Goal: Contribute content: Contribute content

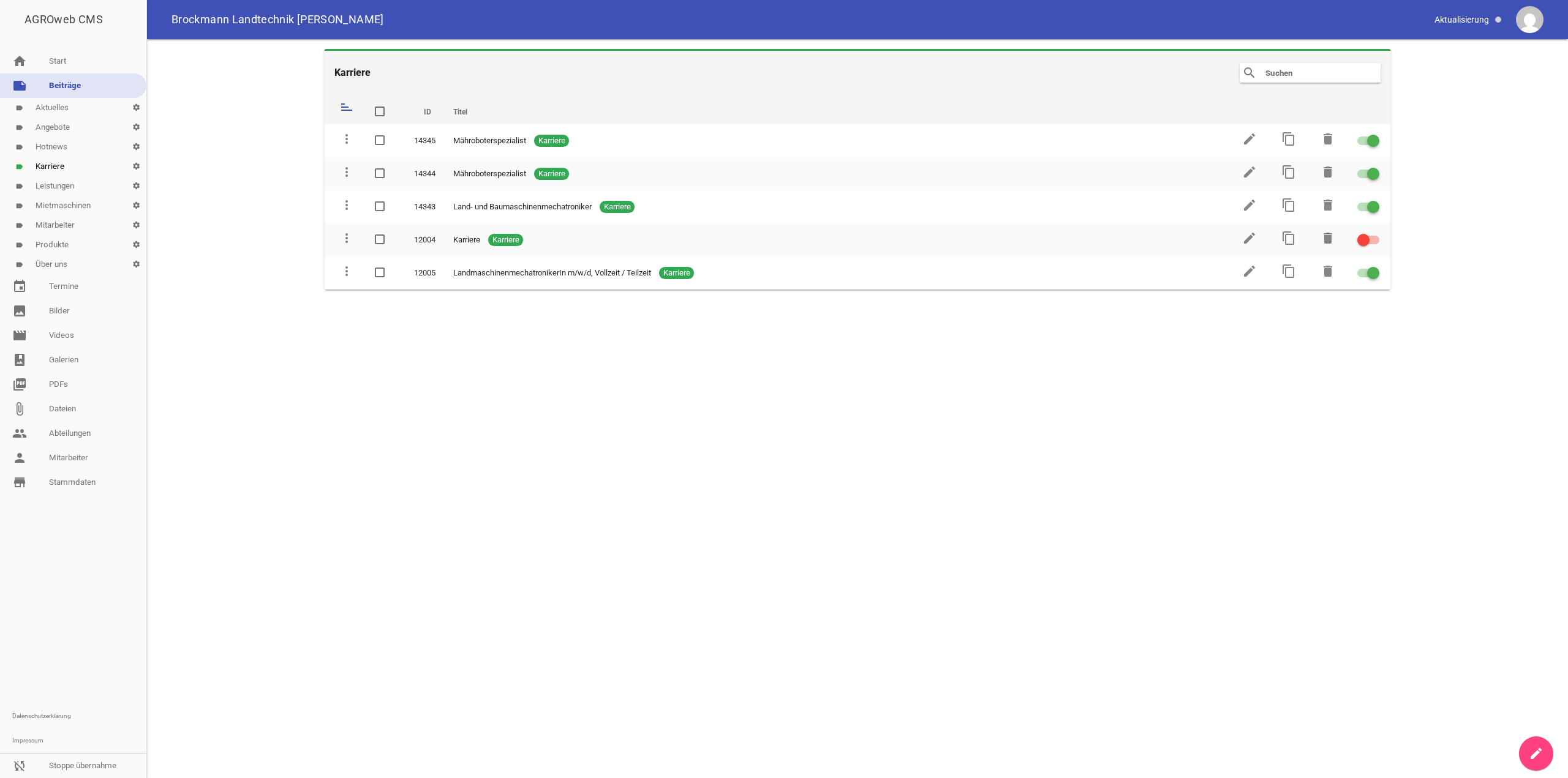
click at [84, 77] on link "note Beiträge" at bounding box center [73, 85] width 146 height 24
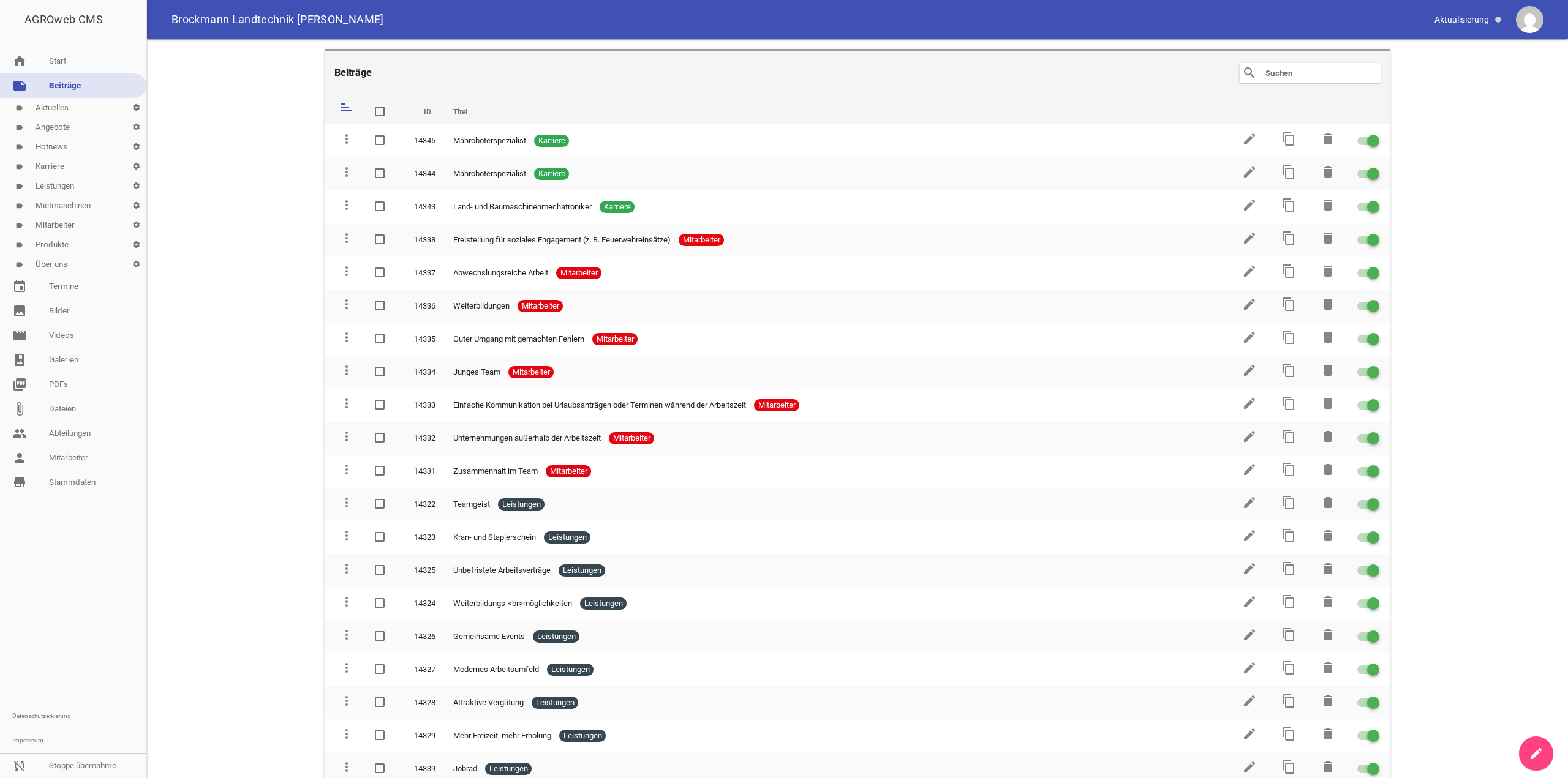
click at [1536, 742] on link "create" at bounding box center [1536, 753] width 34 height 34
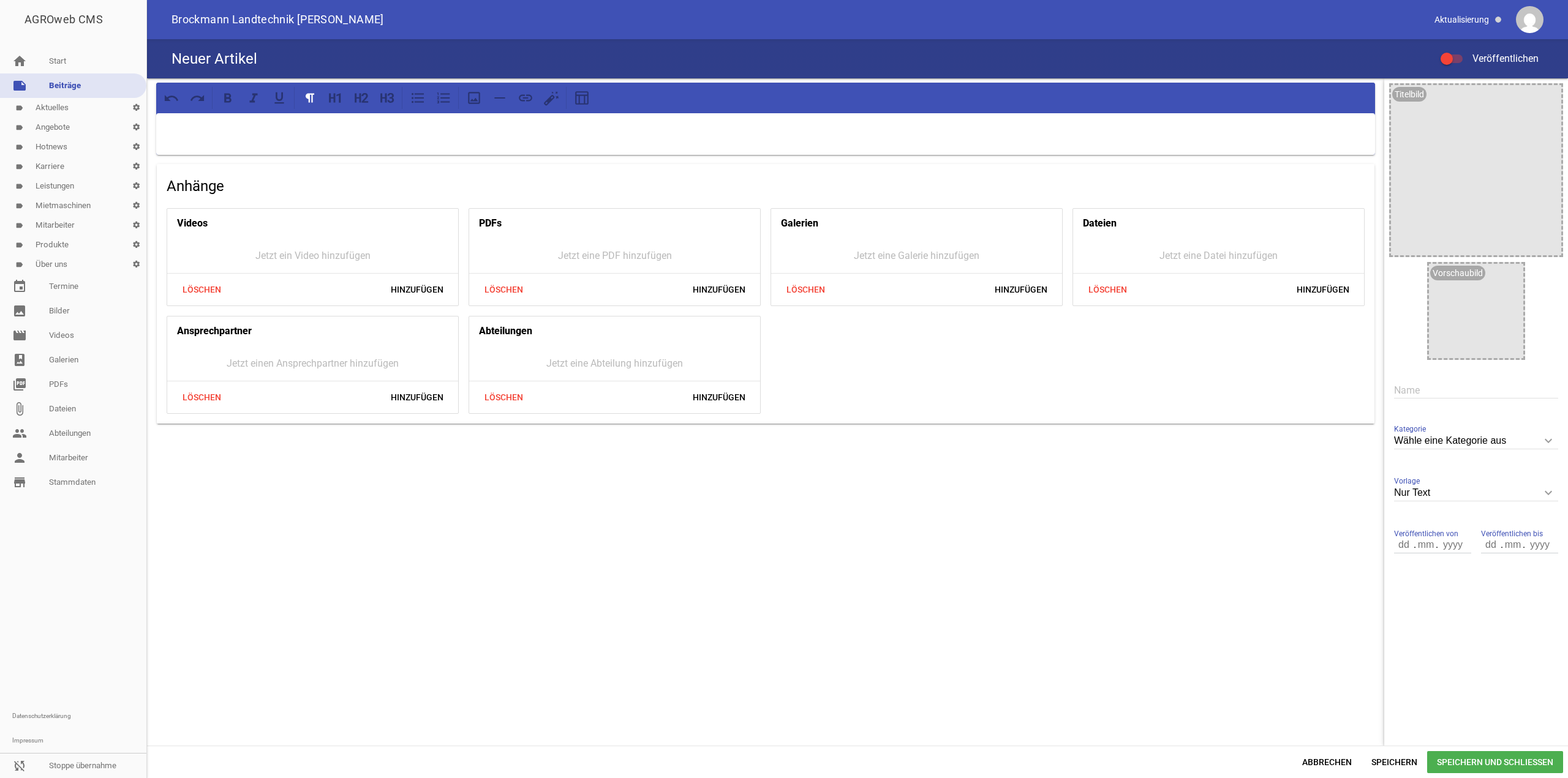
click at [1397, 387] on input "text" at bounding box center [1476, 391] width 164 height 17
drag, startPoint x: 1472, startPoint y: 384, endPoint x: 1324, endPoint y: 391, distance: 148.2
click at [1324, 391] on div "Anhänge Videos Jetzt ein Video hinzufügen Löschen Hinzufügen PDFs Jetzt eine PD…" at bounding box center [858, 412] width 1421 height 667
paste input "als Land- und Baumaschinenmechatroniker"
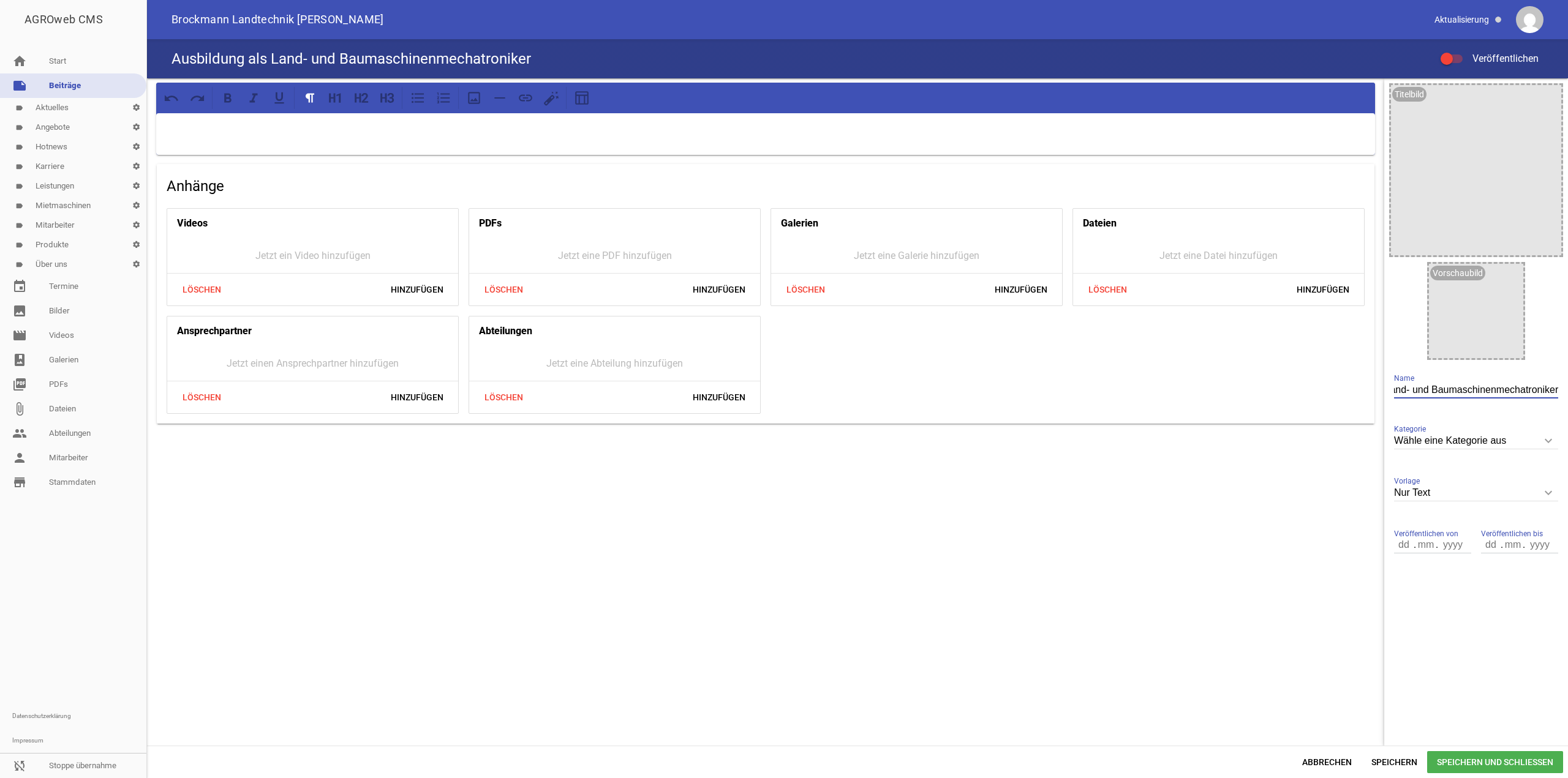
type input "Ausbildung als Land- und Baumaschinenmechatroniker"
click at [1453, 63] on label "Veröffentlichen" at bounding box center [1490, 58] width 98 height 14
click at [1458, 51] on input "Veröffentlichen" at bounding box center [1458, 51] width 0 height 0
click at [1444, 756] on span "Speichern und Schließen" at bounding box center [1495, 761] width 136 height 22
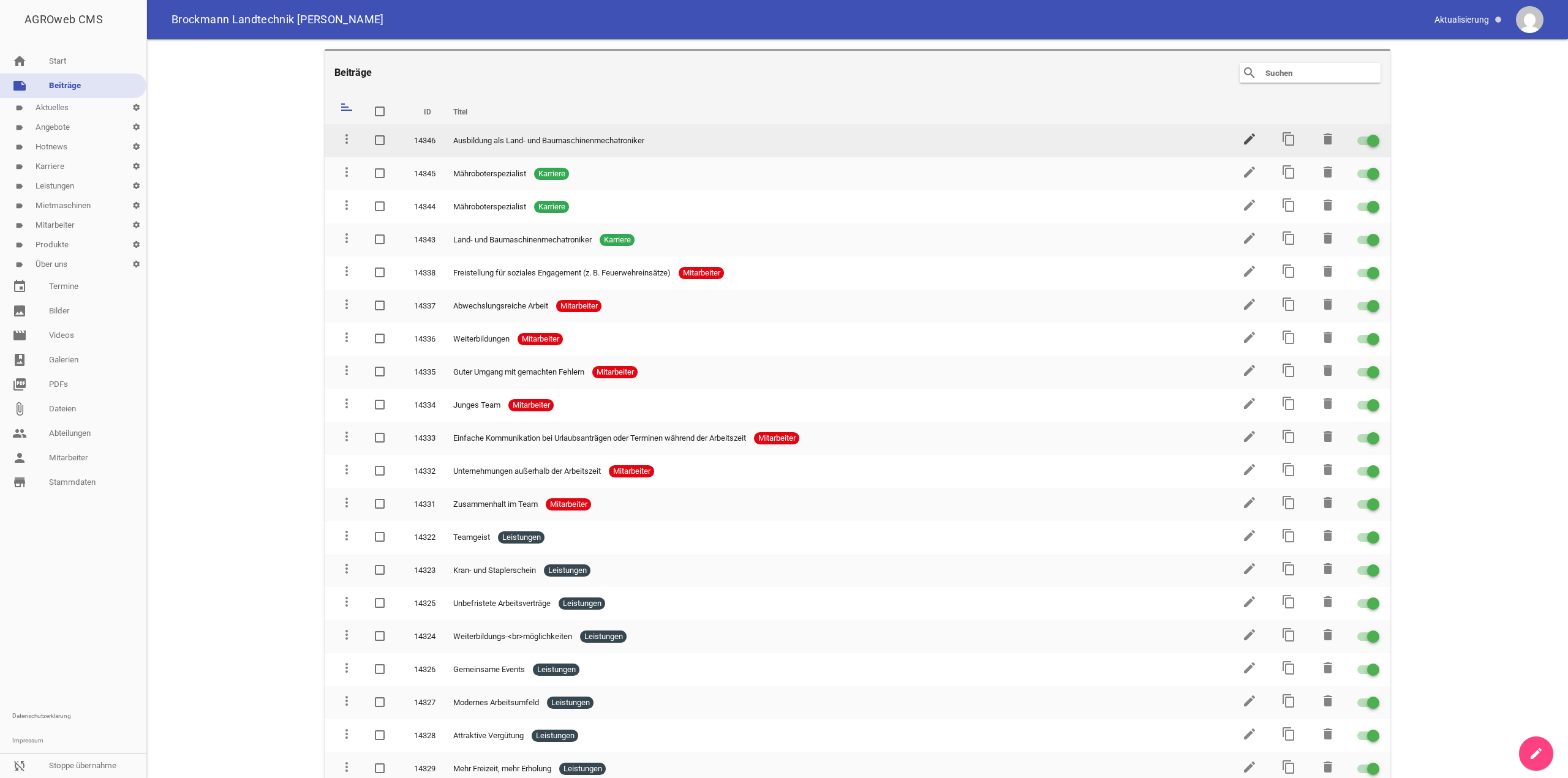
click at [1242, 140] on icon "edit" at bounding box center [1249, 139] width 14 height 14
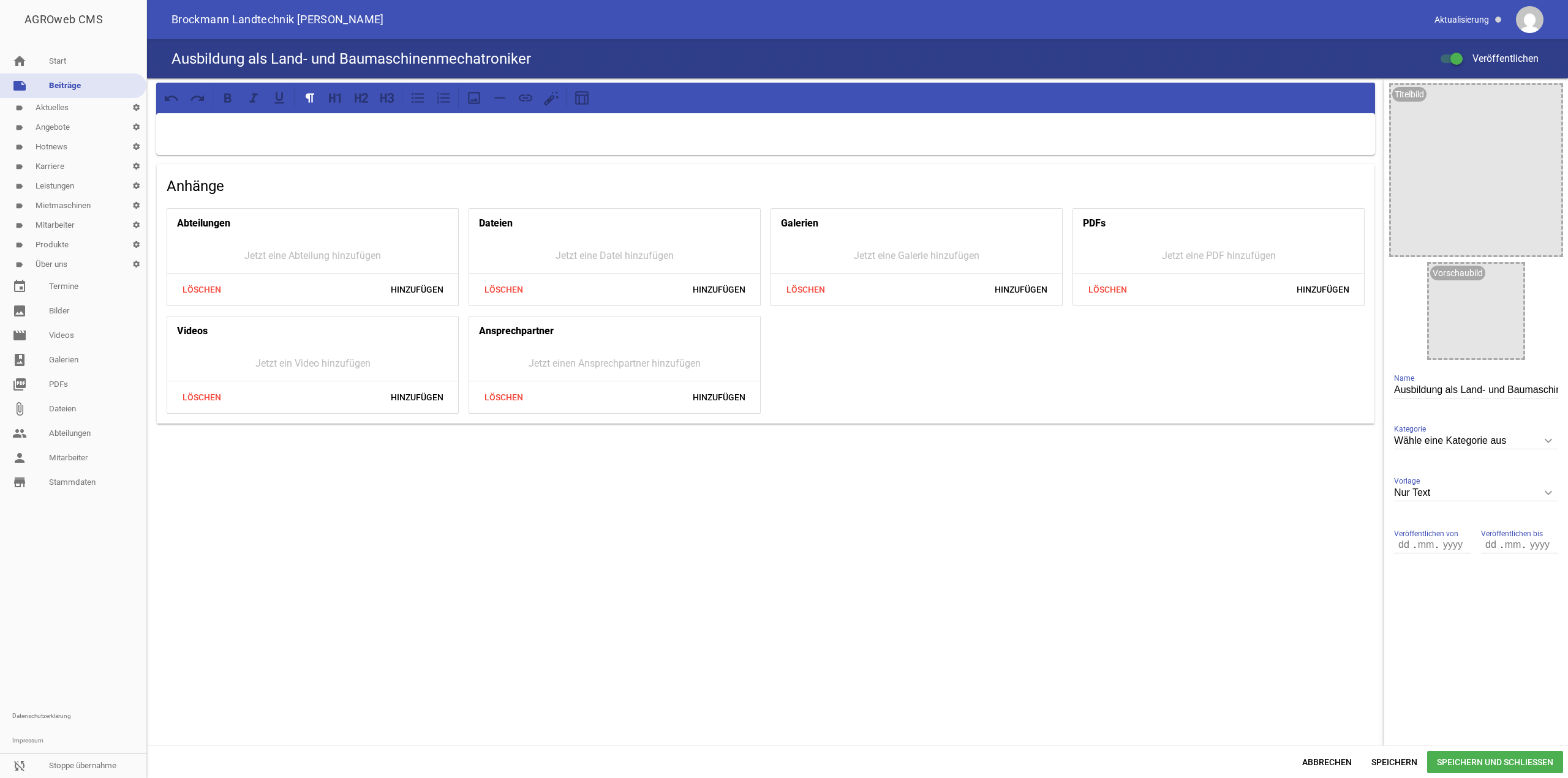
click at [575, 145] on div at bounding box center [766, 133] width 1219 height 41
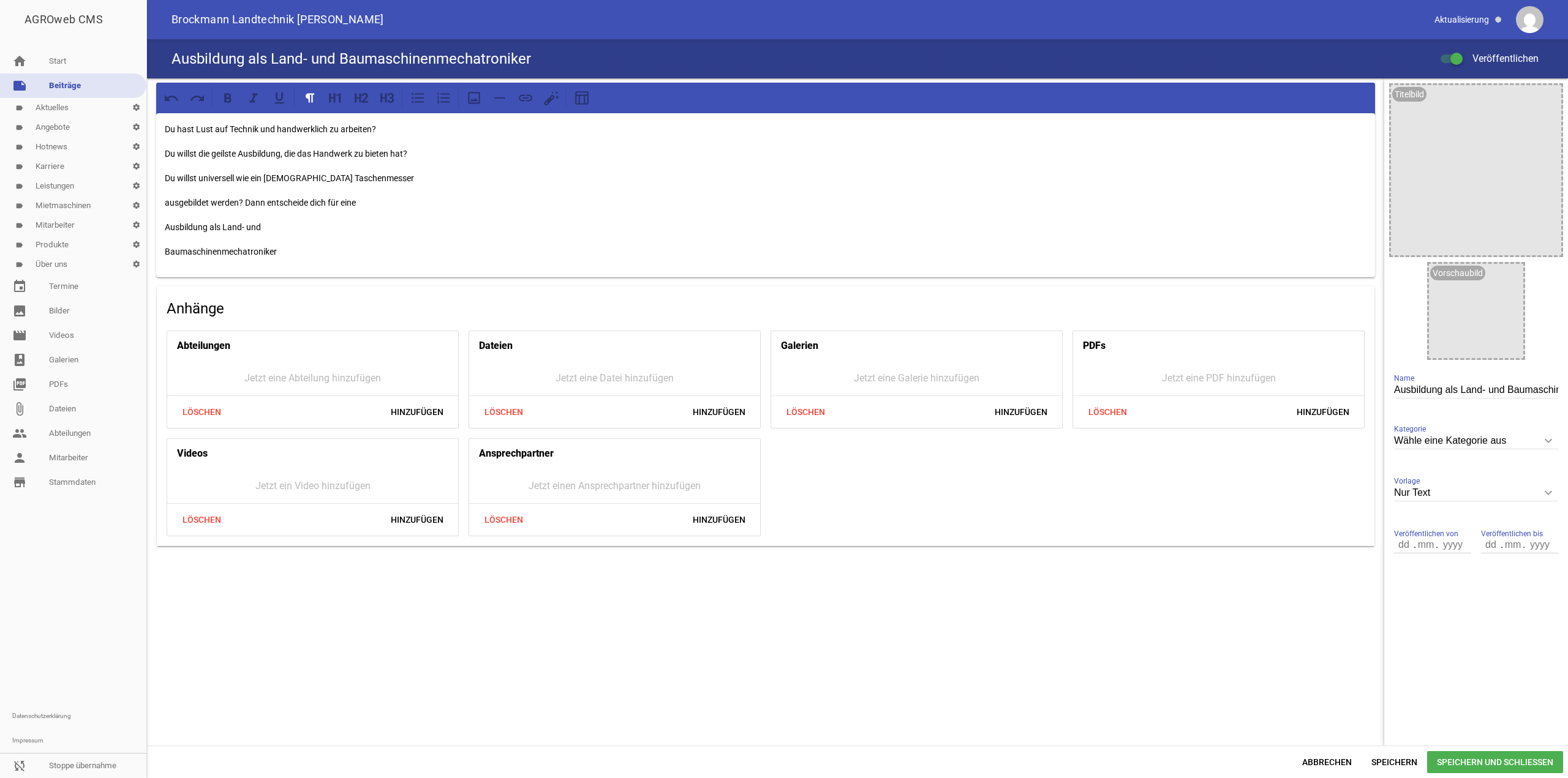
click at [171, 147] on p "Du willst die geilste Ausbildung, die das Handwerk zu bieten hat?" at bounding box center [765, 153] width 1201 height 14
click at [158, 149] on div "Du hast Lust auf Technik und handwerklich zu arbeiten? Du willst die geilste Au…" at bounding box center [766, 195] width 1219 height 164
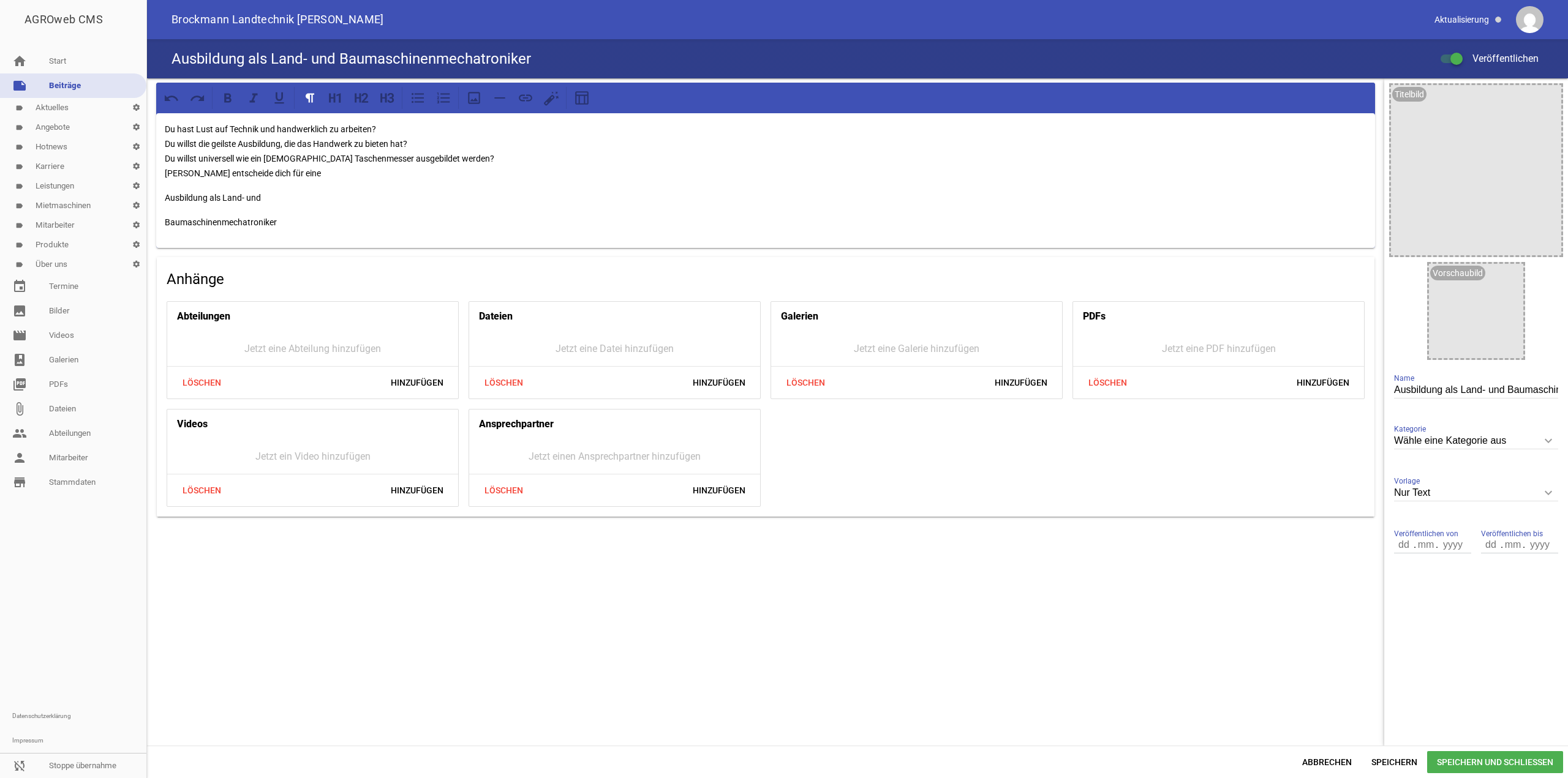
click at [162, 201] on div "Du hast Lust auf Technik und handwerklich zu arbeiten? Du willst die geilste Au…" at bounding box center [766, 180] width 1219 height 135
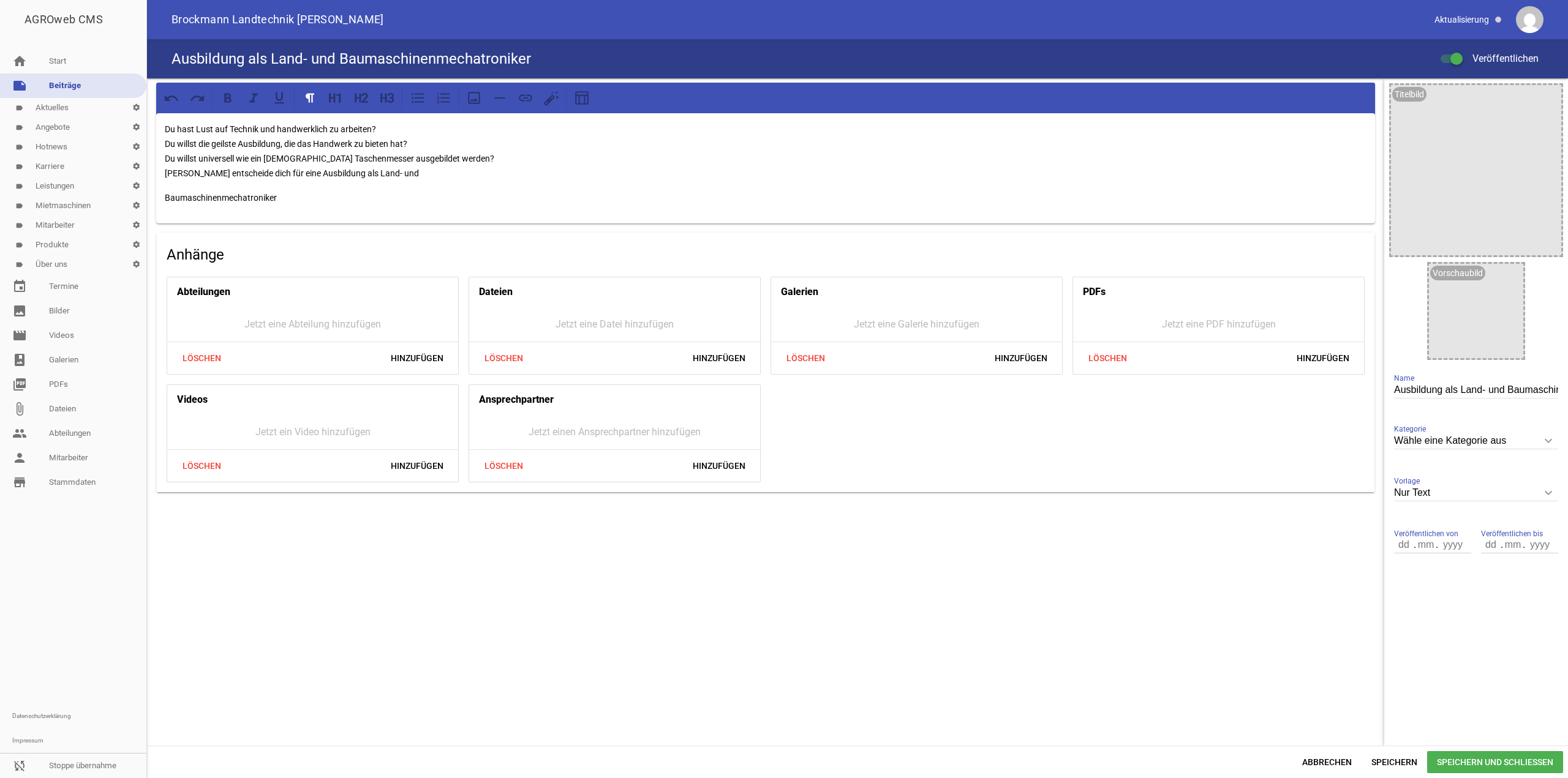
click at [165, 201] on p "Baumaschinenmechatroniker" at bounding box center [765, 198] width 1201 height 14
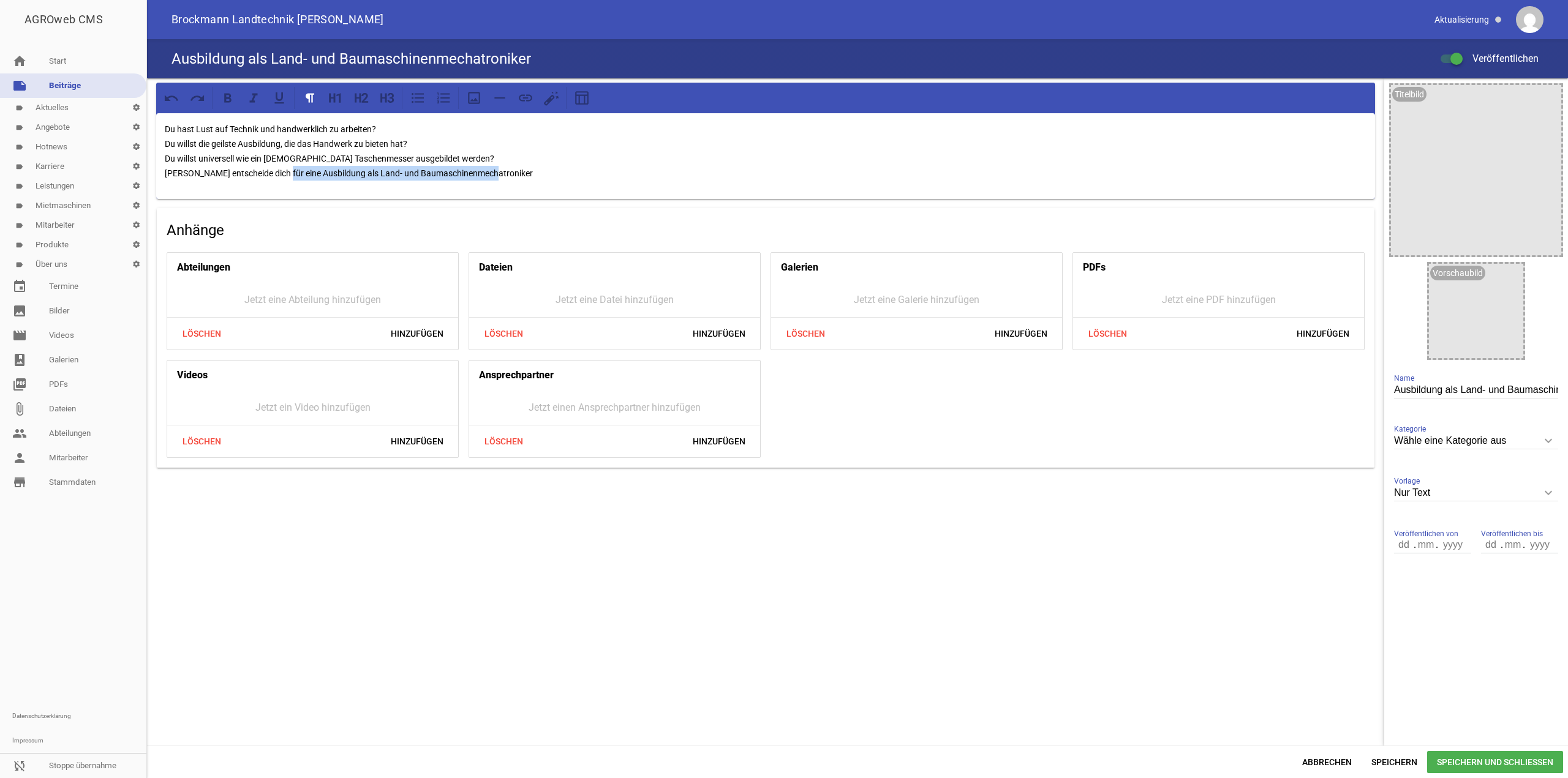
drag, startPoint x: 281, startPoint y: 170, endPoint x: 562, endPoint y: 192, distance: 281.9
click at [562, 192] on div "Du hast Lust auf Technik und handwerklich zu arbeiten? Du willst die geilste Au…" at bounding box center [766, 156] width 1219 height 86
click at [539, 132] on p "Du hast Lust auf Technik und handwerklich zu arbeiten? Du willst die geilste Au…" at bounding box center [765, 152] width 1201 height 59
click at [167, 127] on p "Du hast Lust auf Technik und handwerklich zu arbeiten? Du willst die geilste Au…" at bounding box center [765, 152] width 1201 height 59
click at [618, 174] on p "Du hast Lust auf Technik und handwerklich zu arbeiten? Du willst die geilste Au…" at bounding box center [765, 152] width 1201 height 59
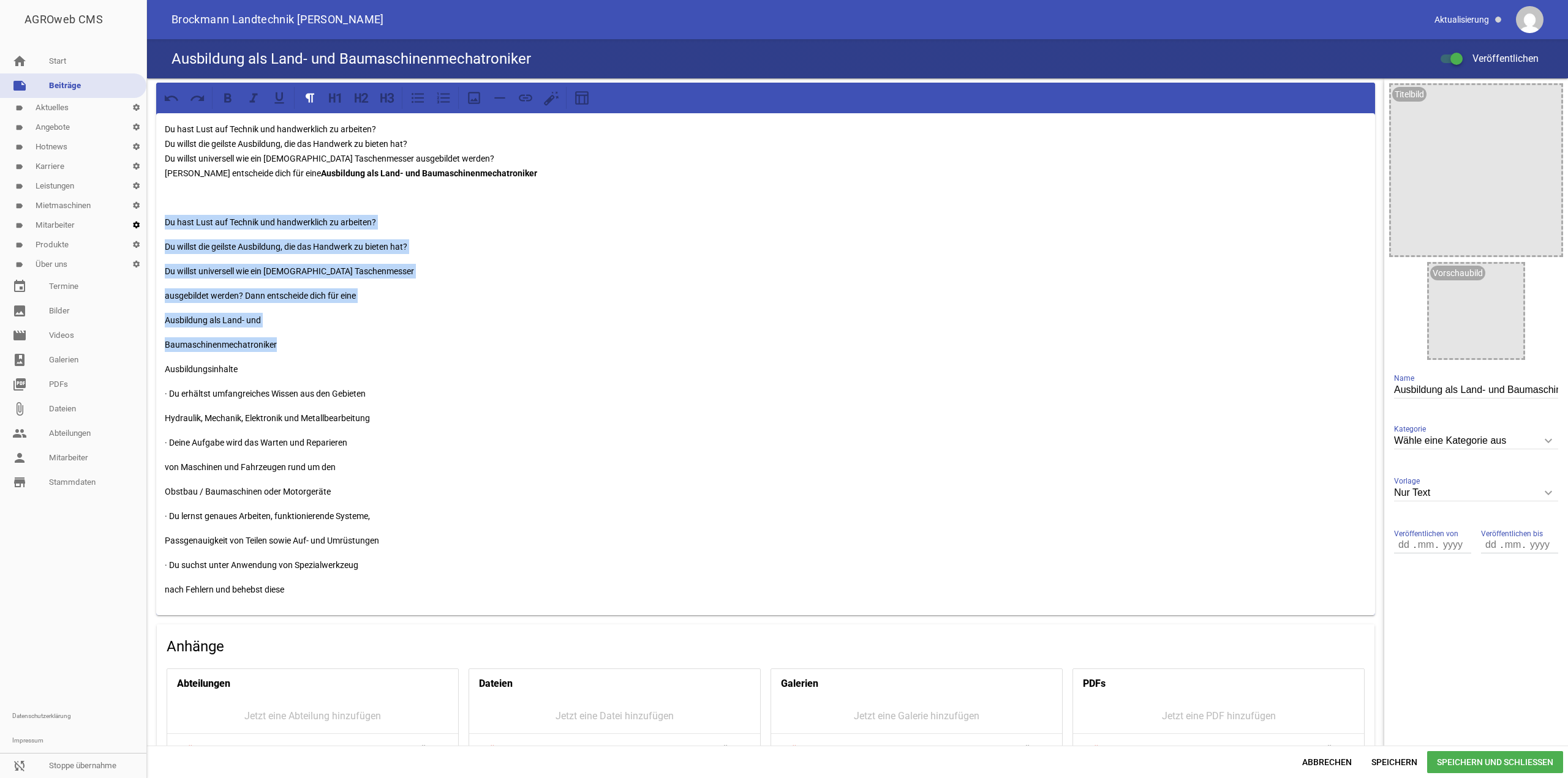
drag, startPoint x: 285, startPoint y: 346, endPoint x: 132, endPoint y: 222, distance: 196.9
click at [132, 222] on div "AGROweb CMS home Start note Beiträge label Aktuelles settings label Angebote se…" at bounding box center [784, 389] width 1568 height 778
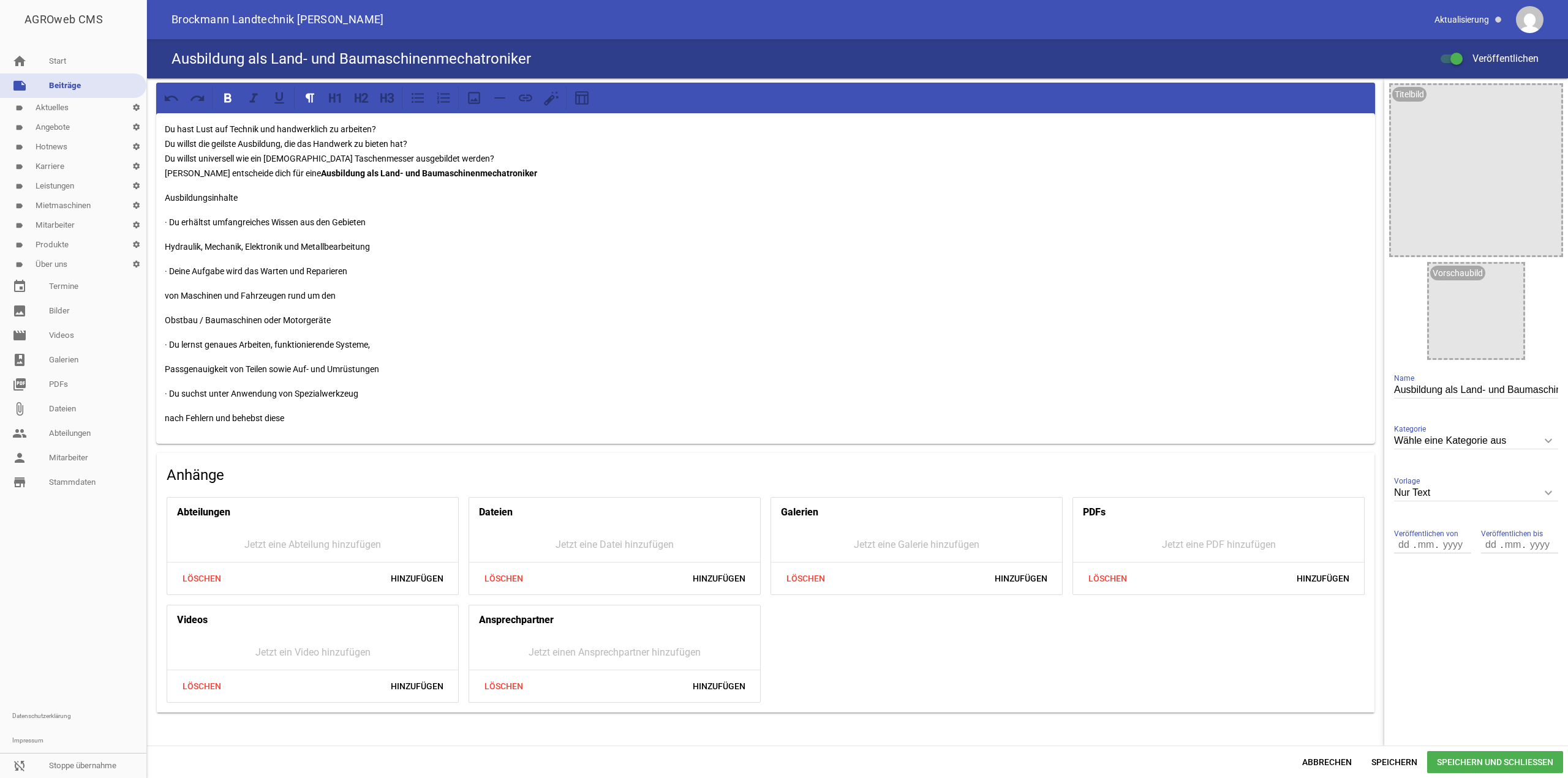
click at [525, 177] on p "Du hast Lust auf Technik und handwerklich zu arbeiten? Du willst die geilste Au…" at bounding box center [765, 152] width 1201 height 59
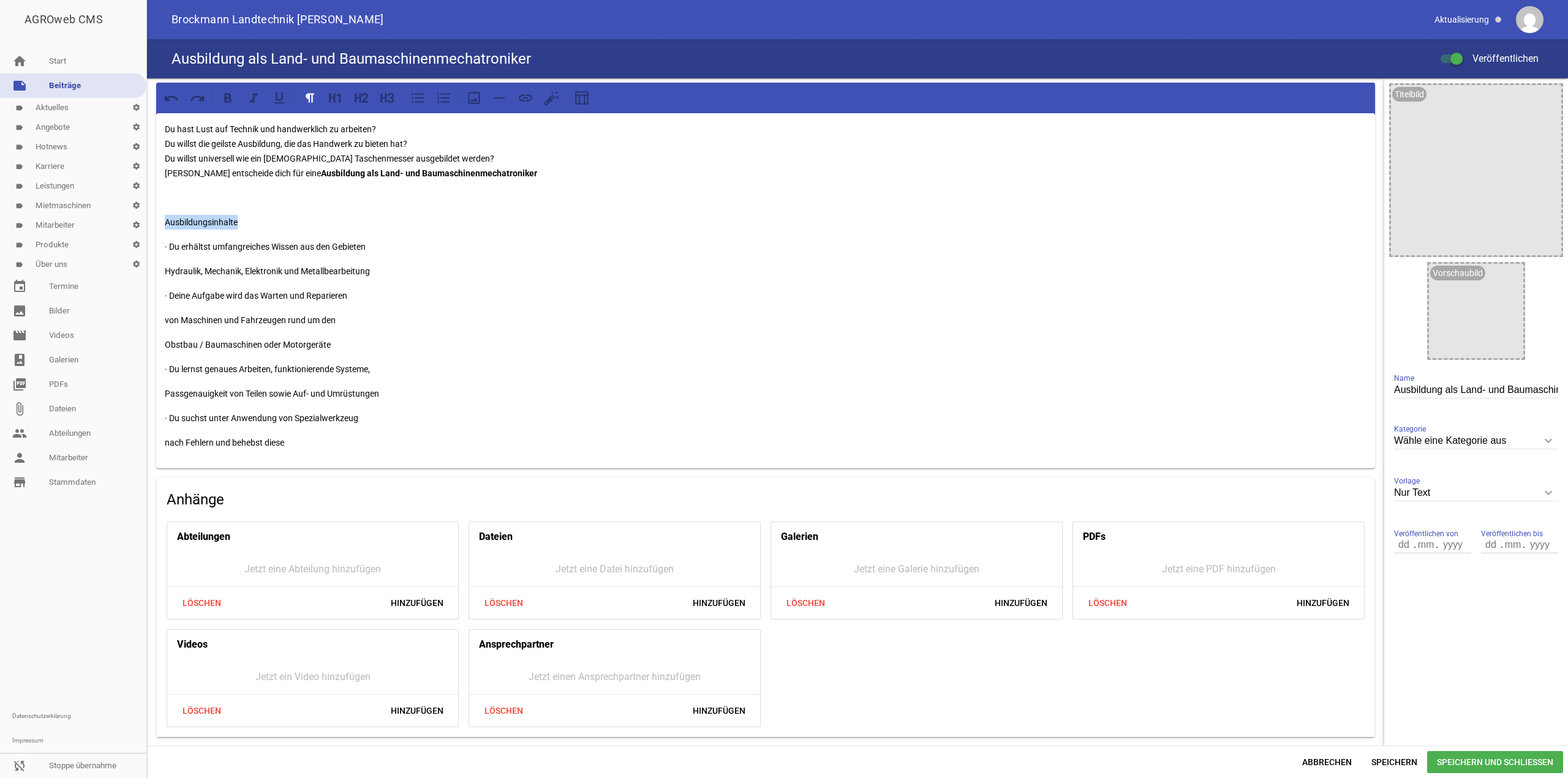
drag, startPoint x: 278, startPoint y: 219, endPoint x: 117, endPoint y: 221, distance: 161.0
click at [117, 221] on div "AGROweb CMS home Start note Beiträge label Aktuelles settings label Angebote se…" at bounding box center [784, 389] width 1568 height 778
click at [383, 93] on icon at bounding box center [387, 97] width 16 height 16
click at [341, 238] on p "· Du erhältst umfangreiches Wissen aus den Gebieten" at bounding box center [765, 244] width 1201 height 14
click at [375, 241] on p "· Du erhältst umfangreiches Wissen aus den Gebieten" at bounding box center [765, 244] width 1201 height 14
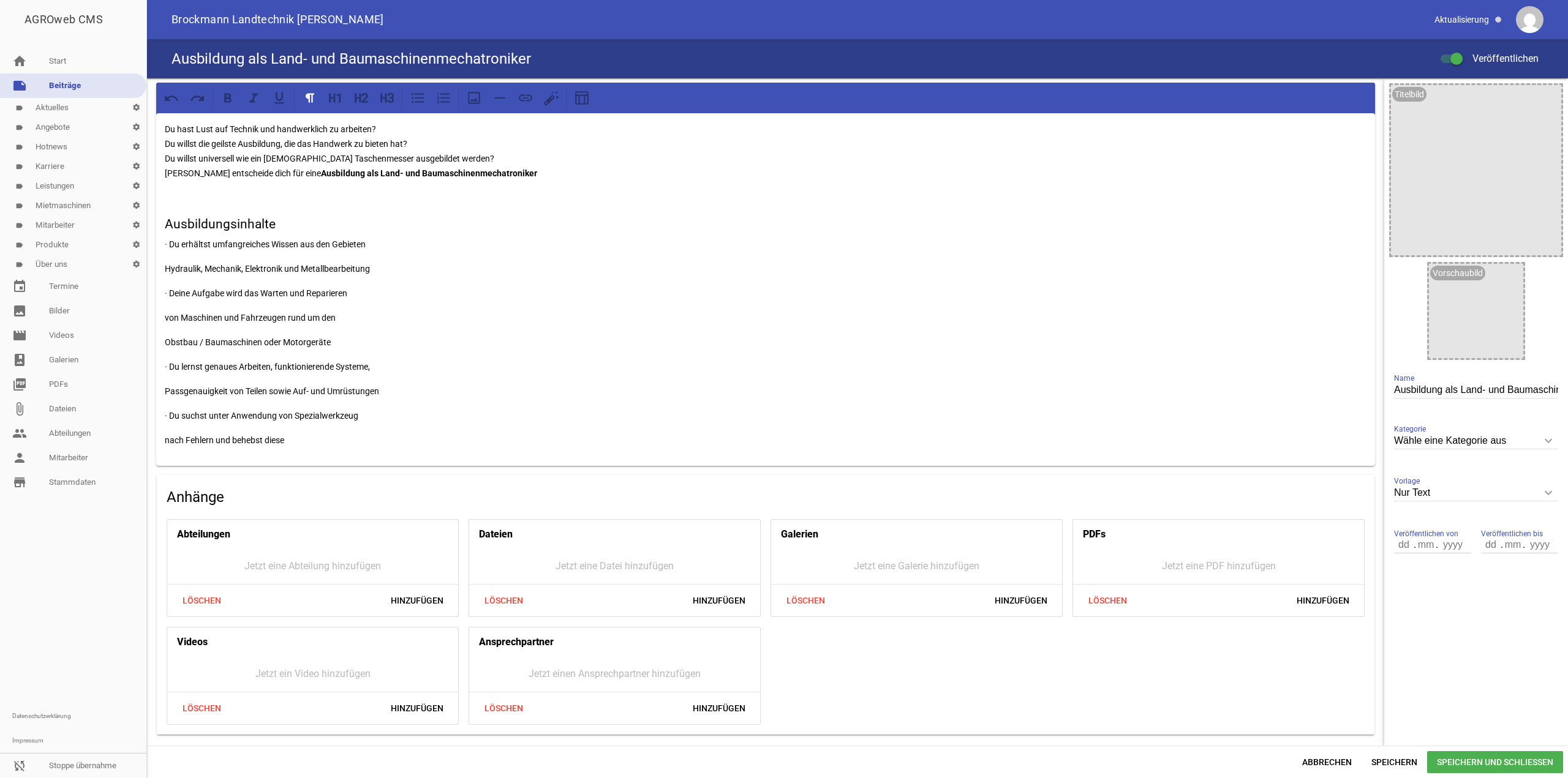
click at [162, 440] on div "Du hast Lust auf Technik und handwerklich zu arbeiten? Du willst die geilste Au…" at bounding box center [766, 289] width 1219 height 353
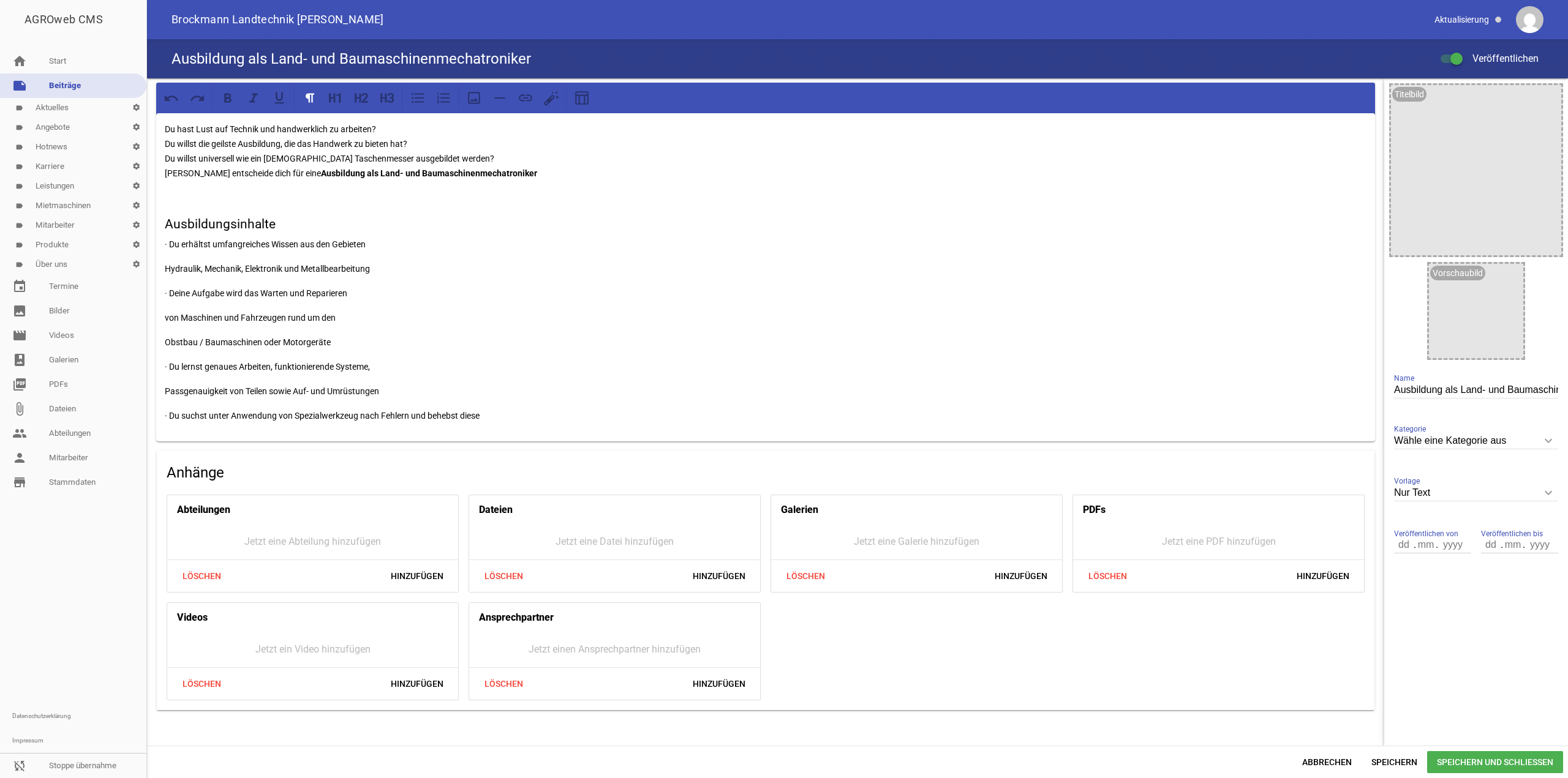
click at [158, 386] on div "Du hast Lust auf Technik und handwerklich zu arbeiten? Du willst die geilste Au…" at bounding box center [766, 277] width 1219 height 328
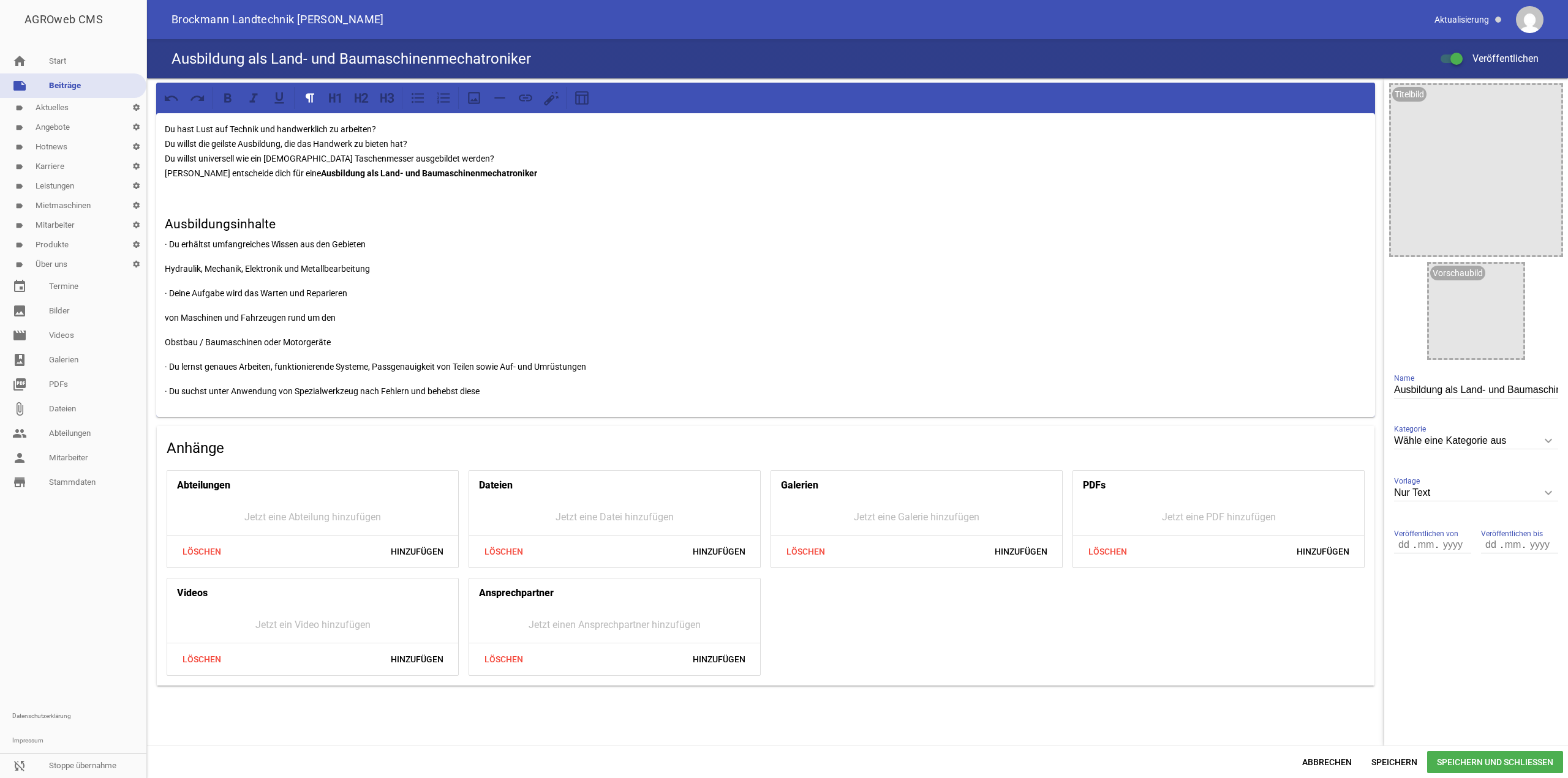
click at [167, 344] on p "Obstbau / Baumaschinen oder Motorgeräte" at bounding box center [765, 342] width 1201 height 14
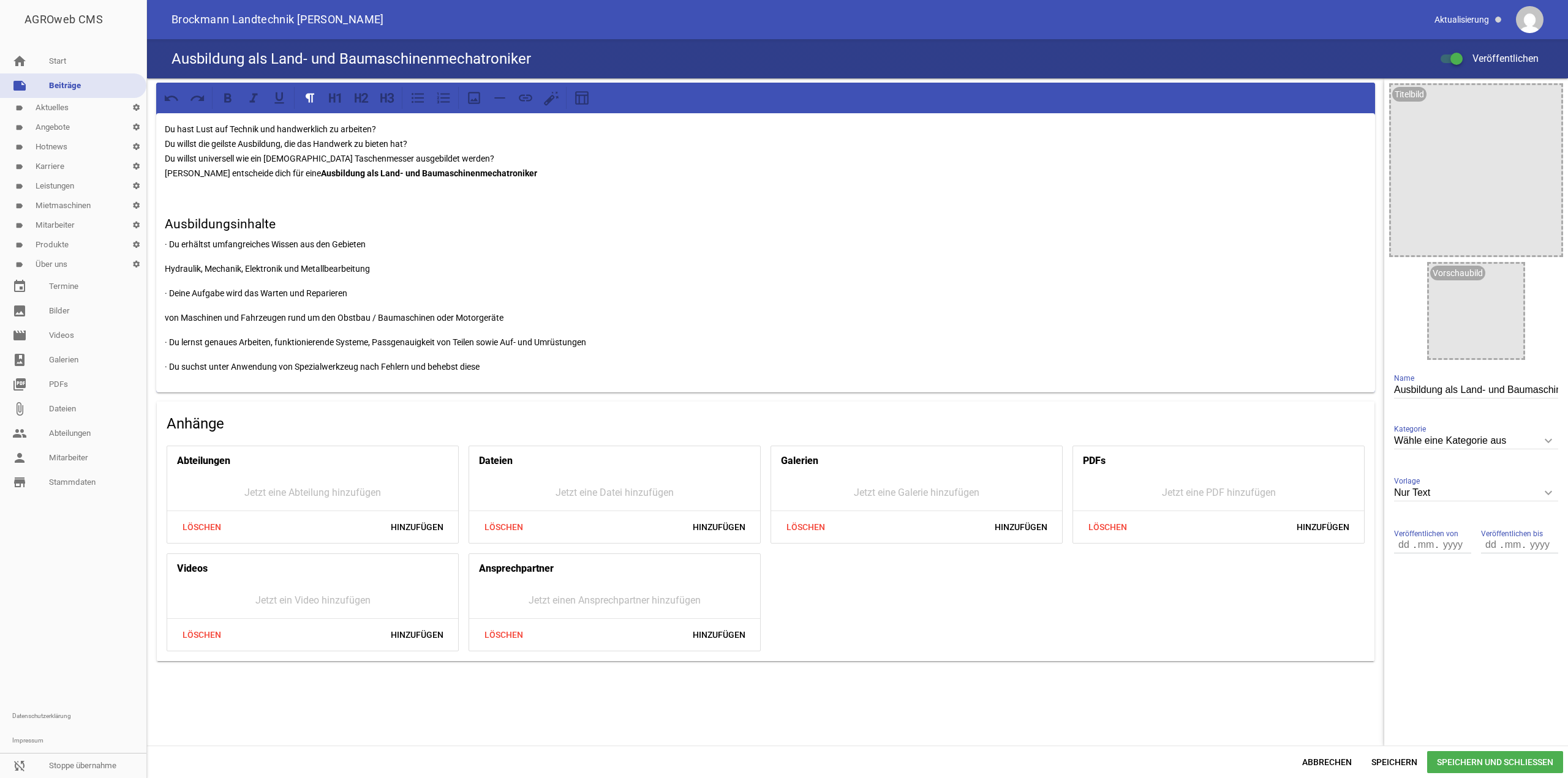
click at [165, 315] on p "von Maschinen und Fahrzeugen rund um den Obstbau / Baumaschinen oder Motorgeräte" at bounding box center [765, 317] width 1201 height 14
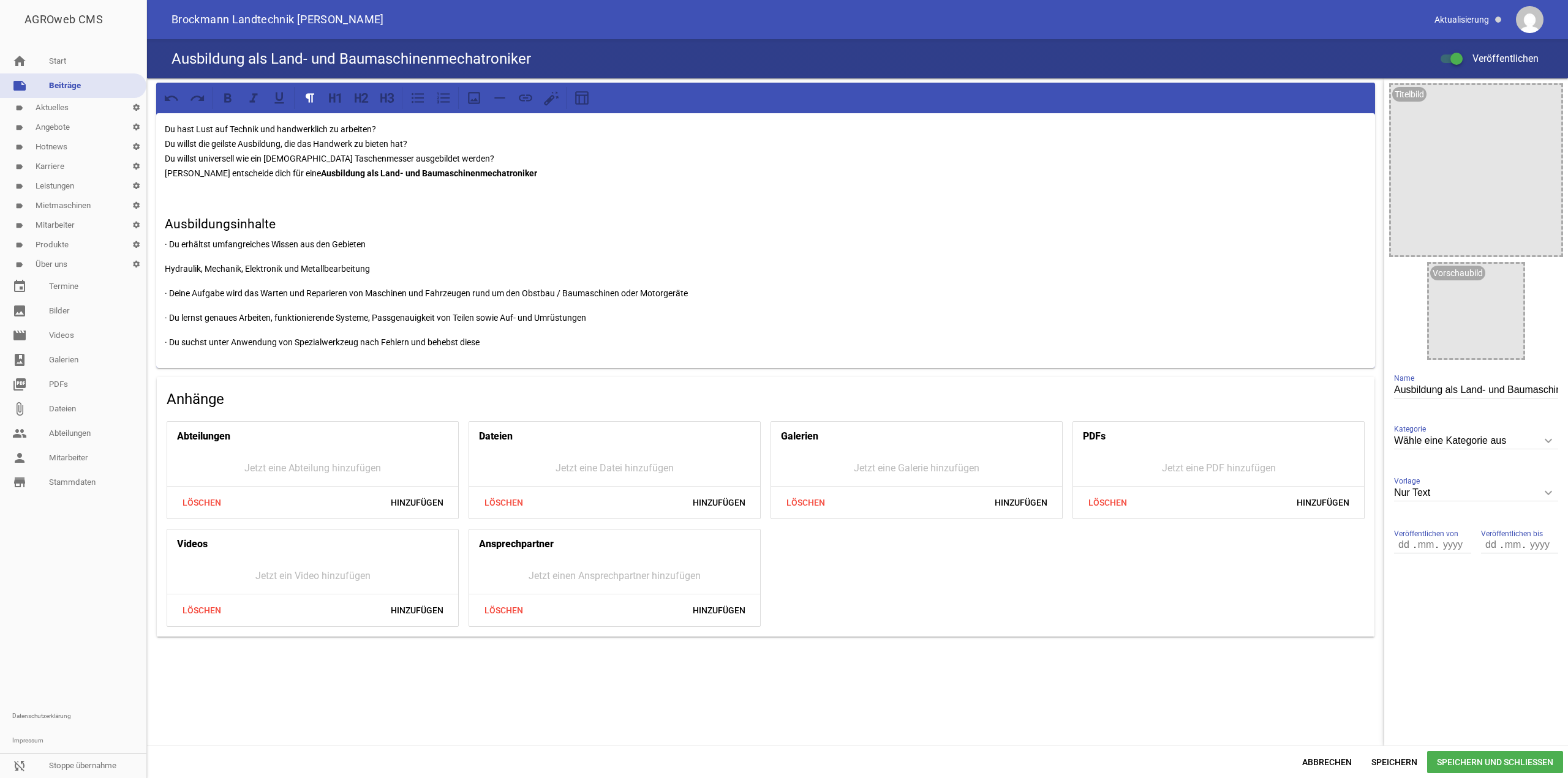
click at [164, 271] on p "Hydraulik, Mechanik, Elektronik und Metallbearbeitung" at bounding box center [765, 268] width 1201 height 14
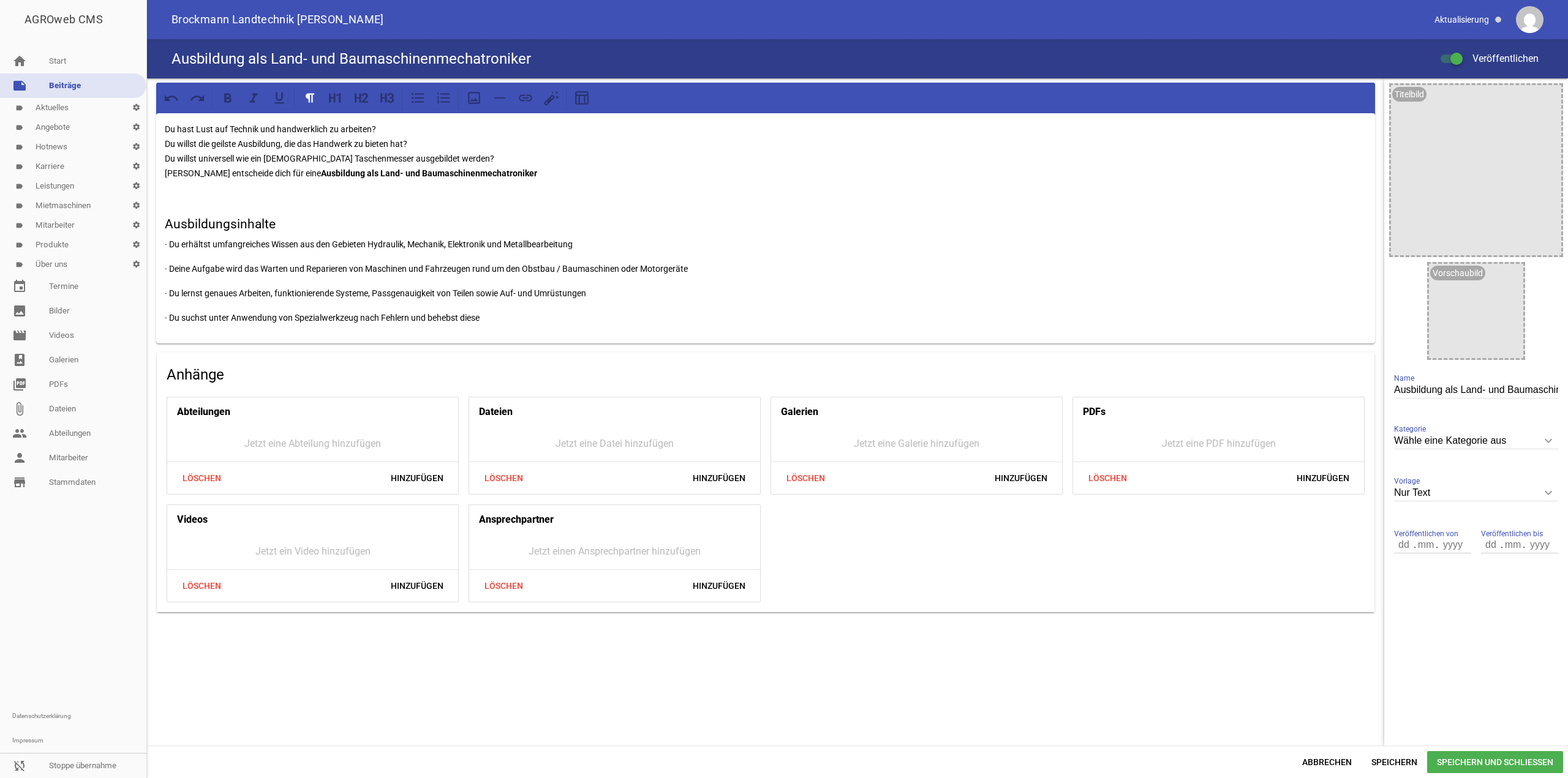
click at [171, 243] on p "· Du erhältst umfangreiches Wissen aus den Gebieten Hydraulik, Mechanik, Elektr…" at bounding box center [765, 244] width 1201 height 14
drag, startPoint x: 168, startPoint y: 268, endPoint x: 135, endPoint y: 269, distance: 33.0
click at [135, 269] on div "AGROweb CMS home Start note Beiträge label Aktuelles settings label Angebote se…" at bounding box center [784, 389] width 1568 height 778
drag, startPoint x: 170, startPoint y: 293, endPoint x: 126, endPoint y: 292, distance: 44.0
click at [126, 292] on div "AGROweb CMS home Start note Beiträge label Aktuelles settings label Angebote se…" at bounding box center [784, 389] width 1568 height 778
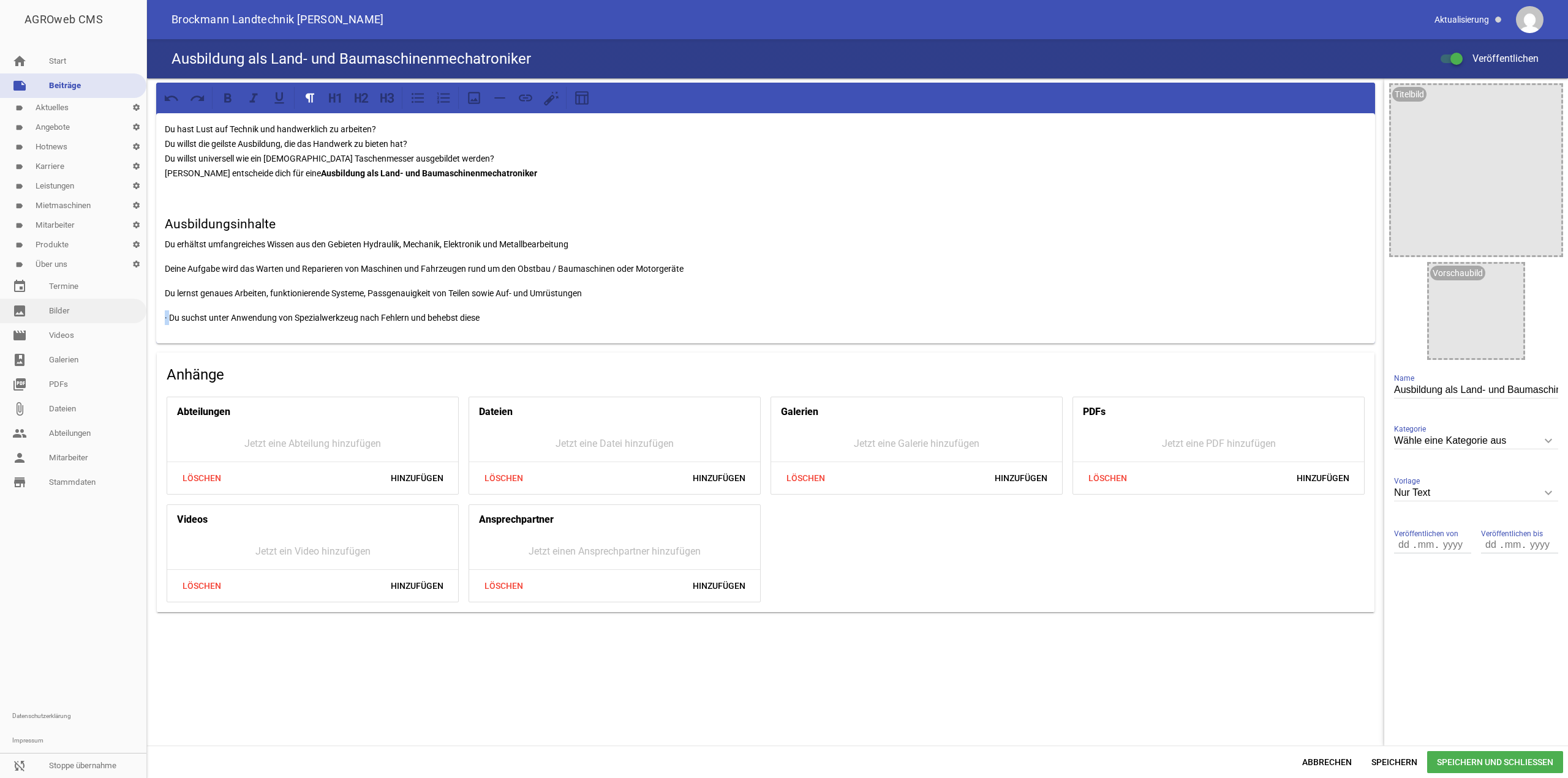
drag, startPoint x: 169, startPoint y: 317, endPoint x: 124, endPoint y: 319, distance: 45.0
click at [127, 319] on div "AGROweb CMS home Start note Beiträge label Aktuelles settings label Angebote se…" at bounding box center [784, 389] width 1568 height 778
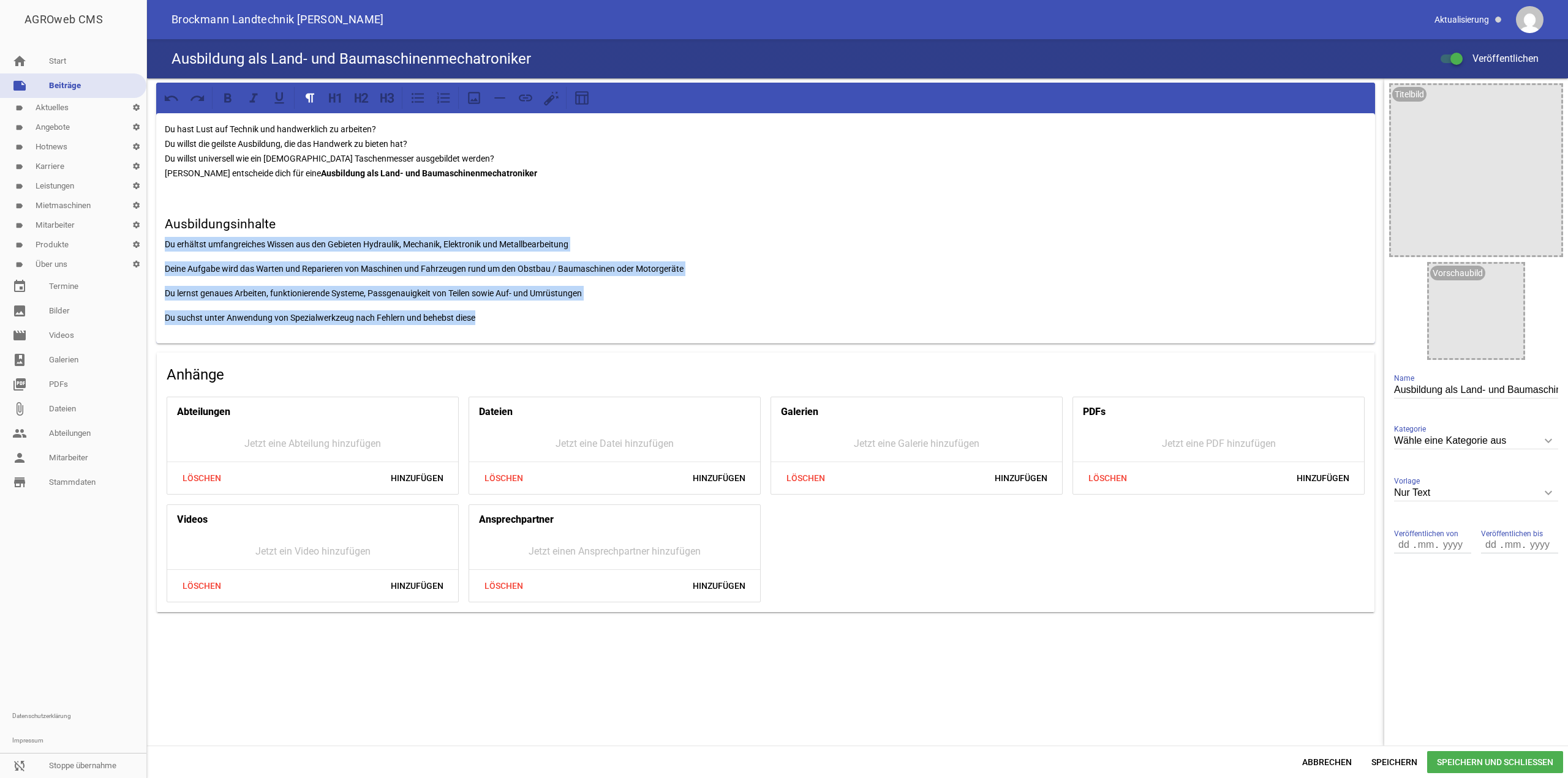
drag, startPoint x: 495, startPoint y: 321, endPoint x: 35, endPoint y: 248, distance: 465.8
click at [35, 248] on div "AGROweb CMS home Start note Beiträge label Aktuelles settings label Angebote se…" at bounding box center [784, 389] width 1568 height 778
click at [422, 99] on icon at bounding box center [417, 97] width 16 height 16
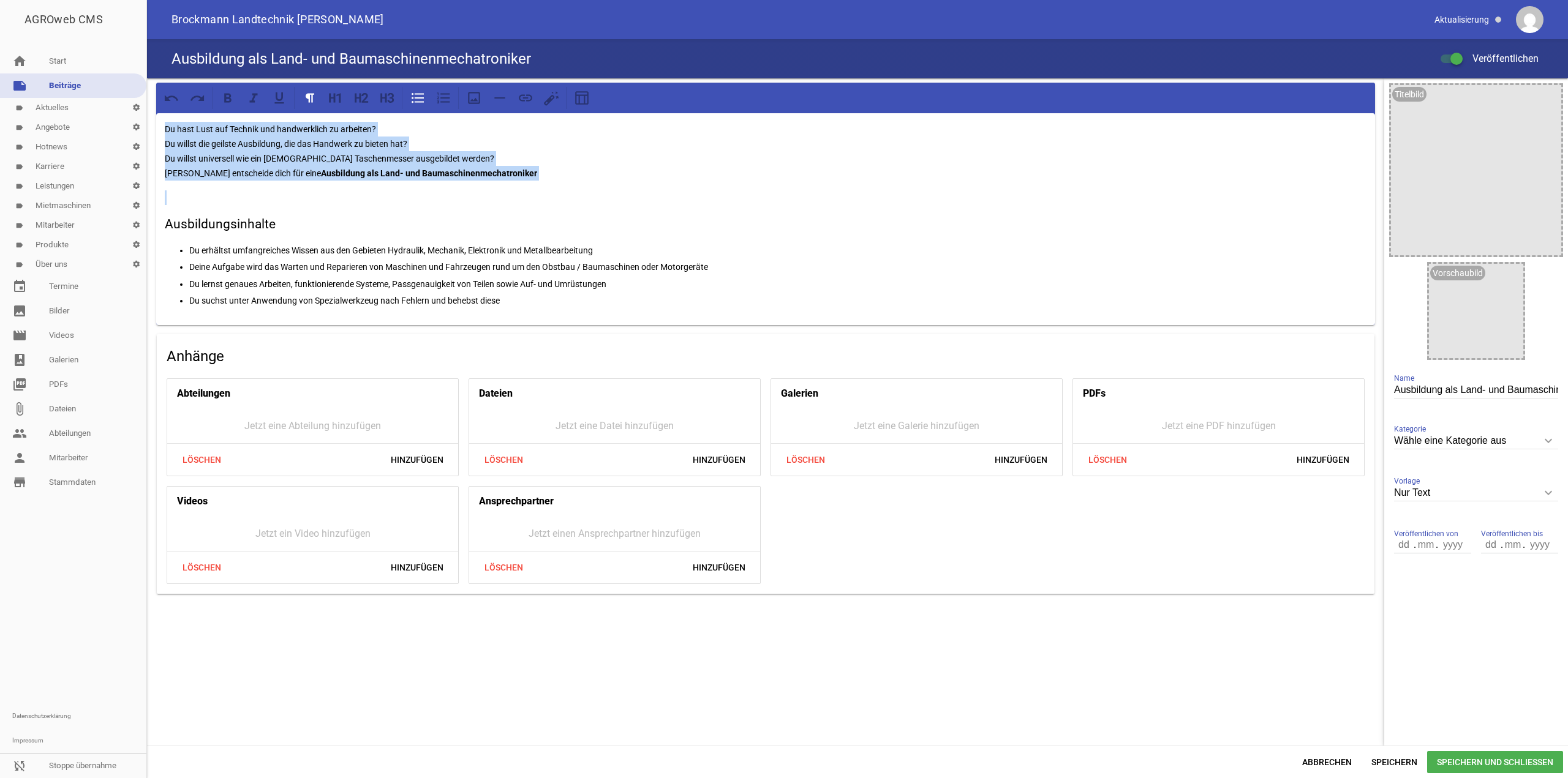
click at [536, 295] on p "Du suchst unter Anwendung von Spezialwerkzeug nach Fehlern und behebst diese" at bounding box center [778, 300] width 1177 height 14
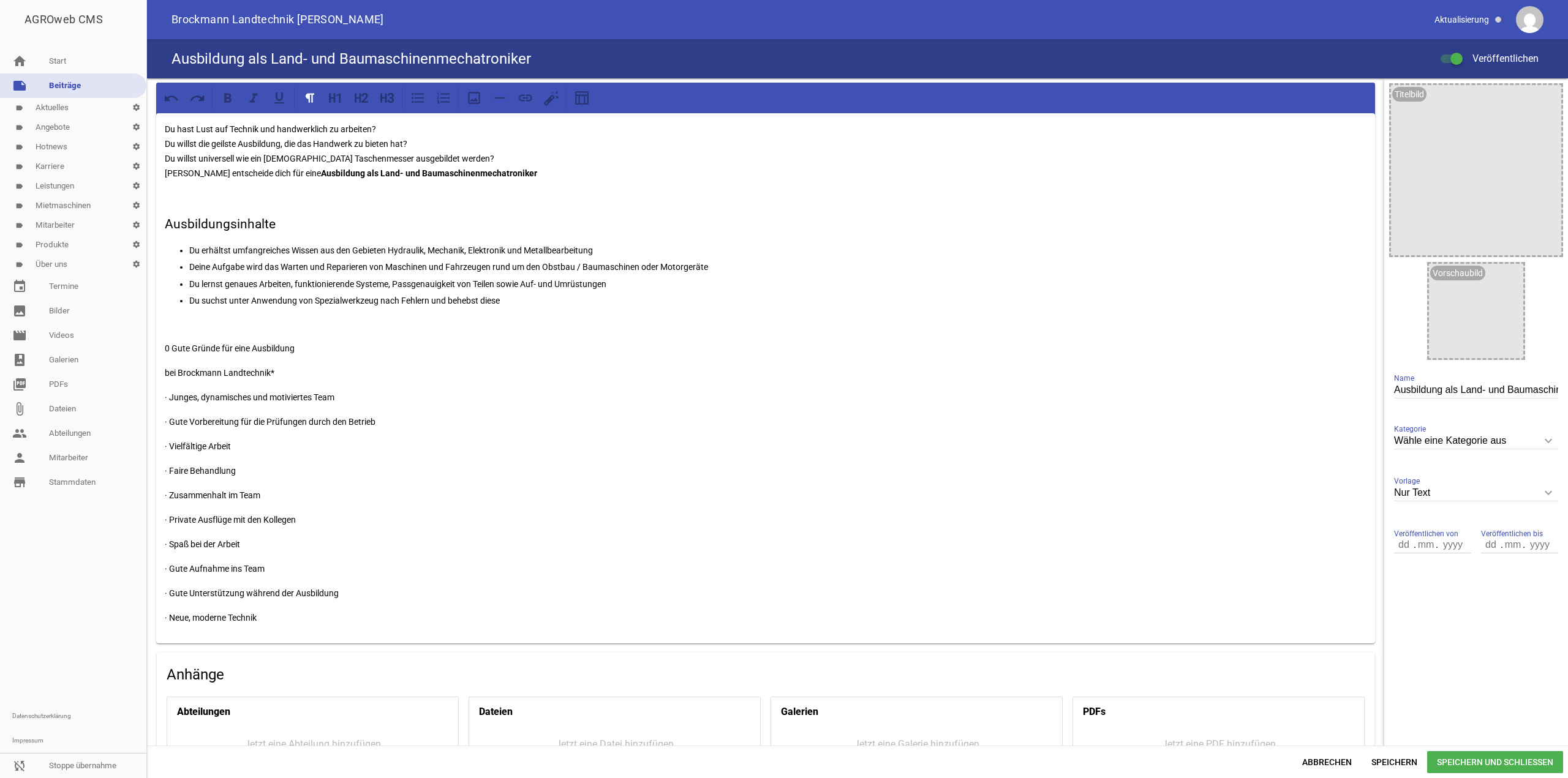
click at [167, 345] on p "0 Gute Gründe für eine Ausbildung" at bounding box center [765, 348] width 1201 height 14
drag, startPoint x: 329, startPoint y: 343, endPoint x: 77, endPoint y: 329, distance: 252.4
click at [77, 329] on div "AGROweb CMS home Start note Beiträge label Aktuelles settings label Angebote se…" at bounding box center [784, 389] width 1568 height 778
click at [385, 90] on icon at bounding box center [387, 97] width 16 height 16
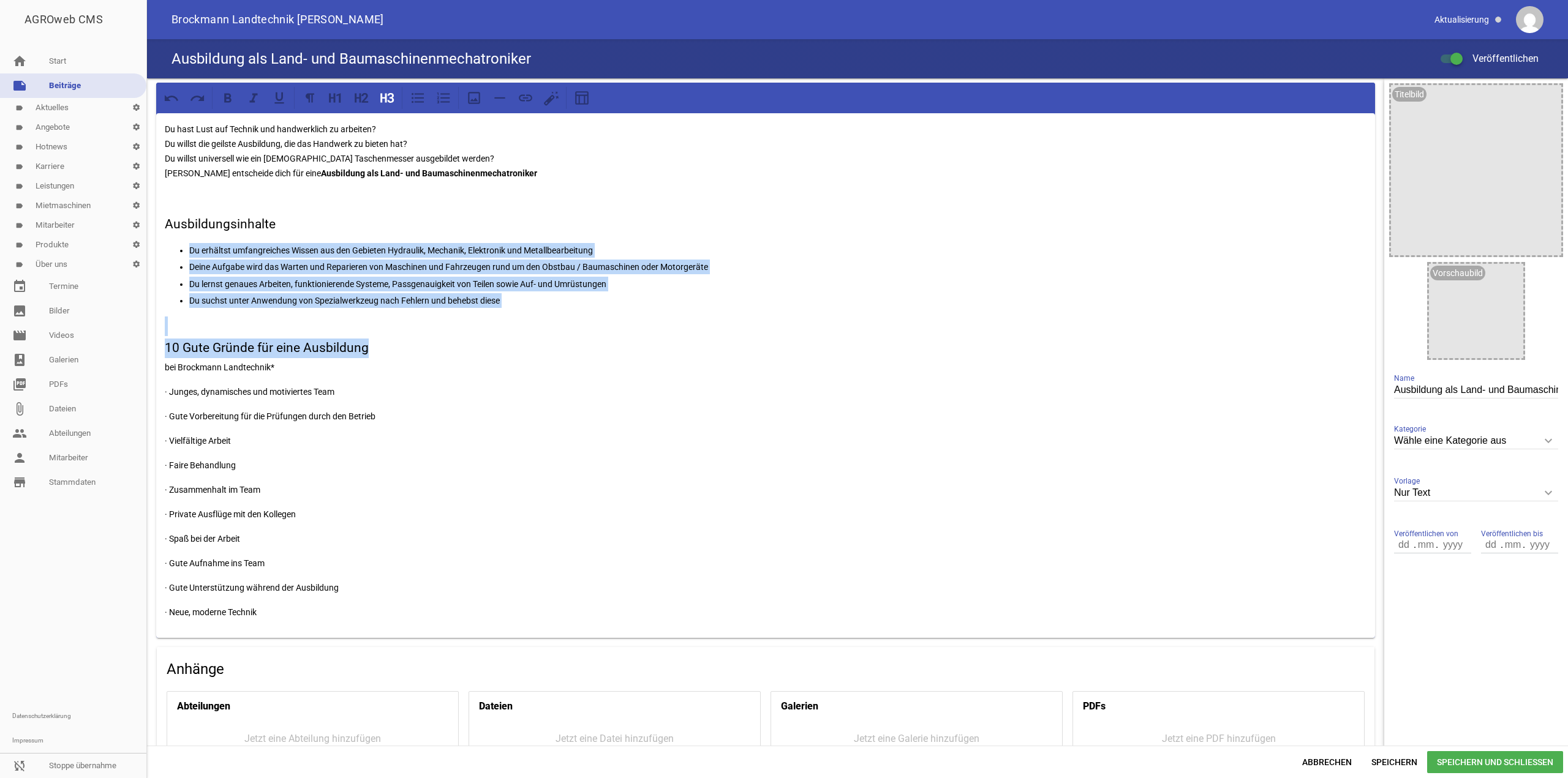
click at [256, 334] on h3 at bounding box center [765, 326] width 1201 height 20
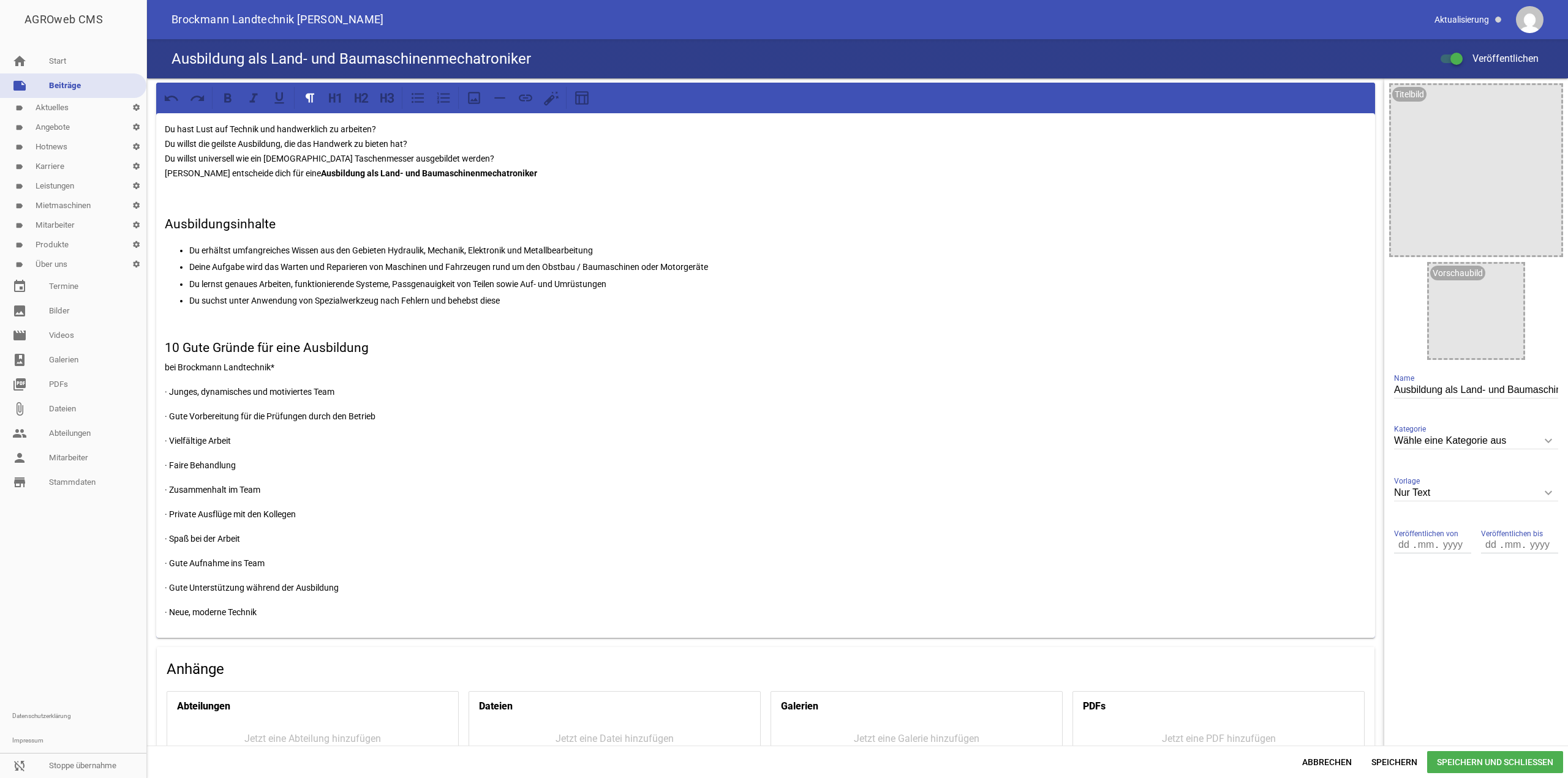
click at [160, 368] on div "Du hast Lust auf Technik und handwerklich zu arbeiten? Du willst die geilste Au…" at bounding box center [766, 375] width 1219 height 525
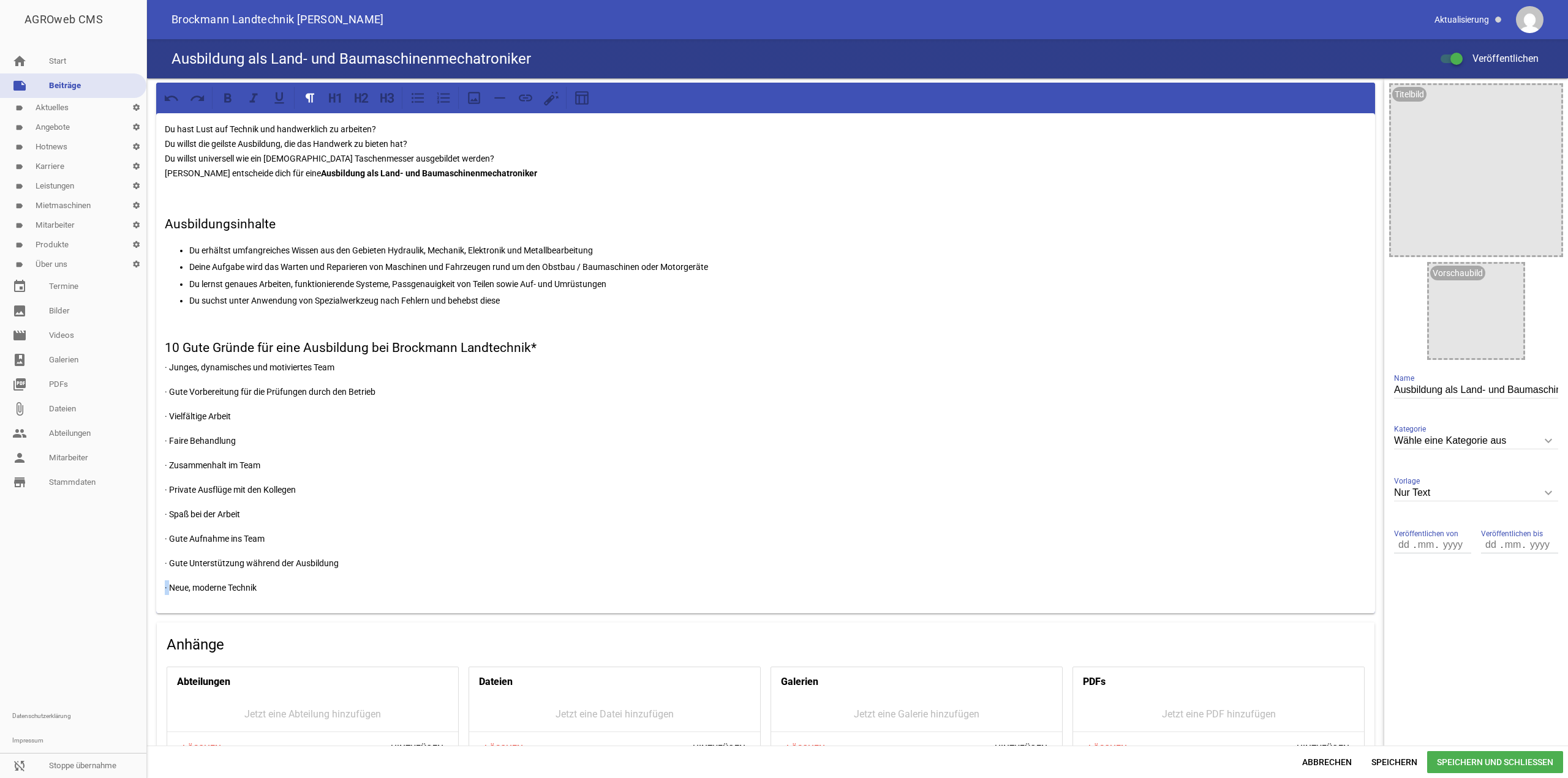
drag, startPoint x: 170, startPoint y: 584, endPoint x: 149, endPoint y: 586, distance: 21.1
click at [149, 586] on div "Du hast Lust auf Technik und handwerklich zu arbeiten? Du willst die geilste Au…" at bounding box center [766, 482] width 1237 height 809
drag, startPoint x: 170, startPoint y: 562, endPoint x: 137, endPoint y: 554, distance: 34.0
click at [128, 562] on div "AGROweb CMS home Start note Beiträge label Aktuelles settings label Angebote se…" at bounding box center [784, 389] width 1568 height 778
drag, startPoint x: 170, startPoint y: 534, endPoint x: 160, endPoint y: 535, distance: 10.0
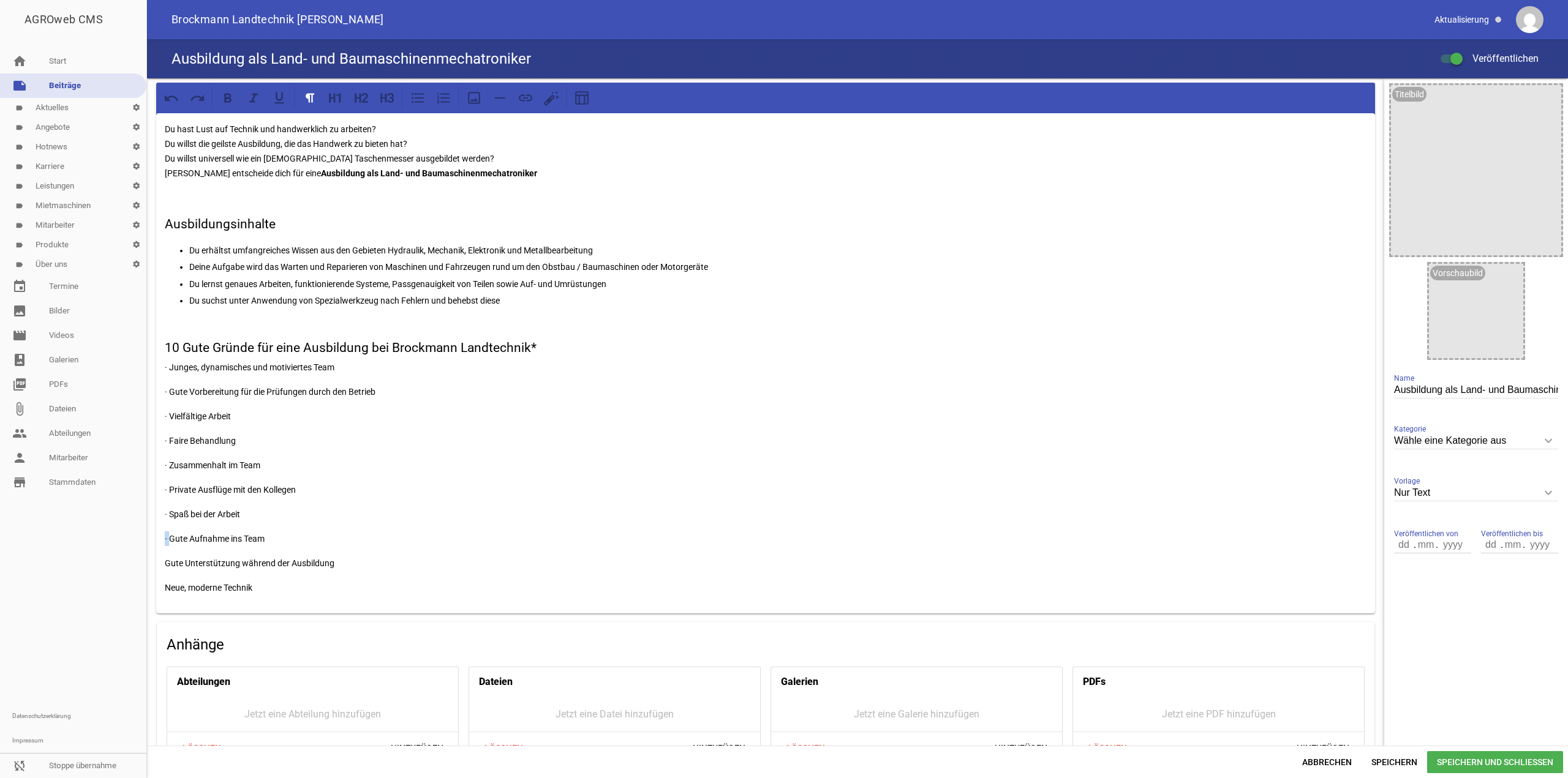
click at [160, 535] on div "Du hast Lust auf Technik und handwerklich zu arbeiten? Du willst die geilste Au…" at bounding box center [766, 363] width 1219 height 500
drag, startPoint x: 169, startPoint y: 513, endPoint x: 153, endPoint y: 512, distance: 16.0
click at [153, 512] on div "Du hast Lust auf Technik und handwerklich zu arbeiten? Du willst die geilste Au…" at bounding box center [766, 482] width 1237 height 809
drag, startPoint x: 170, startPoint y: 489, endPoint x: 154, endPoint y: 489, distance: 16.0
click at [154, 489] on div "Du hast Lust auf Technik und handwerklich zu arbeiten? Du willst die geilste Au…" at bounding box center [766, 482] width 1237 height 809
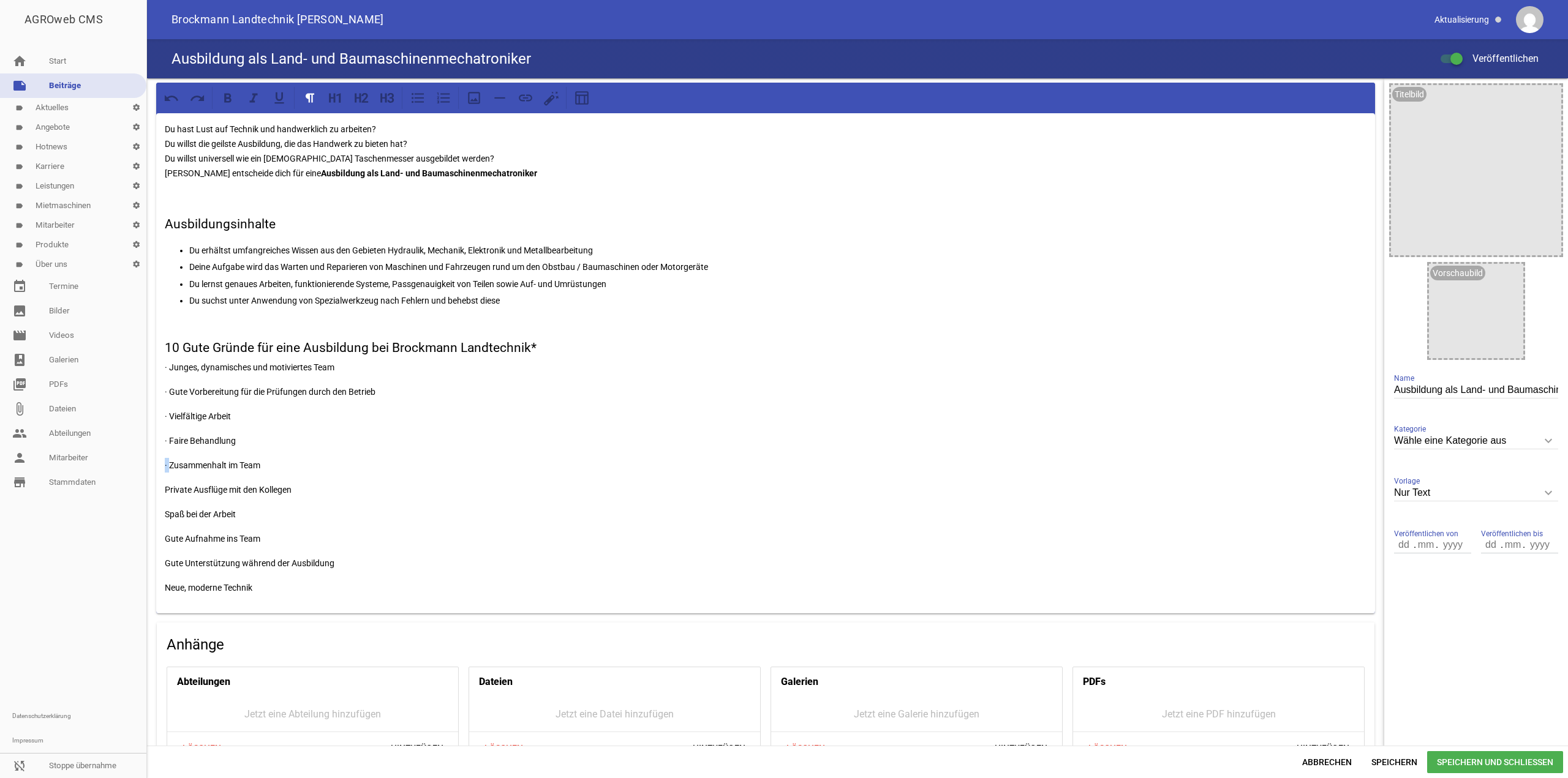
drag, startPoint x: 170, startPoint y: 464, endPoint x: 155, endPoint y: 465, distance: 15.0
click at [152, 465] on div "Du hast Lust auf Technik und handwerklich zu arbeiten? Du willst die geilste Au…" at bounding box center [766, 482] width 1237 height 809
drag, startPoint x: 171, startPoint y: 439, endPoint x: 161, endPoint y: 439, distance: 10.0
click at [161, 439] on div "Du hast Lust auf Technik und handwerklich zu arbeiten? Du willst die geilste Au…" at bounding box center [766, 363] width 1219 height 500
drag, startPoint x: 170, startPoint y: 418, endPoint x: 155, endPoint y: 418, distance: 15.0
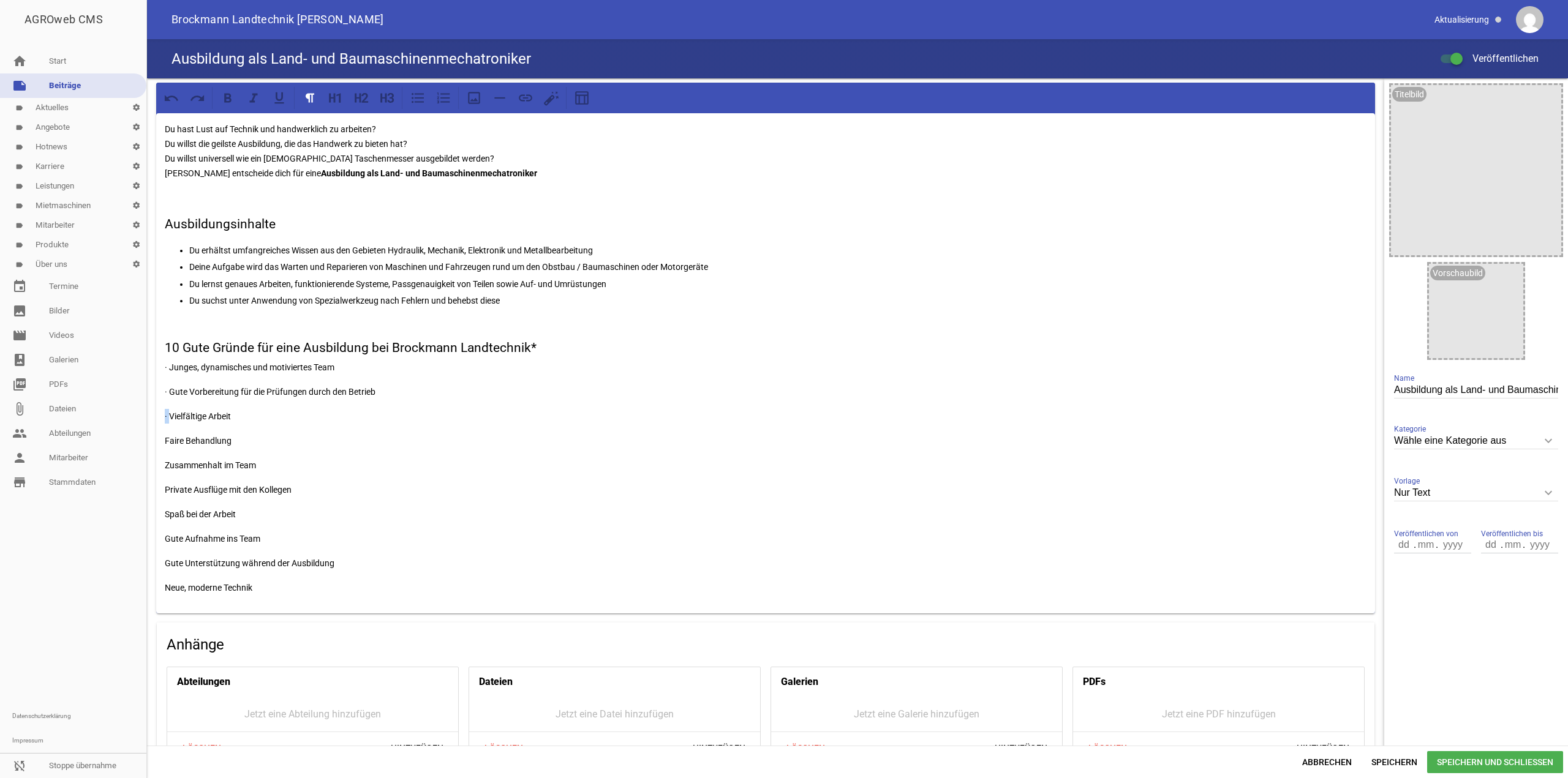
click at [155, 418] on div "Du hast Lust auf Technik und handwerklich zu arbeiten? Du willst die geilste Au…" at bounding box center [766, 482] width 1237 height 809
drag, startPoint x: 171, startPoint y: 389, endPoint x: 154, endPoint y: 389, distance: 17.0
click at [154, 389] on div "Du hast Lust auf Technik und handwerklich zu arbeiten? Du willst die geilste Au…" at bounding box center [766, 482] width 1237 height 809
drag, startPoint x: 171, startPoint y: 369, endPoint x: 156, endPoint y: 369, distance: 15.0
click at [156, 369] on div "Du hast Lust auf Technik und handwerklich zu arbeiten? Du willst die geilste Au…" at bounding box center [766, 363] width 1219 height 500
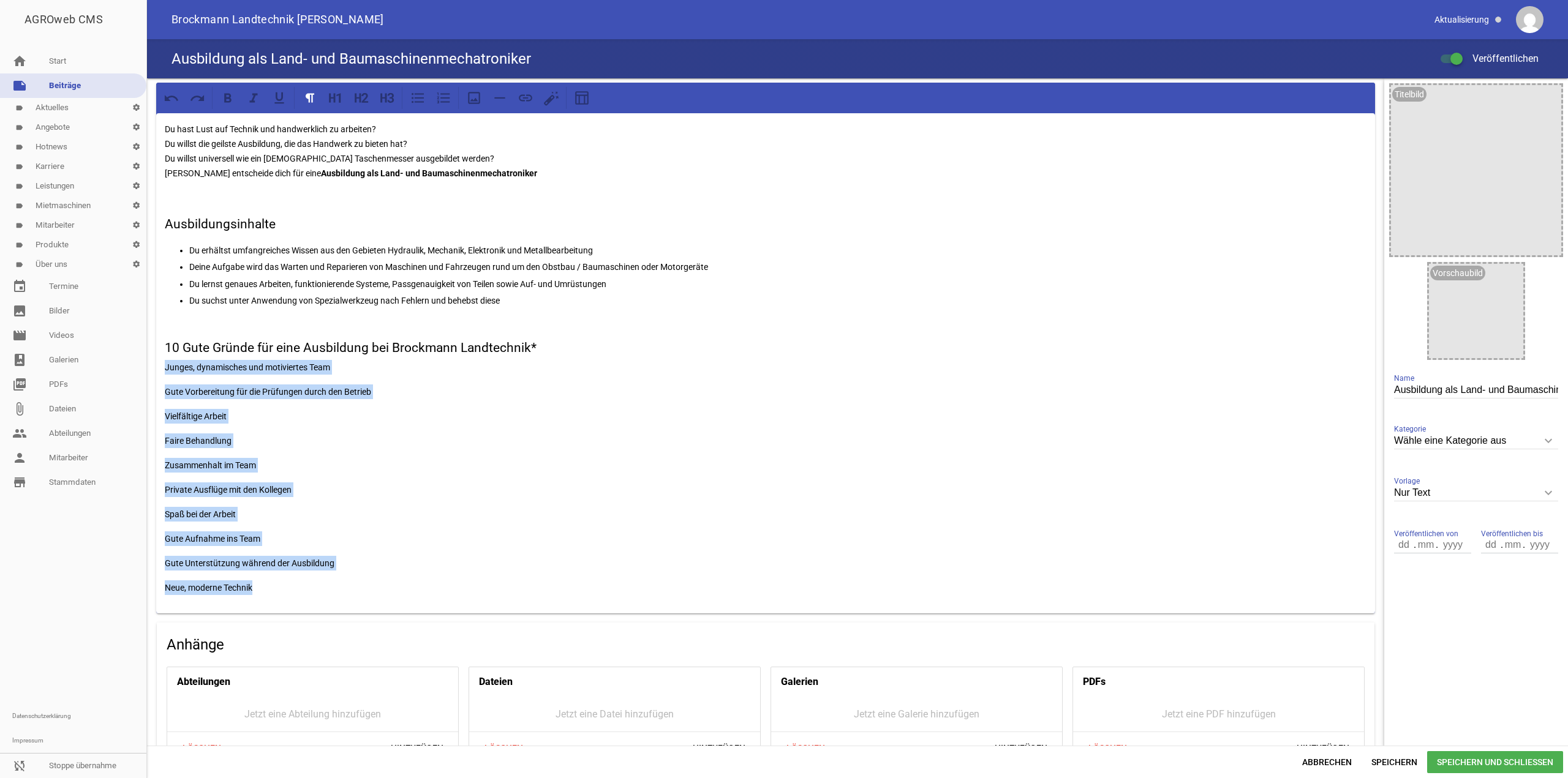
drag, startPoint x: 270, startPoint y: 594, endPoint x: 152, endPoint y: 366, distance: 256.7
click at [152, 367] on div "Du hast Lust auf Technik und handwerklich zu arbeiten? Du willst die geilste Au…" at bounding box center [766, 482] width 1237 height 809
click at [417, 98] on icon at bounding box center [418, 98] width 12 height 11
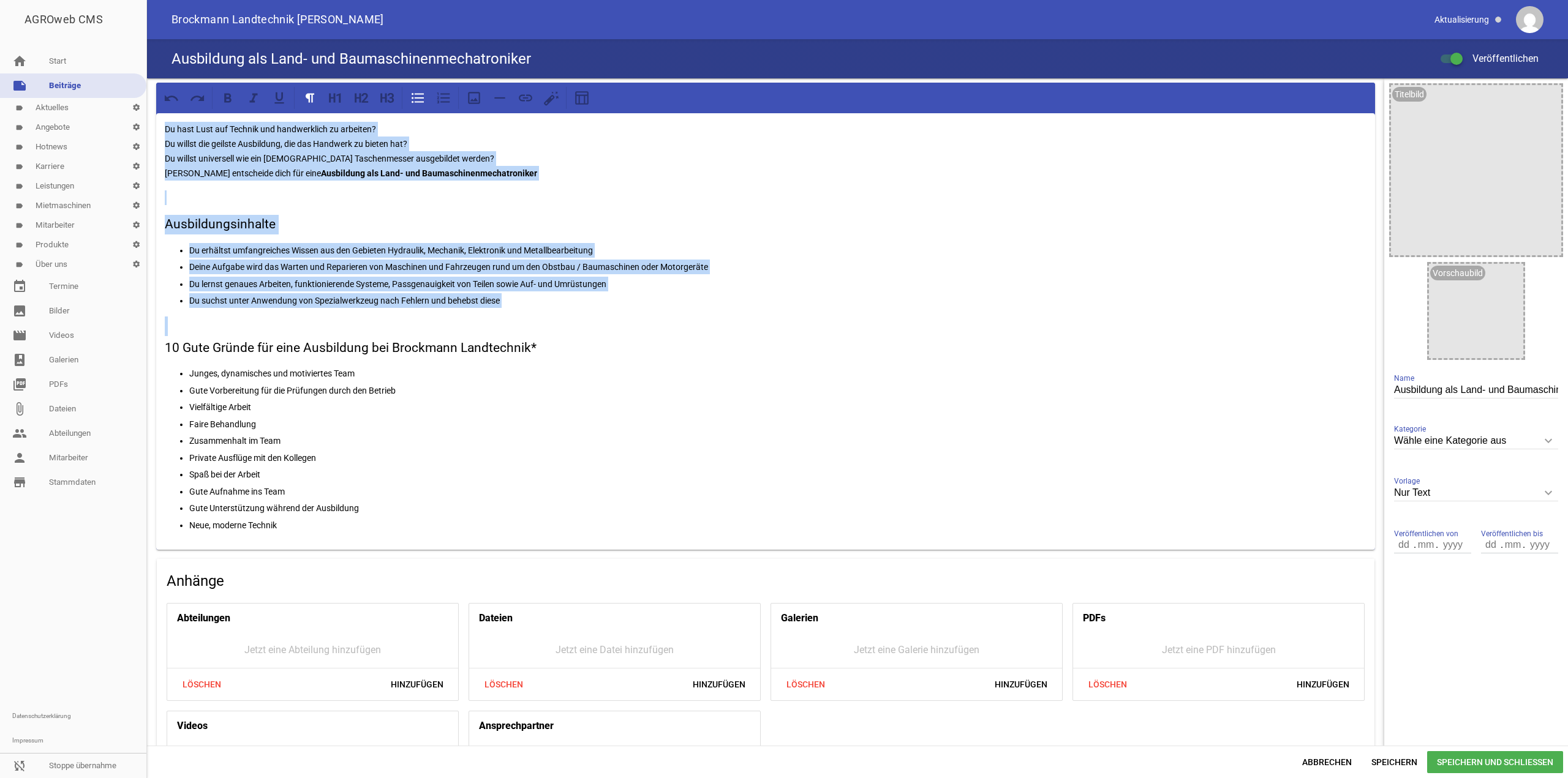
click at [399, 487] on p "Gute Aufnahme ins Team" at bounding box center [778, 491] width 1177 height 14
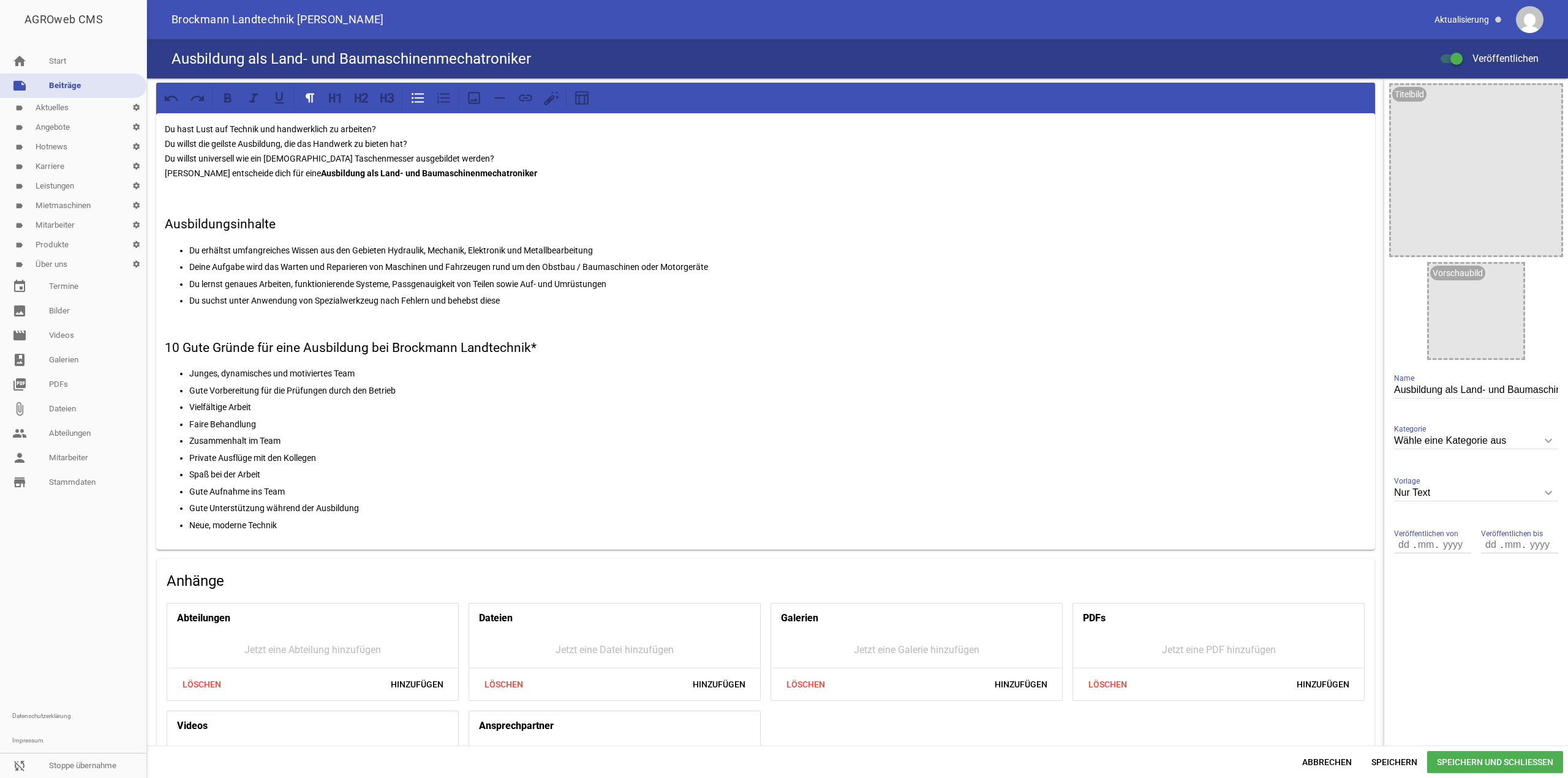
click at [308, 529] on p "Neue, moderne Technik" at bounding box center [778, 525] width 1177 height 14
click at [315, 516] on ul "Junges, dynamisches und motiviertes Team Gute Vorbereitung für die Prüfungen du…" at bounding box center [765, 449] width 1201 height 167
click at [315, 534] on div "Du hast Lust auf Technik und handwerklich zu arbeiten? Du willst die geilste Au…" at bounding box center [766, 331] width 1219 height 436
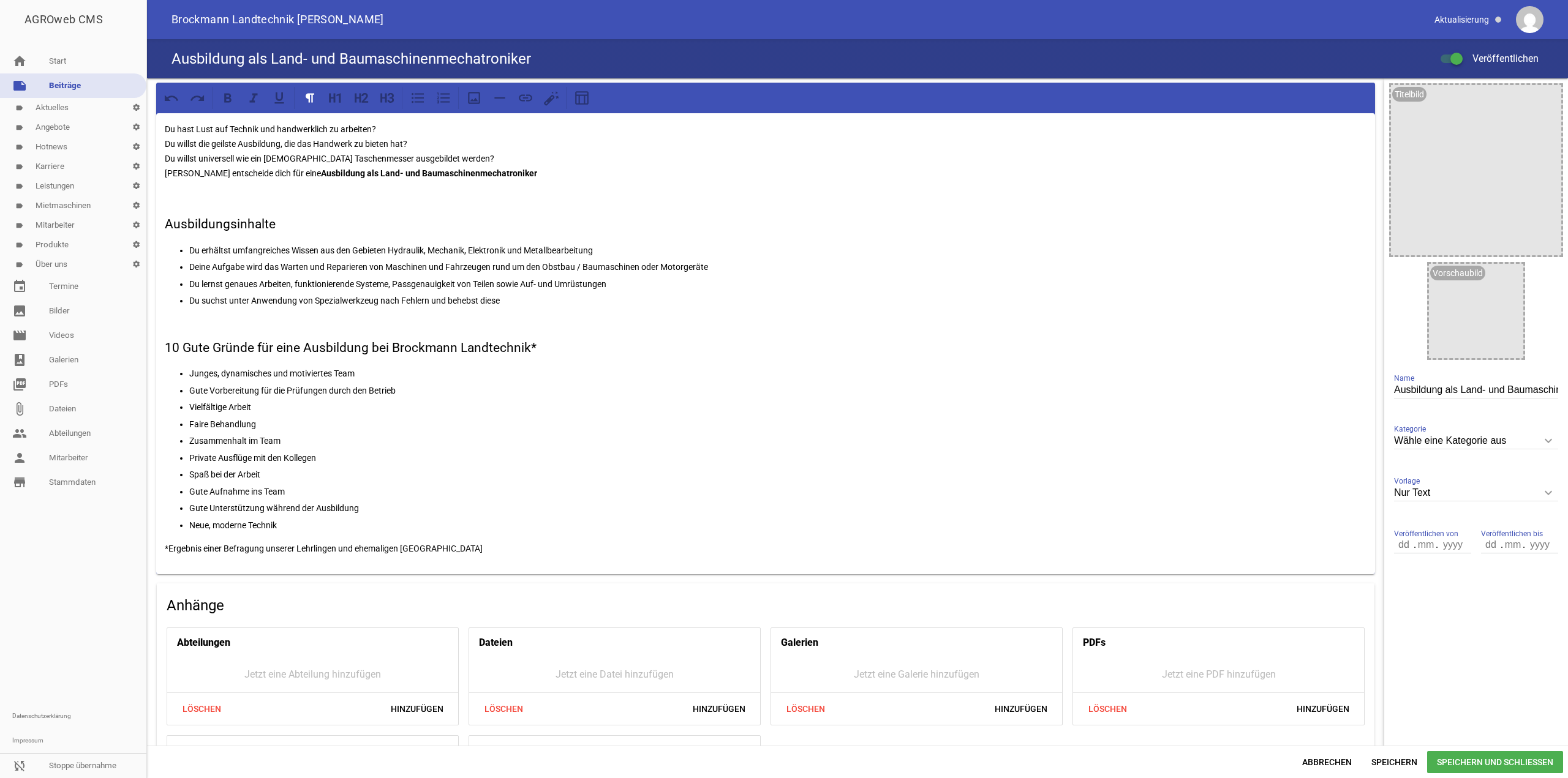
click at [458, 545] on p "*Ergebnis einer Befragung unserer Lehrlingen und ehemaligen [GEOGRAPHIC_DATA]" at bounding box center [765, 548] width 1201 height 14
click at [468, 547] on p "*Ergebnis einer Befragung unserer Lehrlingen und ehemaligen [GEOGRAPHIC_DATA]" at bounding box center [765, 548] width 1201 height 14
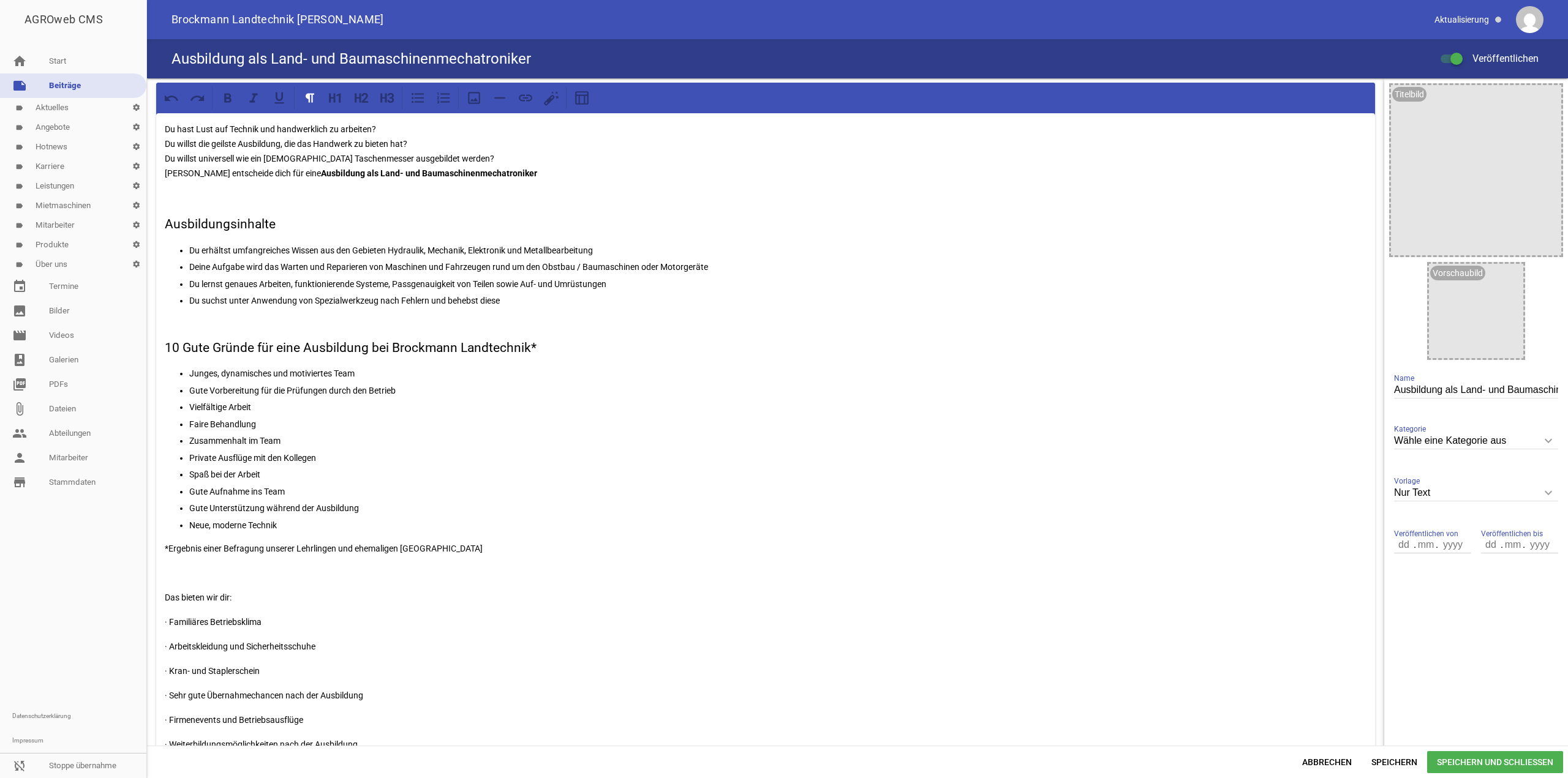
scroll to position [129, 0]
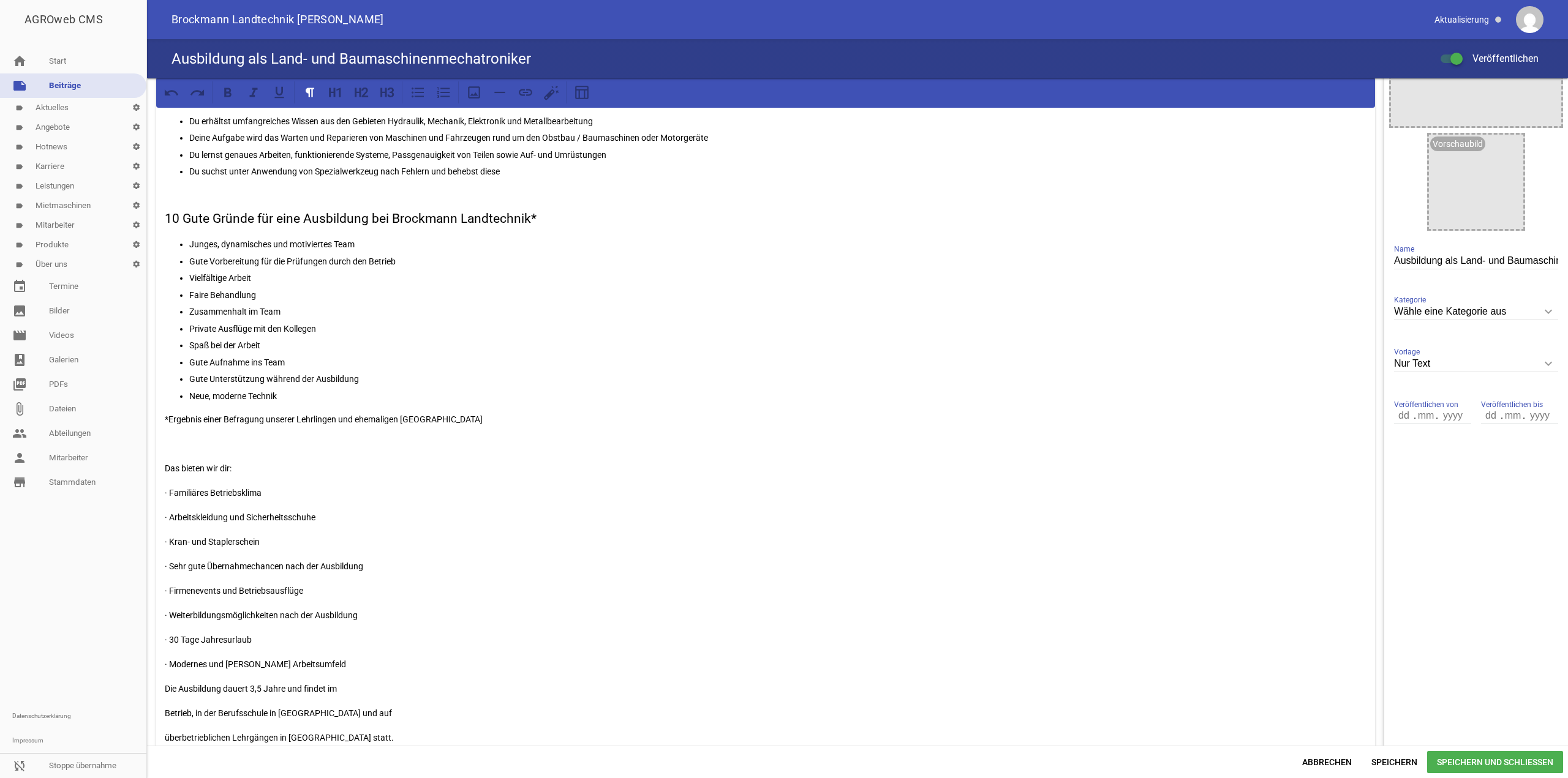
click at [191, 464] on p "Das bieten wir dir:" at bounding box center [765, 467] width 1201 height 14
click at [385, 99] on icon at bounding box center [387, 92] width 16 height 16
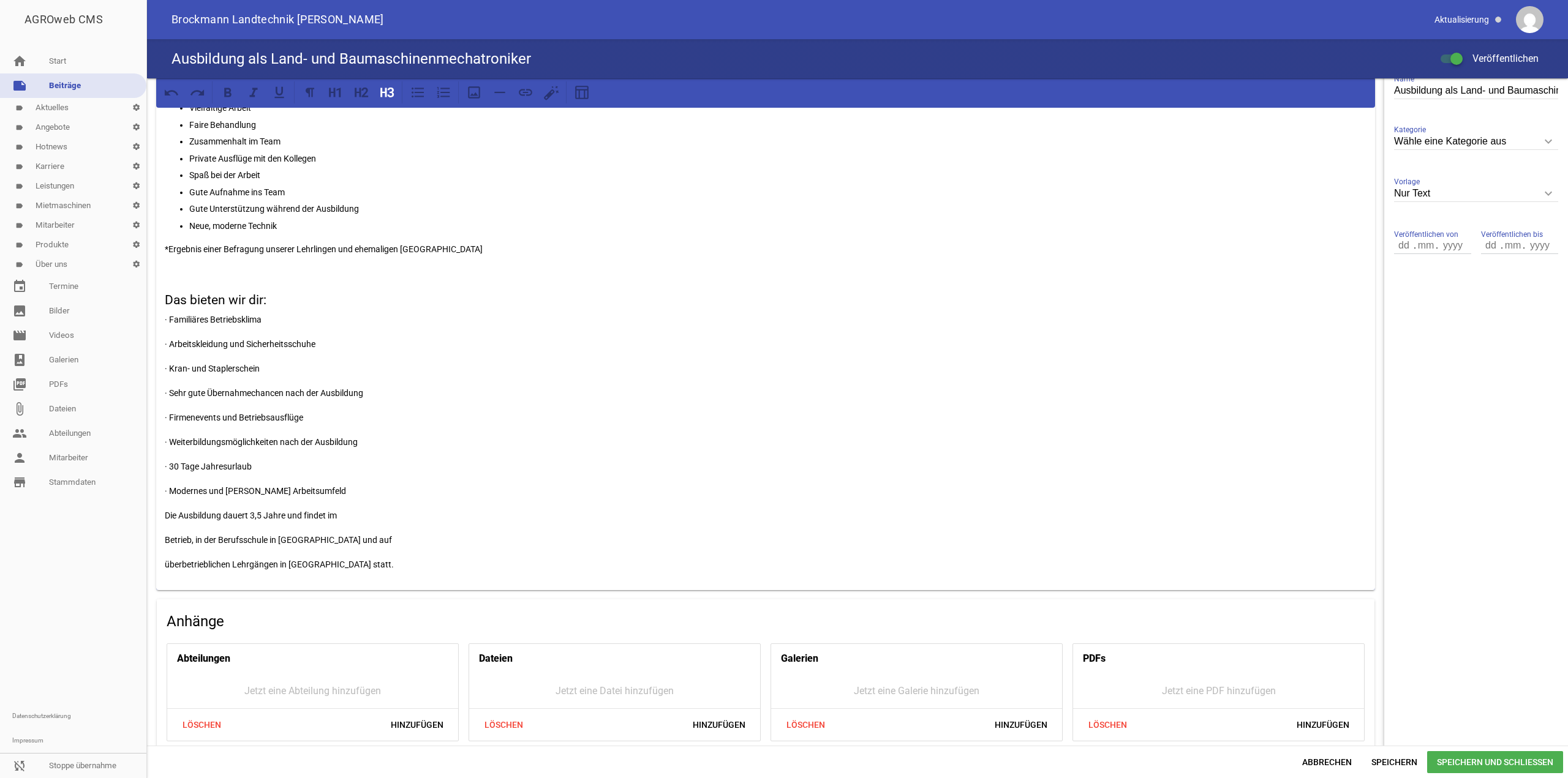
scroll to position [374, 0]
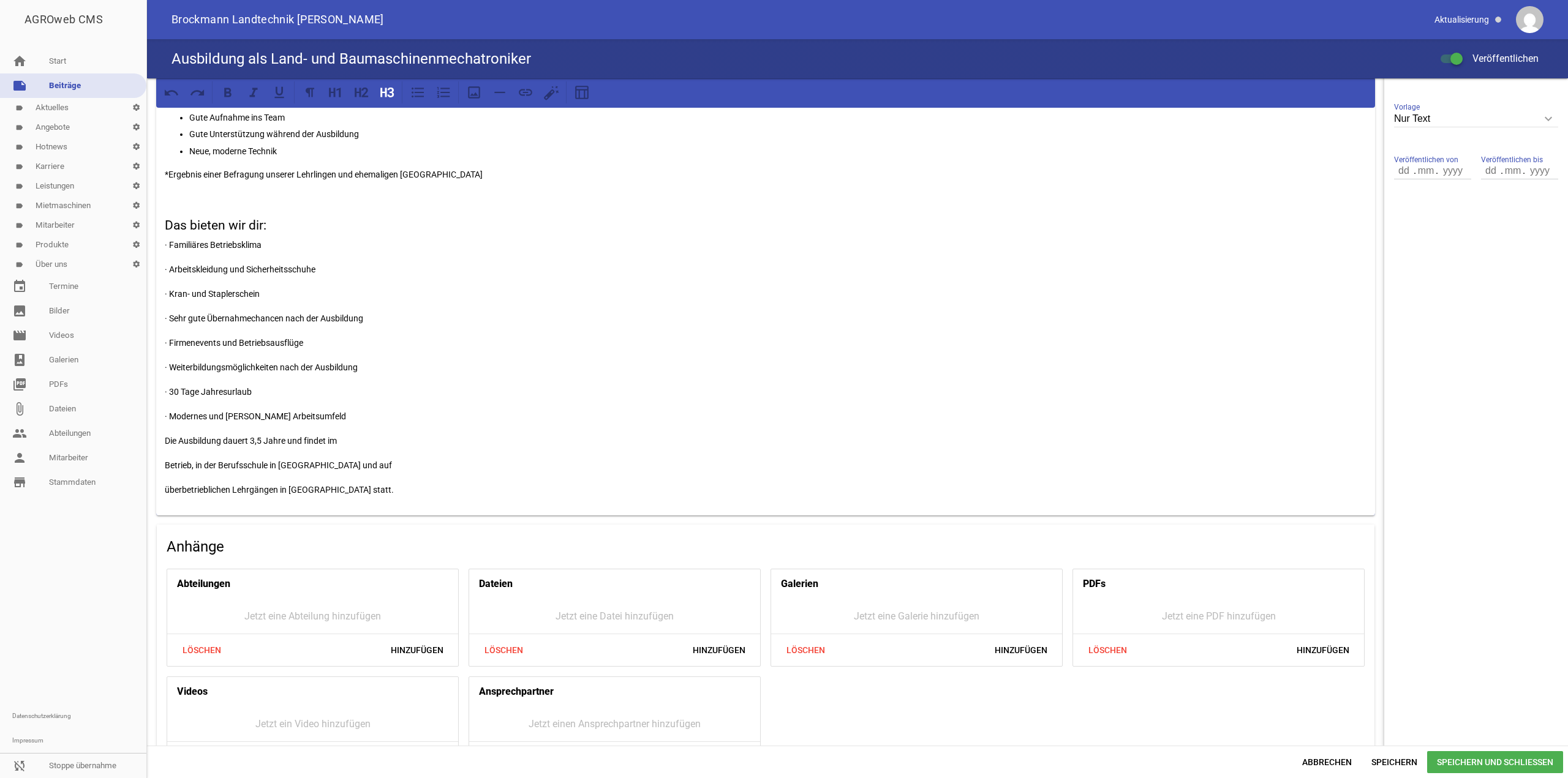
click at [166, 490] on p "überbetrieblichen Lehrgängen in [GEOGRAPHIC_DATA] statt." at bounding box center [765, 489] width 1201 height 14
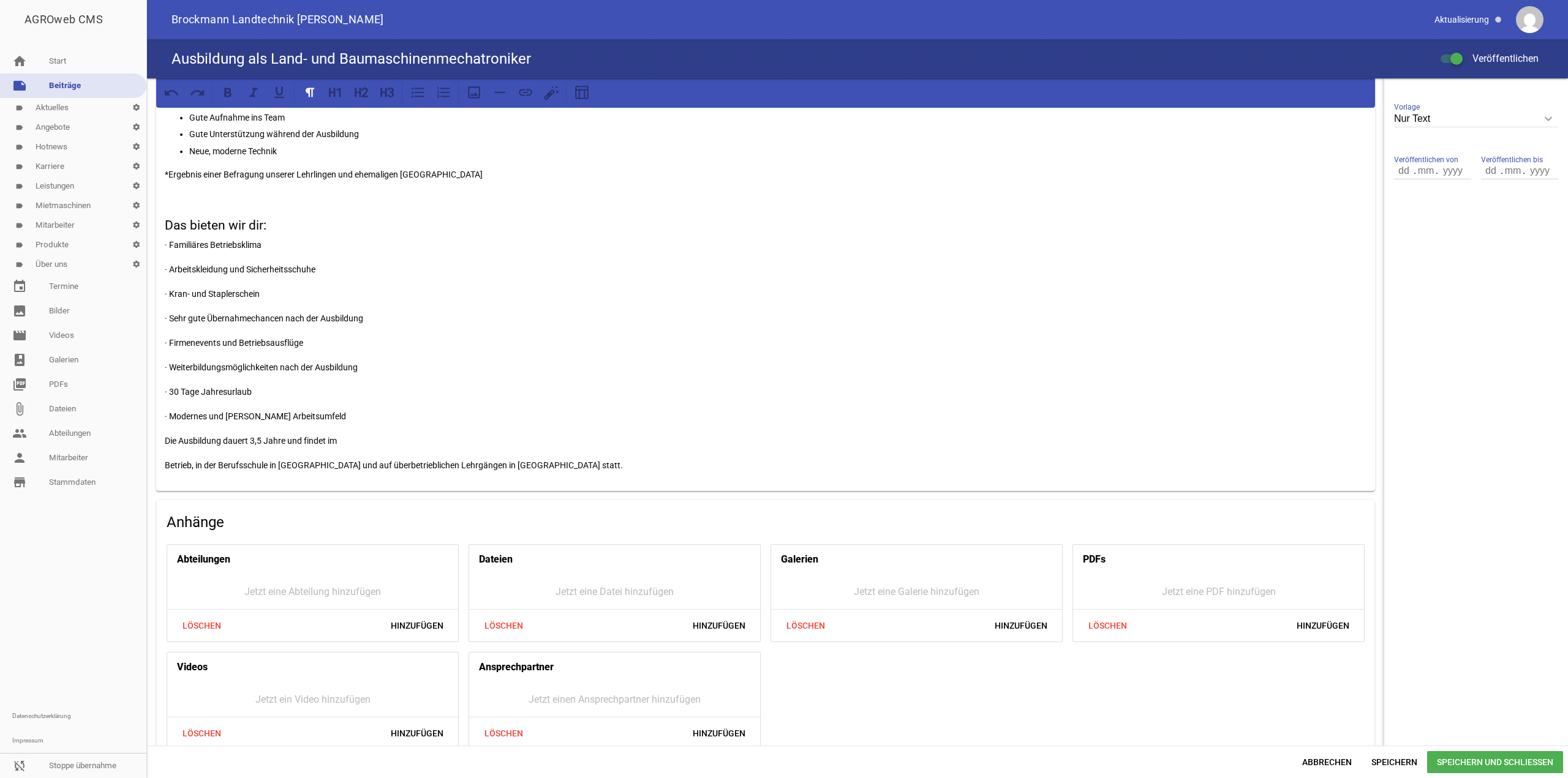
click at [164, 464] on p "Betrieb, in der Berufsschule in [GEOGRAPHIC_DATA] und auf überbetrieblichen Leh…" at bounding box center [765, 464] width 1201 height 14
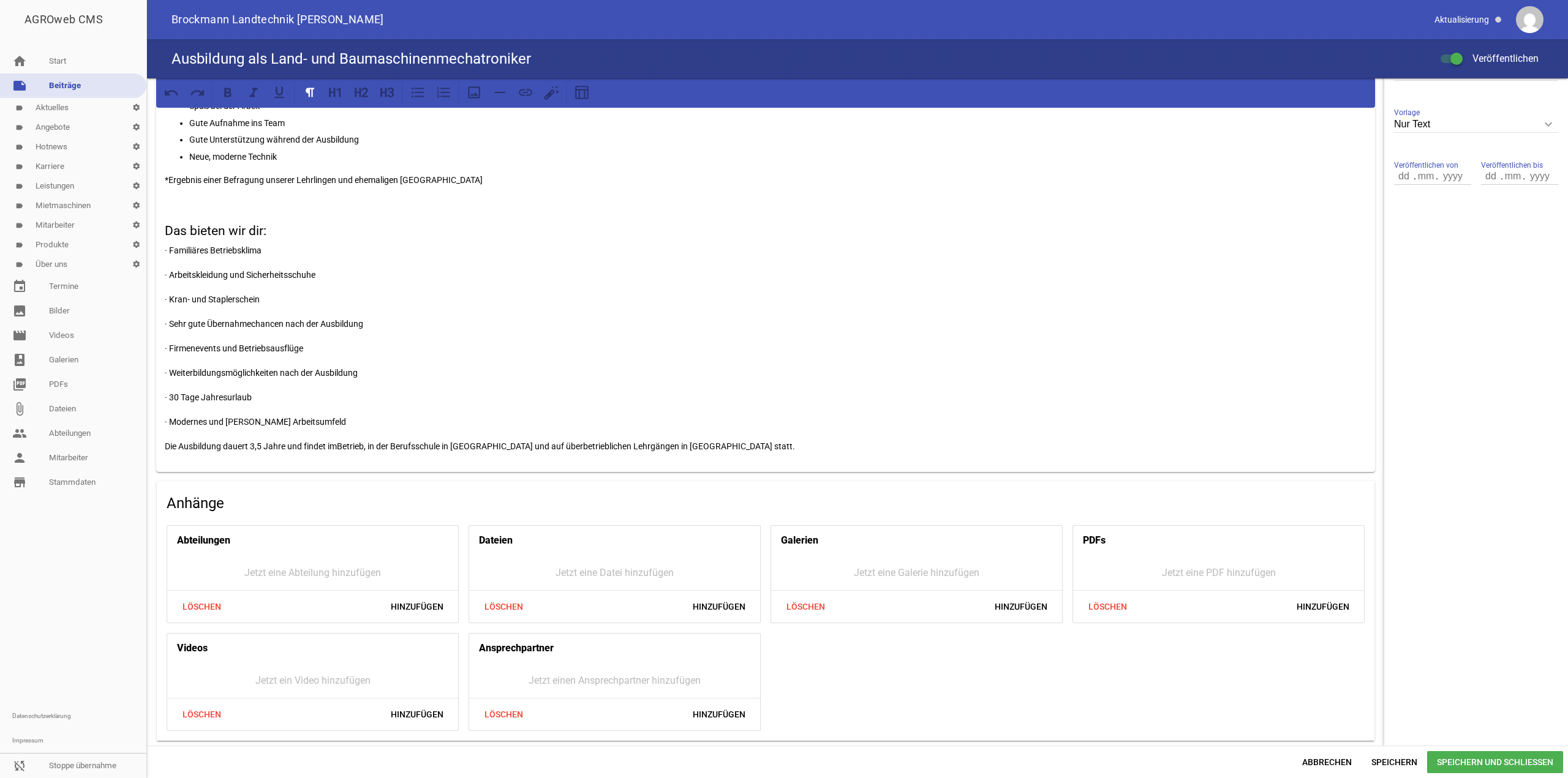
scroll to position [369, 0]
click at [162, 446] on div "Du hast Lust auf Technik und handwerklich zu arbeiten? Du willst die geilste Au…" at bounding box center [766, 108] width 1219 height 727
click at [168, 421] on p "· Modernes und [PERSON_NAME] Arbeitsumfeld" at bounding box center [765, 421] width 1201 height 14
drag, startPoint x: 170, startPoint y: 420, endPoint x: 129, endPoint y: 422, distance: 41.0
click at [129, 422] on div "AGROweb CMS home Start note Beiträge label Aktuelles settings label Angebote se…" at bounding box center [784, 389] width 1568 height 778
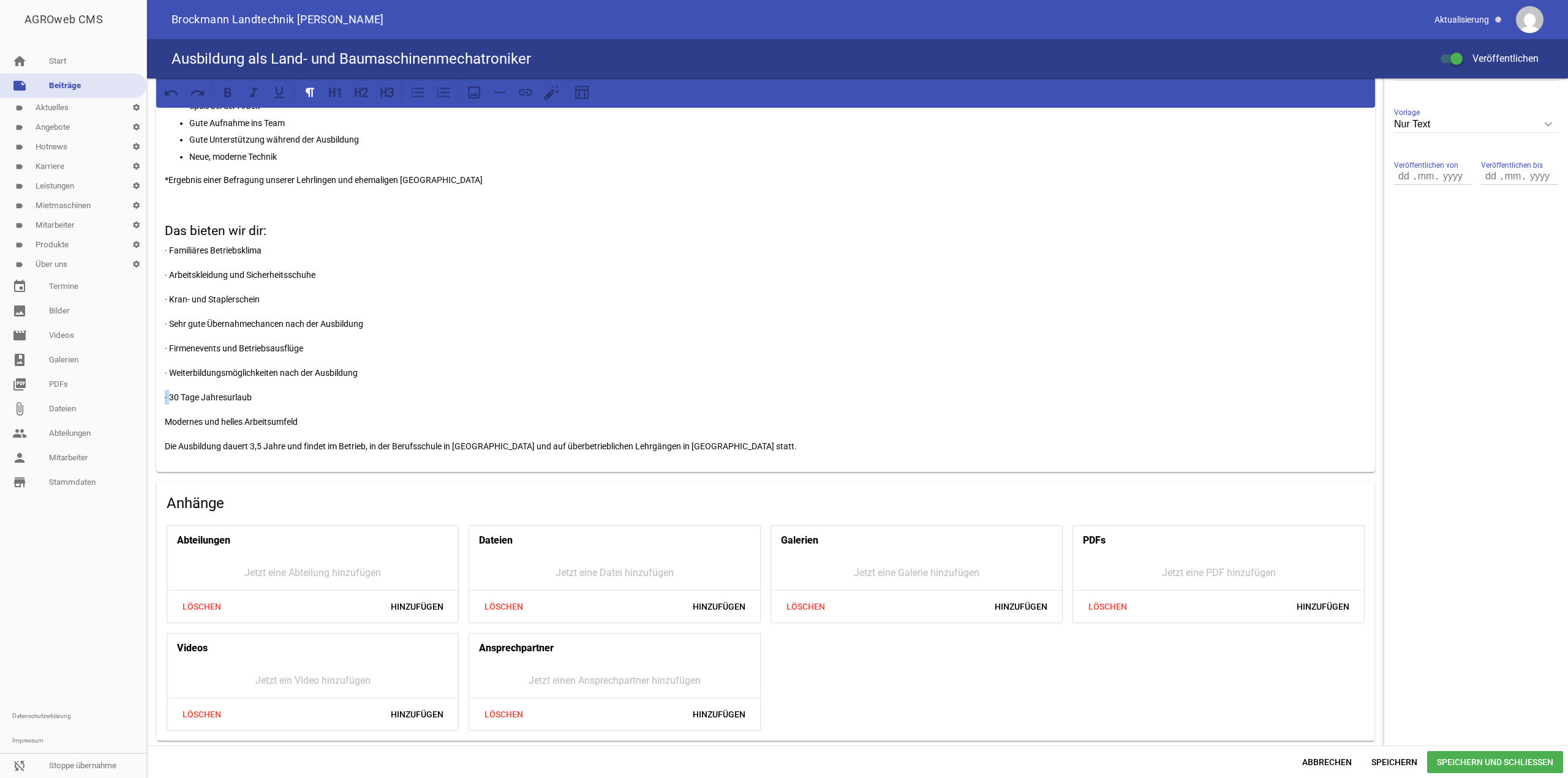
drag, startPoint x: 170, startPoint y: 396, endPoint x: 149, endPoint y: 399, distance: 21.2
click at [149, 399] on div "Du hast Lust auf Technik und handwerklich zu arbeiten? Du willst die geilste Au…" at bounding box center [766, 228] width 1237 height 1036
drag, startPoint x: 171, startPoint y: 369, endPoint x: 141, endPoint y: 369, distance: 30.0
click at [140, 369] on div "AGROweb CMS home Start note Beiträge label Aktuelles settings label Angebote se…" at bounding box center [784, 389] width 1568 height 778
drag, startPoint x: 171, startPoint y: 344, endPoint x: 145, endPoint y: 348, distance: 26.3
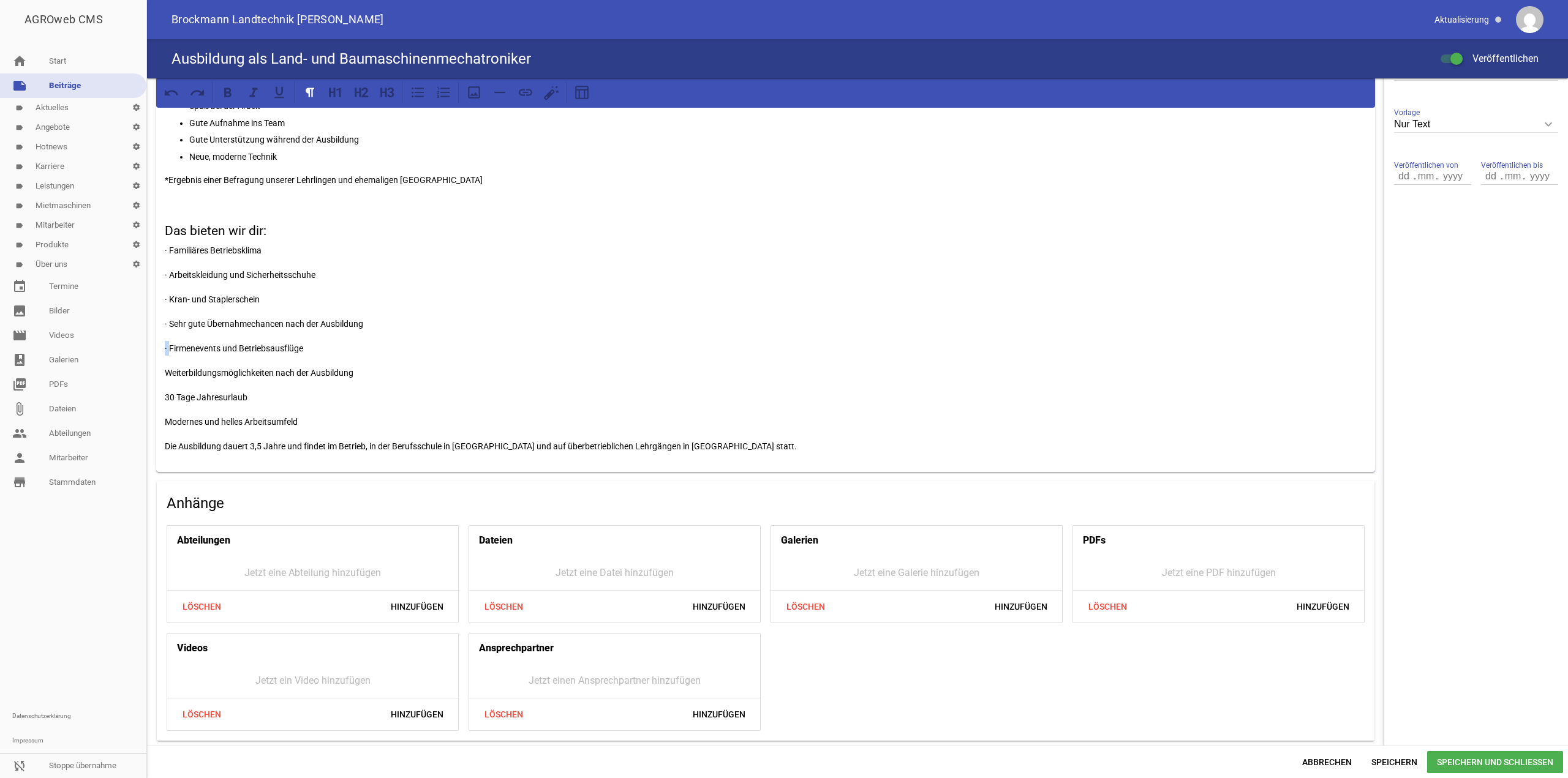
click at [145, 348] on div "AGROweb CMS home Start note Beiträge label Aktuelles settings label Angebote se…" at bounding box center [784, 389] width 1568 height 778
click at [173, 323] on p "· Sehr gute Übernahmechancen nach der Ausbildung" at bounding box center [765, 323] width 1201 height 14
drag, startPoint x: 170, startPoint y: 323, endPoint x: 139, endPoint y: 327, distance: 31.3
click at [137, 331] on div "AGROweb CMS home Start note Beiträge label Aktuelles settings label Angebote se…" at bounding box center [784, 389] width 1568 height 778
drag, startPoint x: 169, startPoint y: 299, endPoint x: 152, endPoint y: 300, distance: 17.0
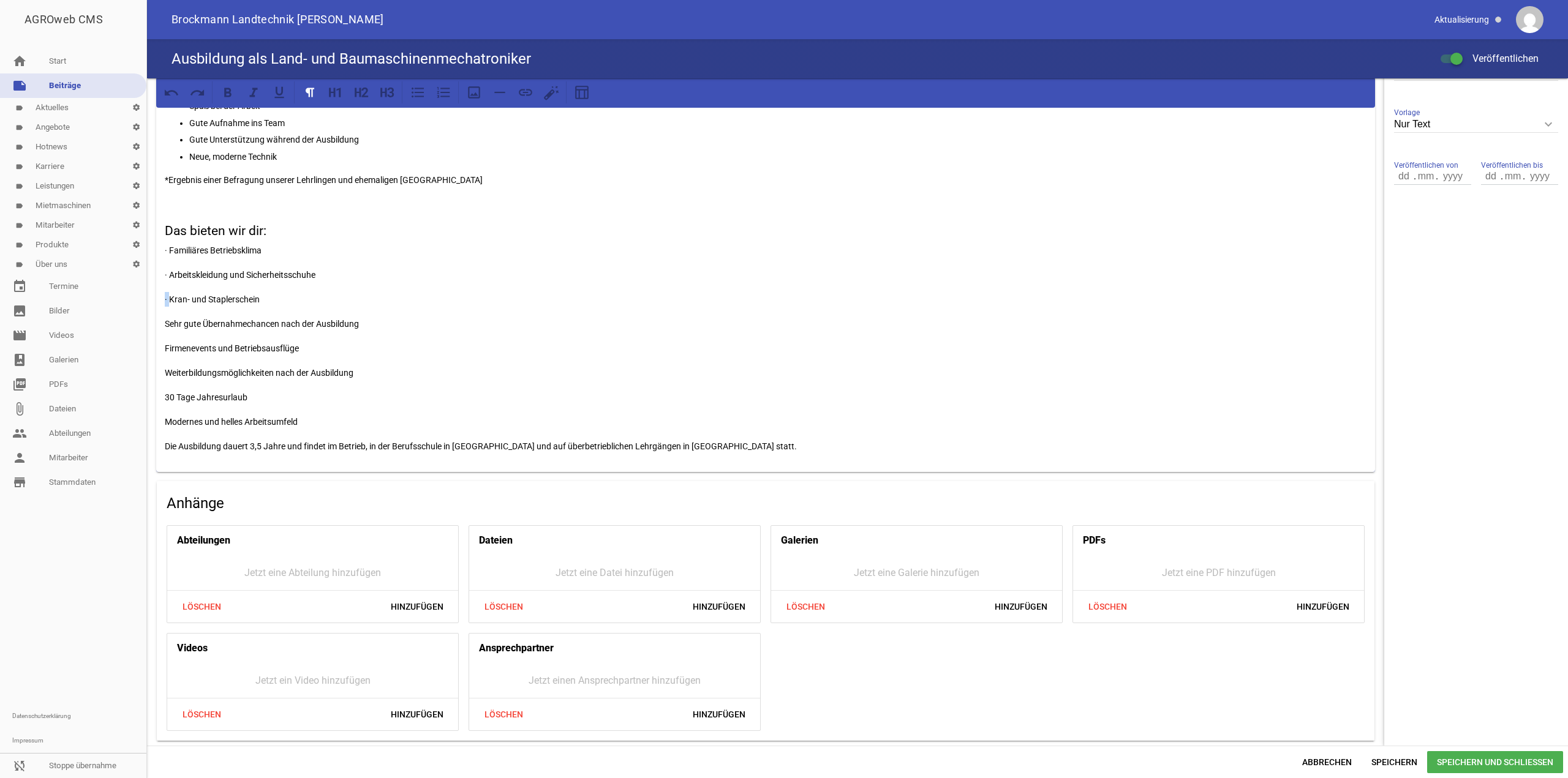
click at [152, 300] on div "Du hast Lust auf Technik und handwerklich zu arbeiten? Du willst die geilste Au…" at bounding box center [766, 228] width 1237 height 1036
drag, startPoint x: 170, startPoint y: 275, endPoint x: 142, endPoint y: 282, distance: 28.9
click at [140, 282] on div "AGROweb CMS home Start note Beiträge label Aktuelles settings label Angebote se…" at bounding box center [784, 389] width 1568 height 778
drag, startPoint x: 170, startPoint y: 252, endPoint x: 149, endPoint y: 256, distance: 21.4
click at [149, 256] on div "Du hast Lust auf Technik und handwerklich zu arbeiten? Du willst die geilste Au…" at bounding box center [766, 228] width 1237 height 1036
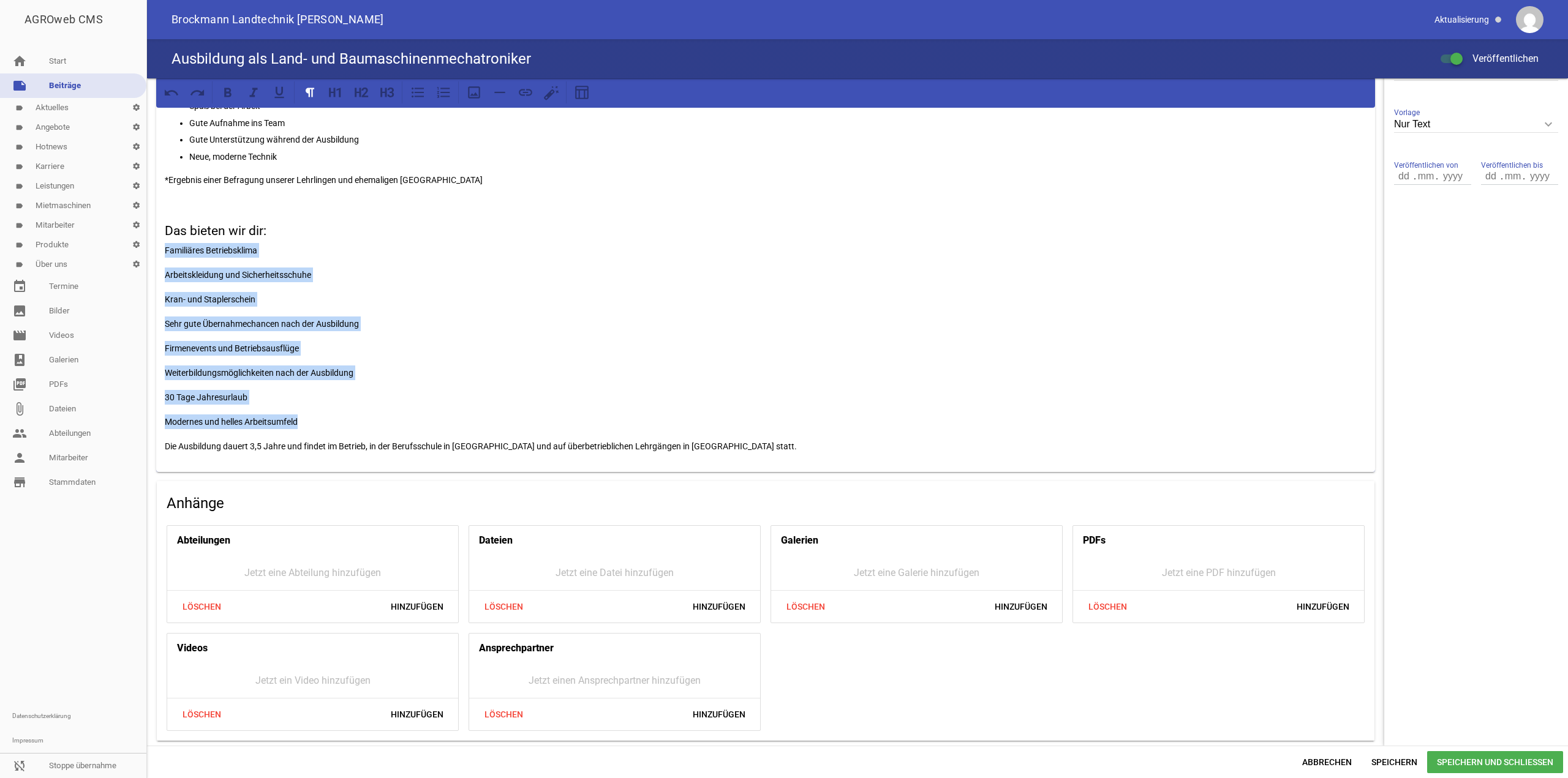
drag, startPoint x: 318, startPoint y: 424, endPoint x: 123, endPoint y: 241, distance: 267.4
click at [123, 241] on div "AGROweb CMS home Start note Beiträge label Aktuelles settings label Angebote se…" at bounding box center [784, 389] width 1568 height 778
click at [425, 94] on icon at bounding box center [417, 92] width 16 height 16
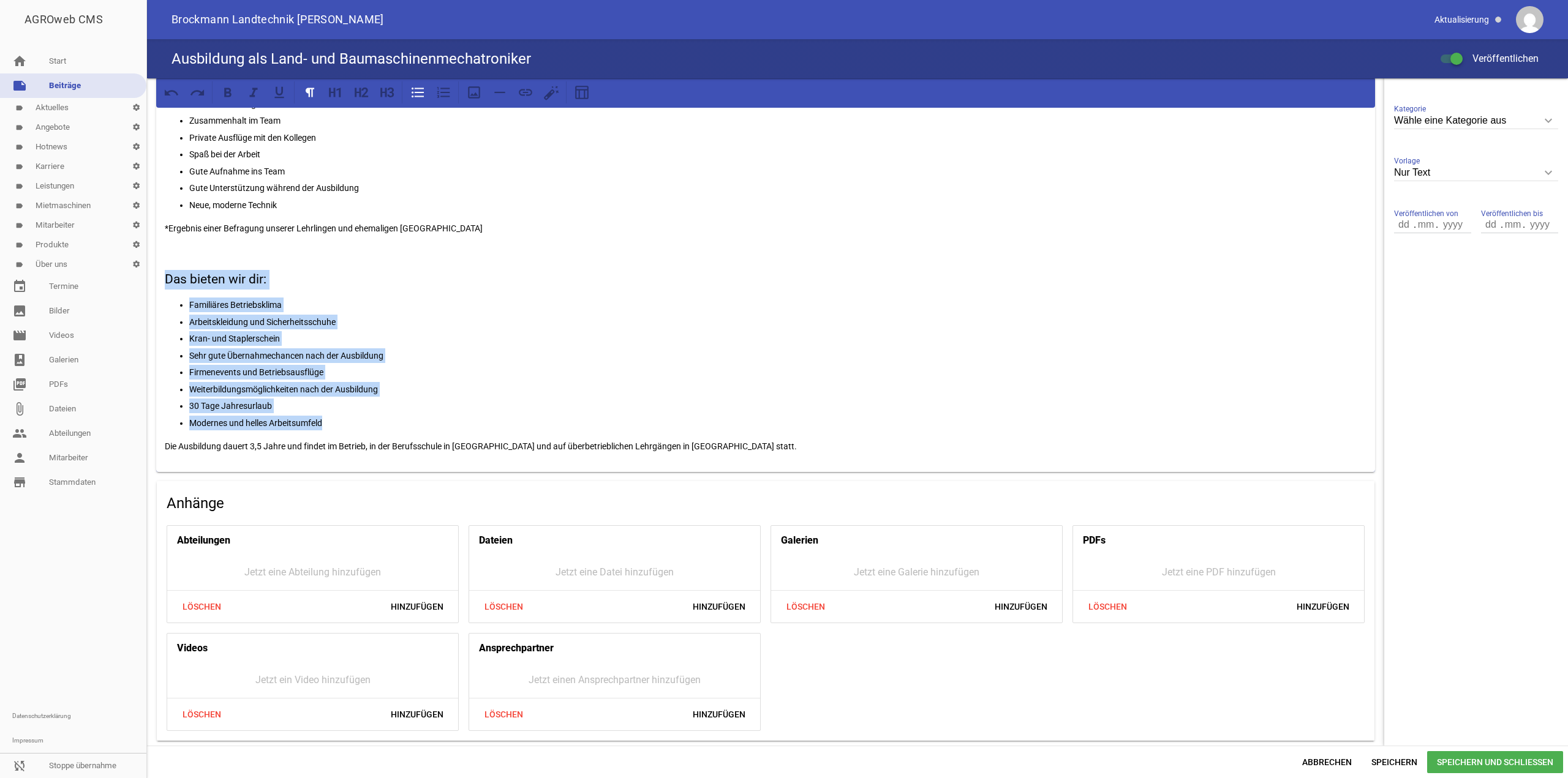
click at [341, 401] on p "30 Tage Jahresurlaub" at bounding box center [778, 406] width 1177 height 14
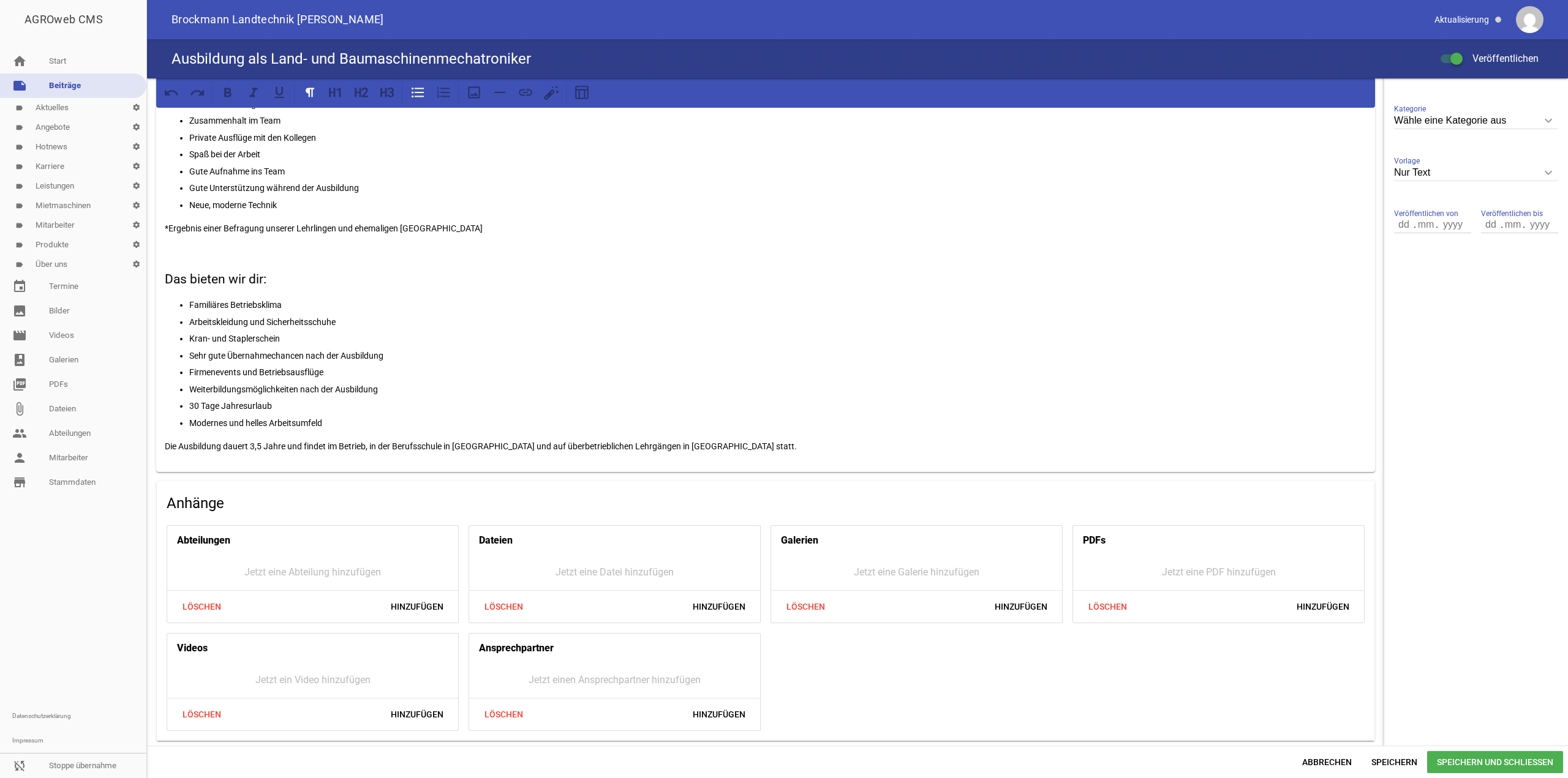
click at [733, 445] on p "Die Ausbildung dauert 3,5 Jahre und findet im Betrieb, in der Berufsschule in […" at bounding box center [765, 446] width 1201 height 14
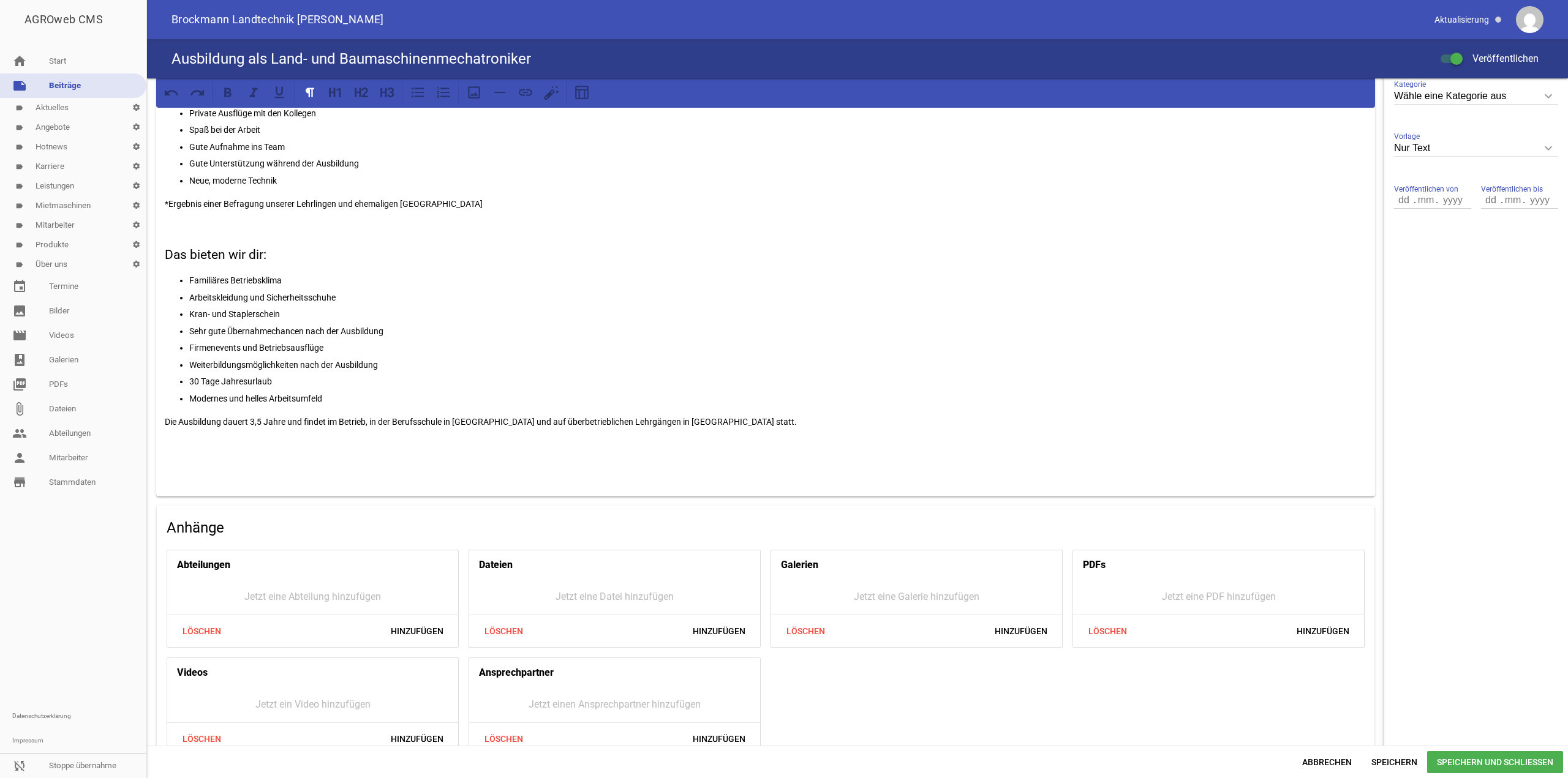
scroll to position [369, 0]
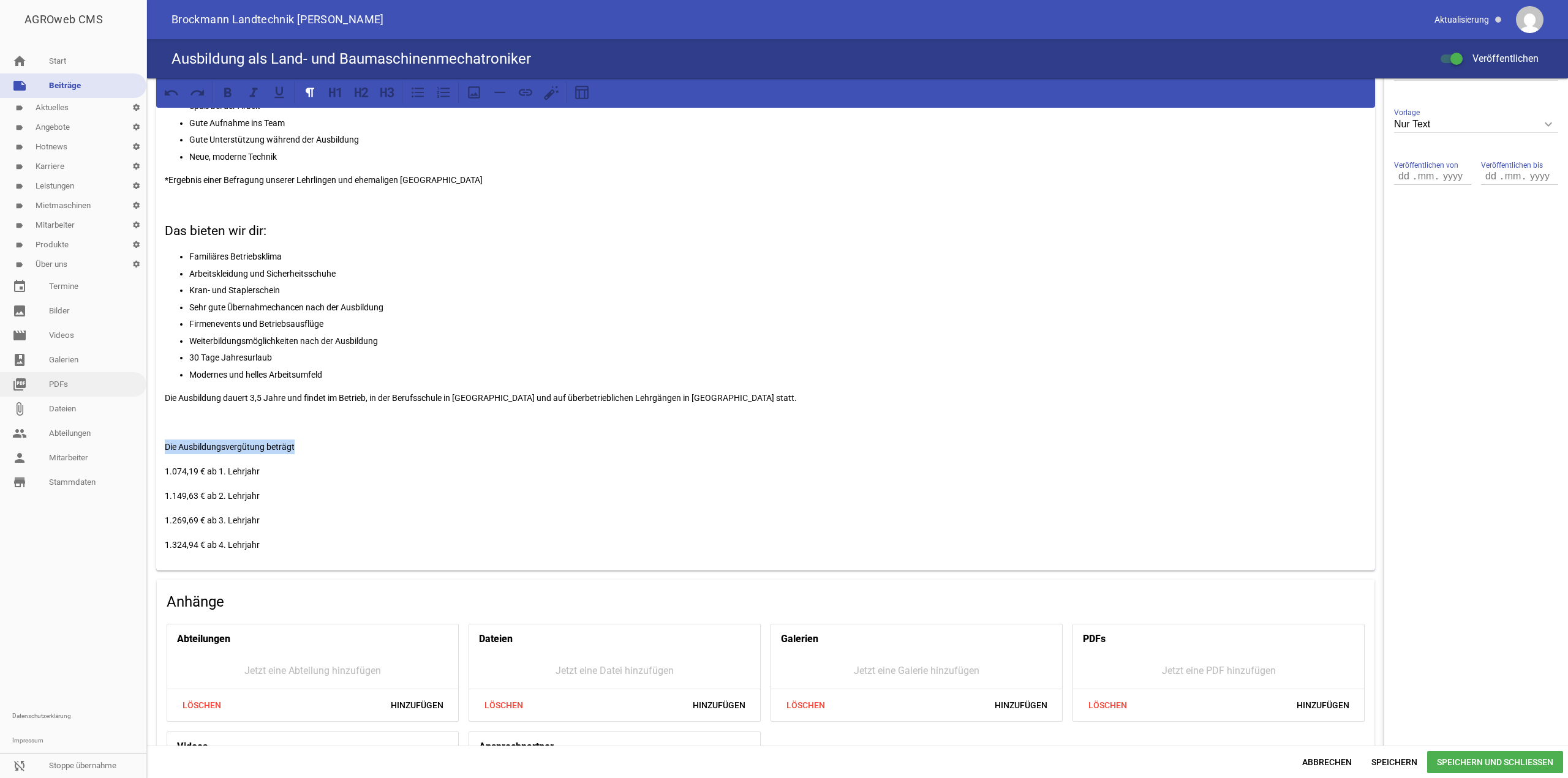
drag, startPoint x: 309, startPoint y: 446, endPoint x: 127, endPoint y: 383, distance: 192.6
click at [84, 445] on div "AGROweb CMS home Start note Beiträge label Aktuelles settings label Angebote se…" at bounding box center [784, 389] width 1568 height 778
click at [391, 95] on icon at bounding box center [387, 92] width 16 height 16
click at [445, 464] on p "1.074,19 € ab 1. Lehrjahr" at bounding box center [765, 467] width 1201 height 14
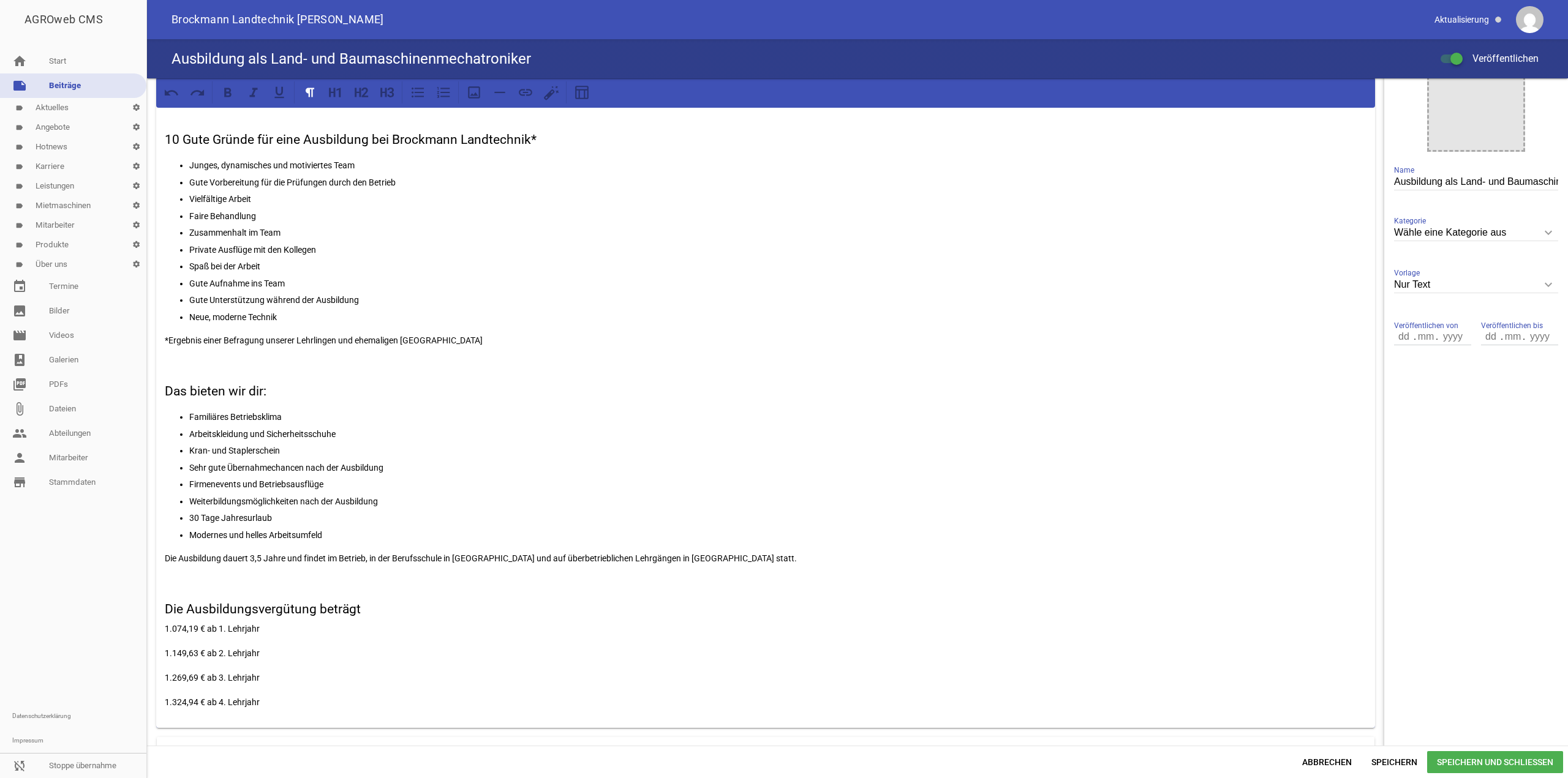
scroll to position [464, 0]
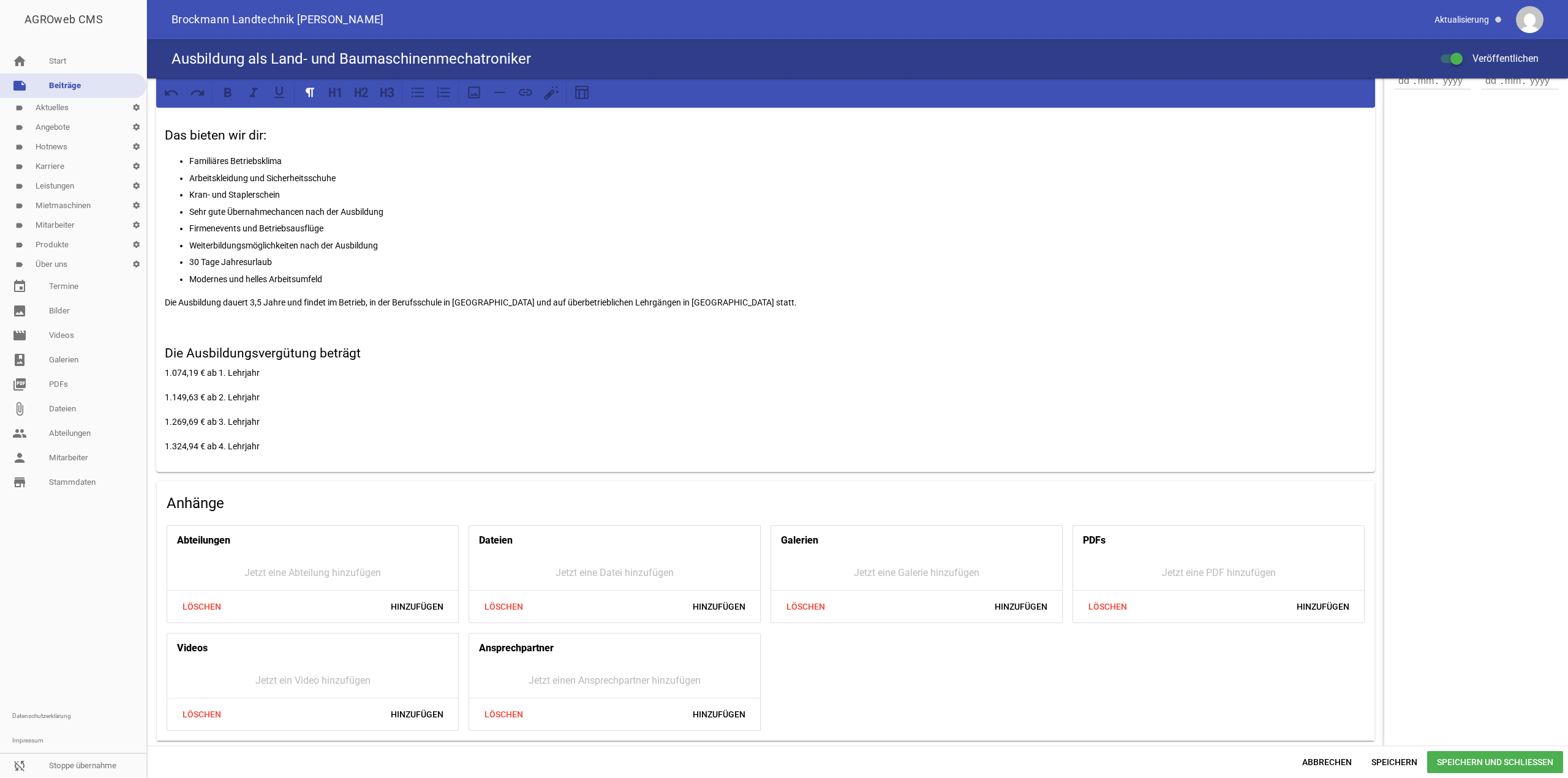
click at [1334, 608] on span "Hinzufügen" at bounding box center [1323, 606] width 72 height 22
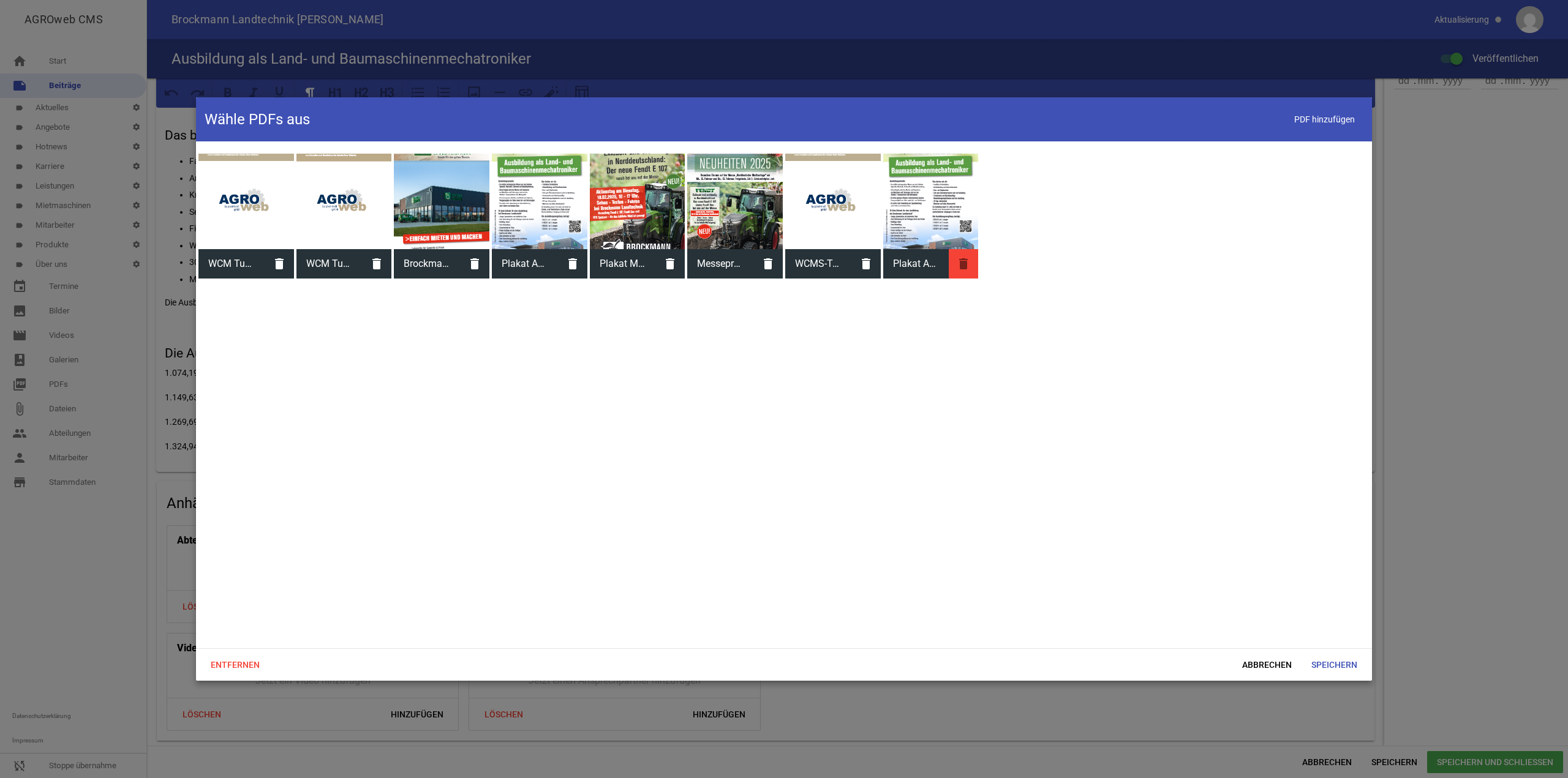
click at [977, 266] on icon "delete" at bounding box center [963, 264] width 29 height 29
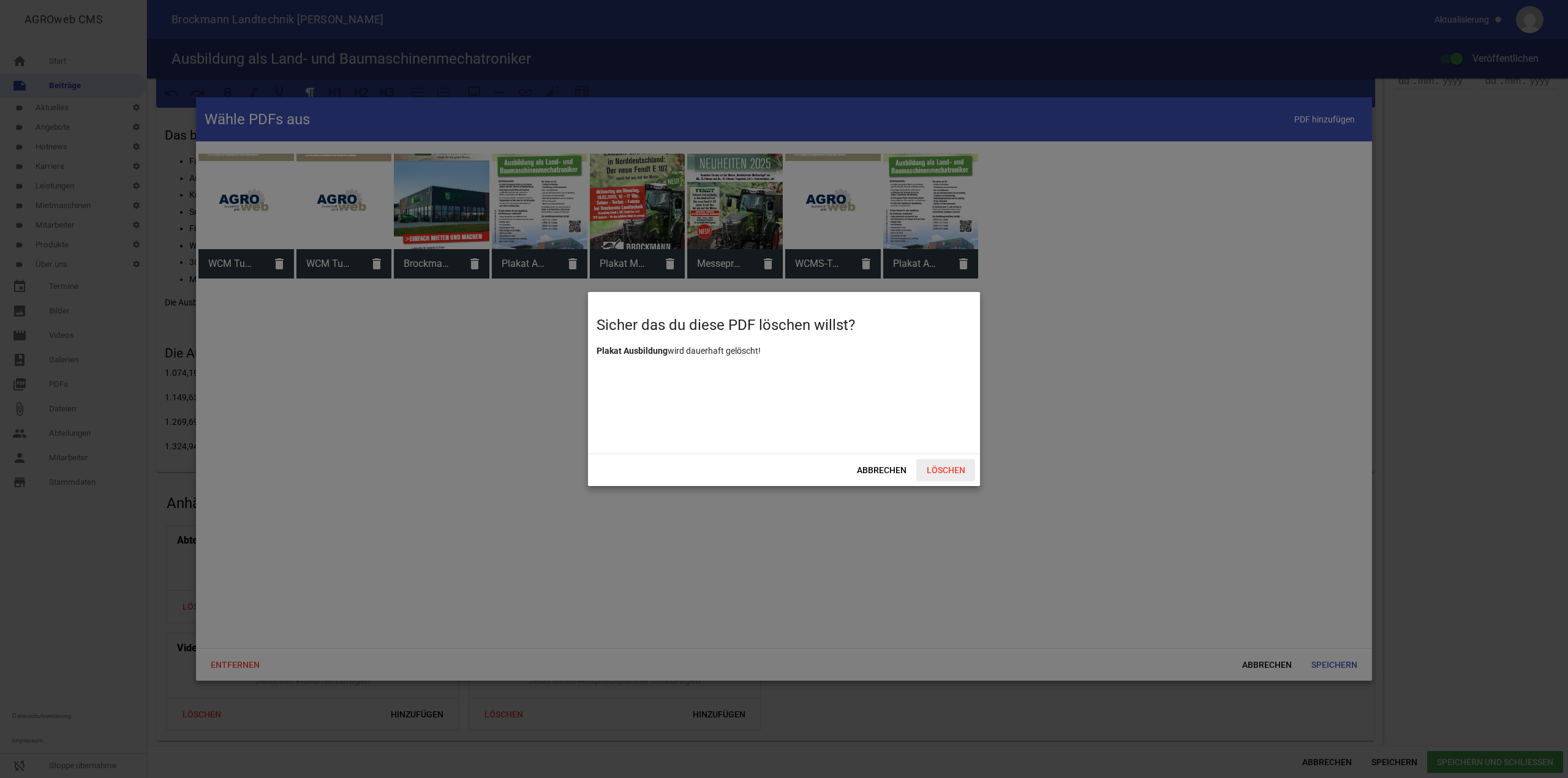
click at [947, 467] on span "Löschen" at bounding box center [946, 470] width 59 height 22
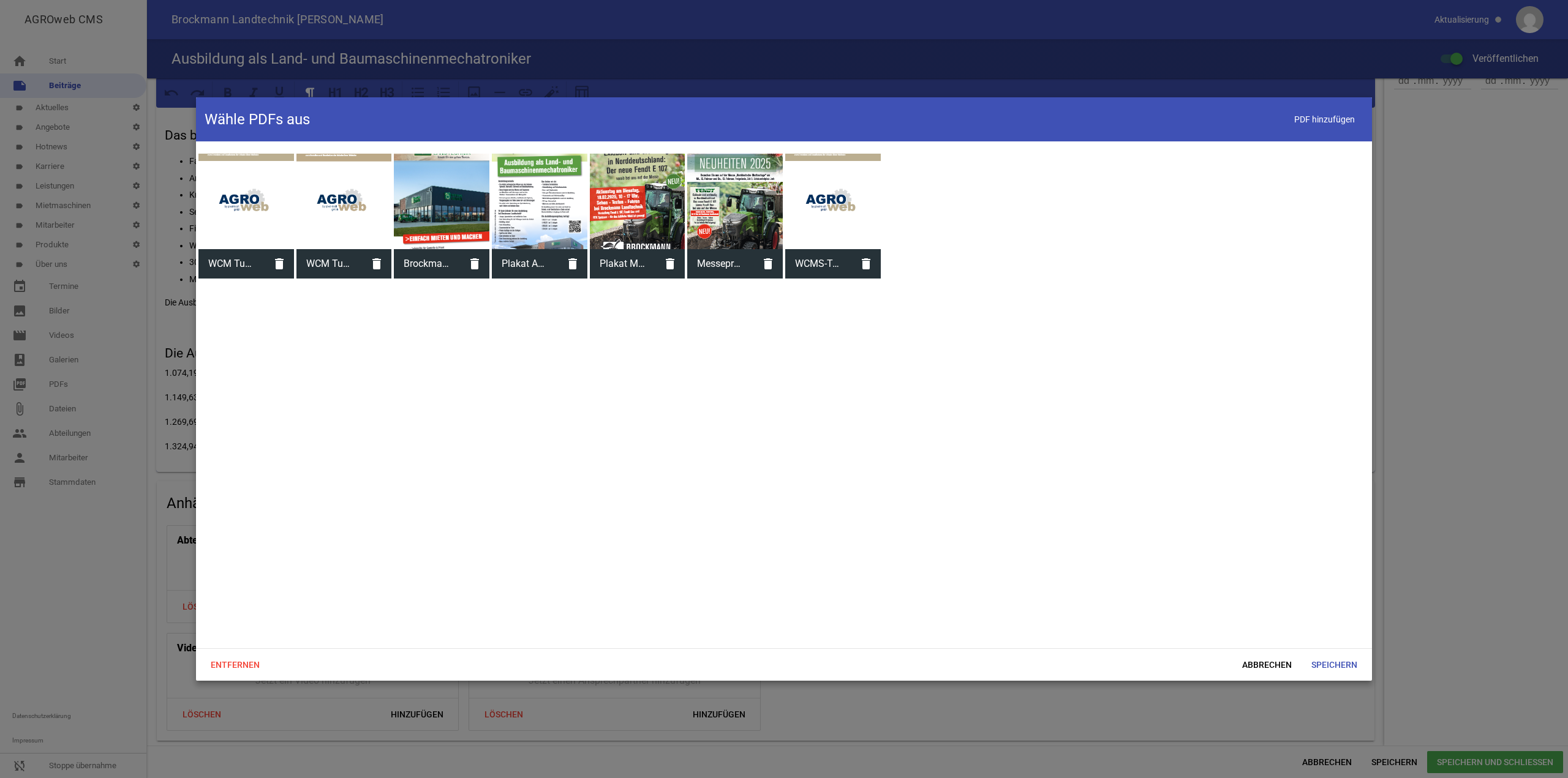
click at [543, 177] on div at bounding box center [539, 201] width 96 height 96
click at [1338, 660] on span "Speichern" at bounding box center [1334, 664] width 66 height 22
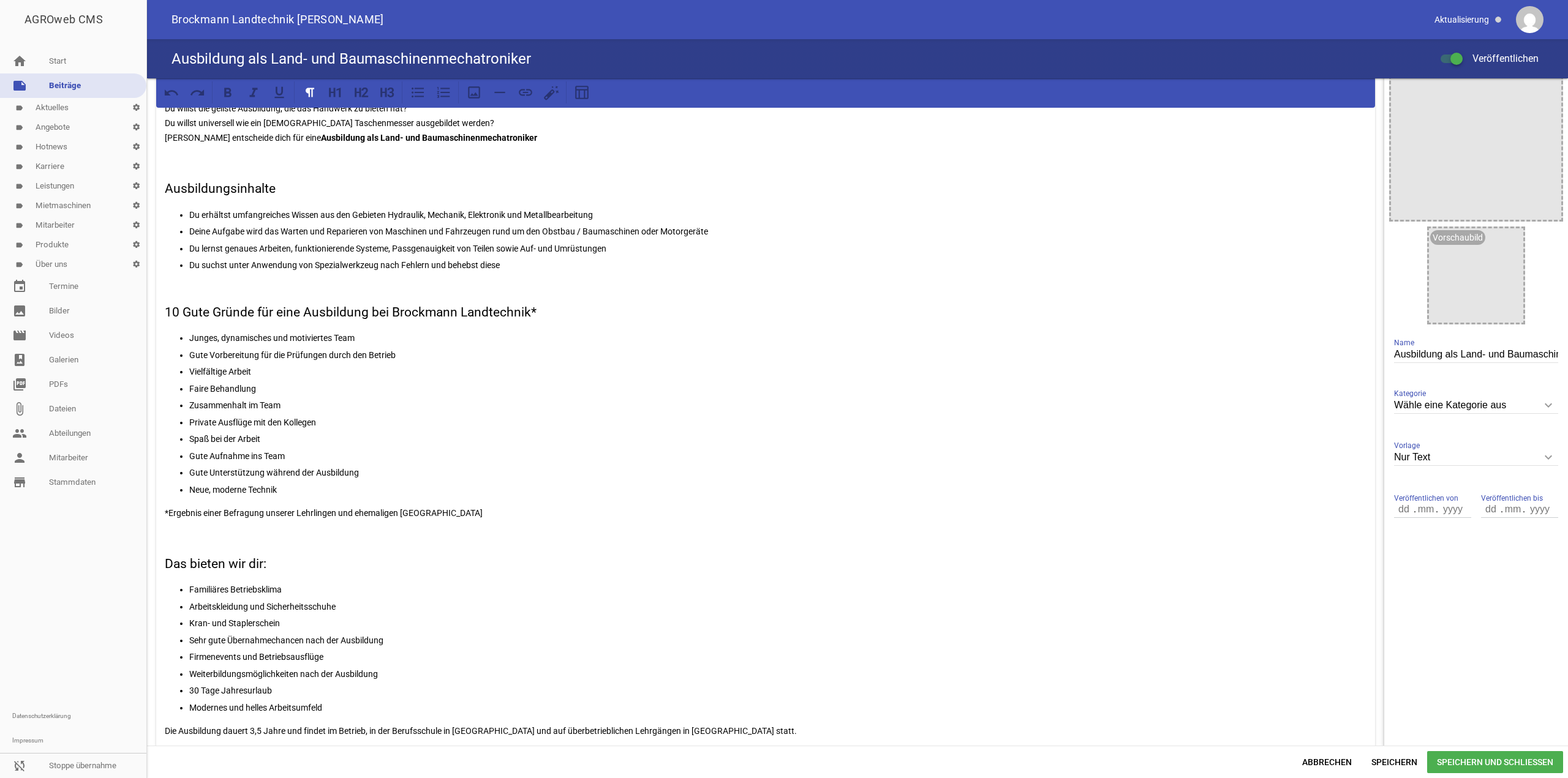
scroll to position [0, 0]
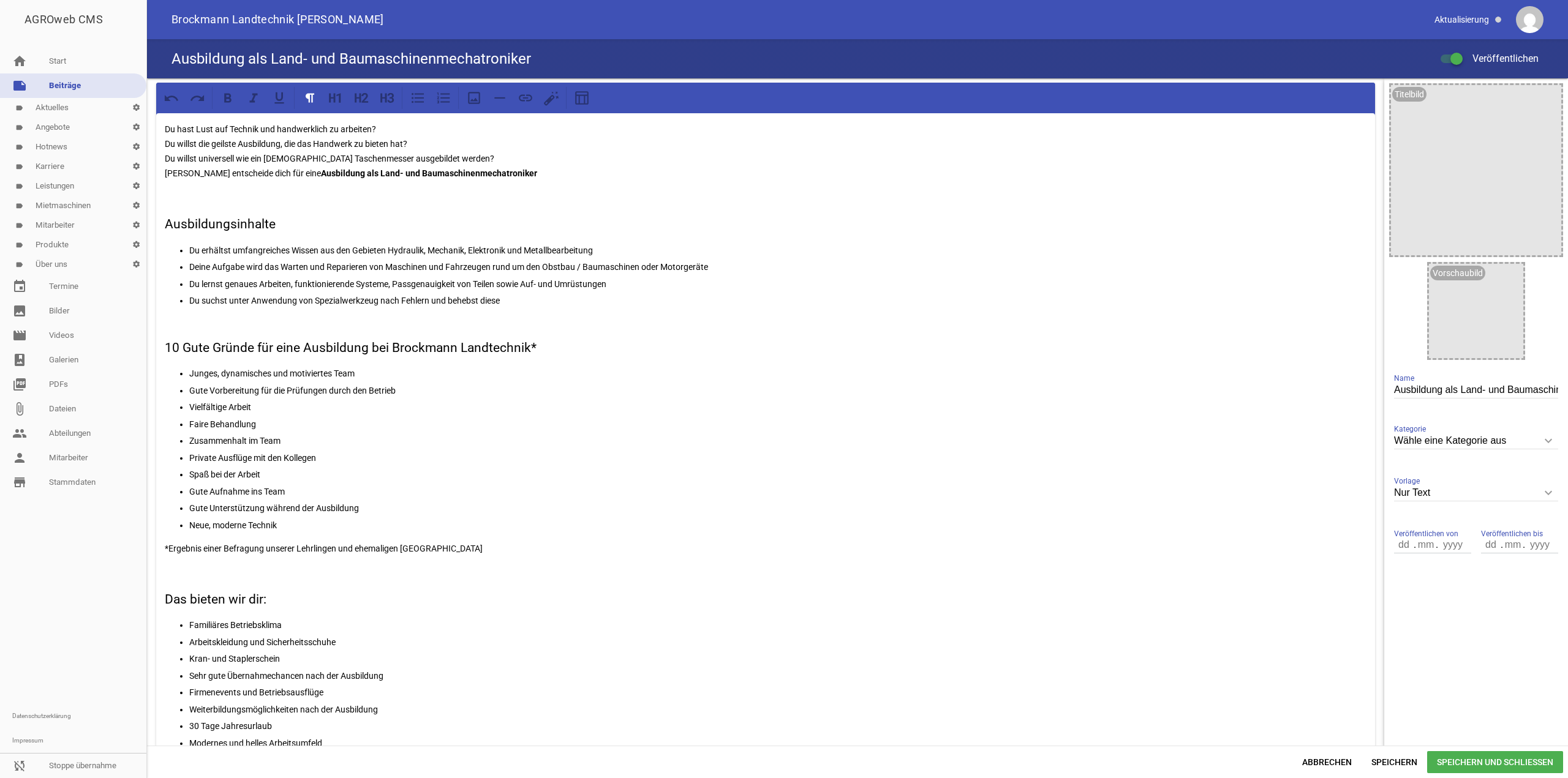
click at [1444, 764] on span "Speichern und Schließen" at bounding box center [1495, 761] width 136 height 22
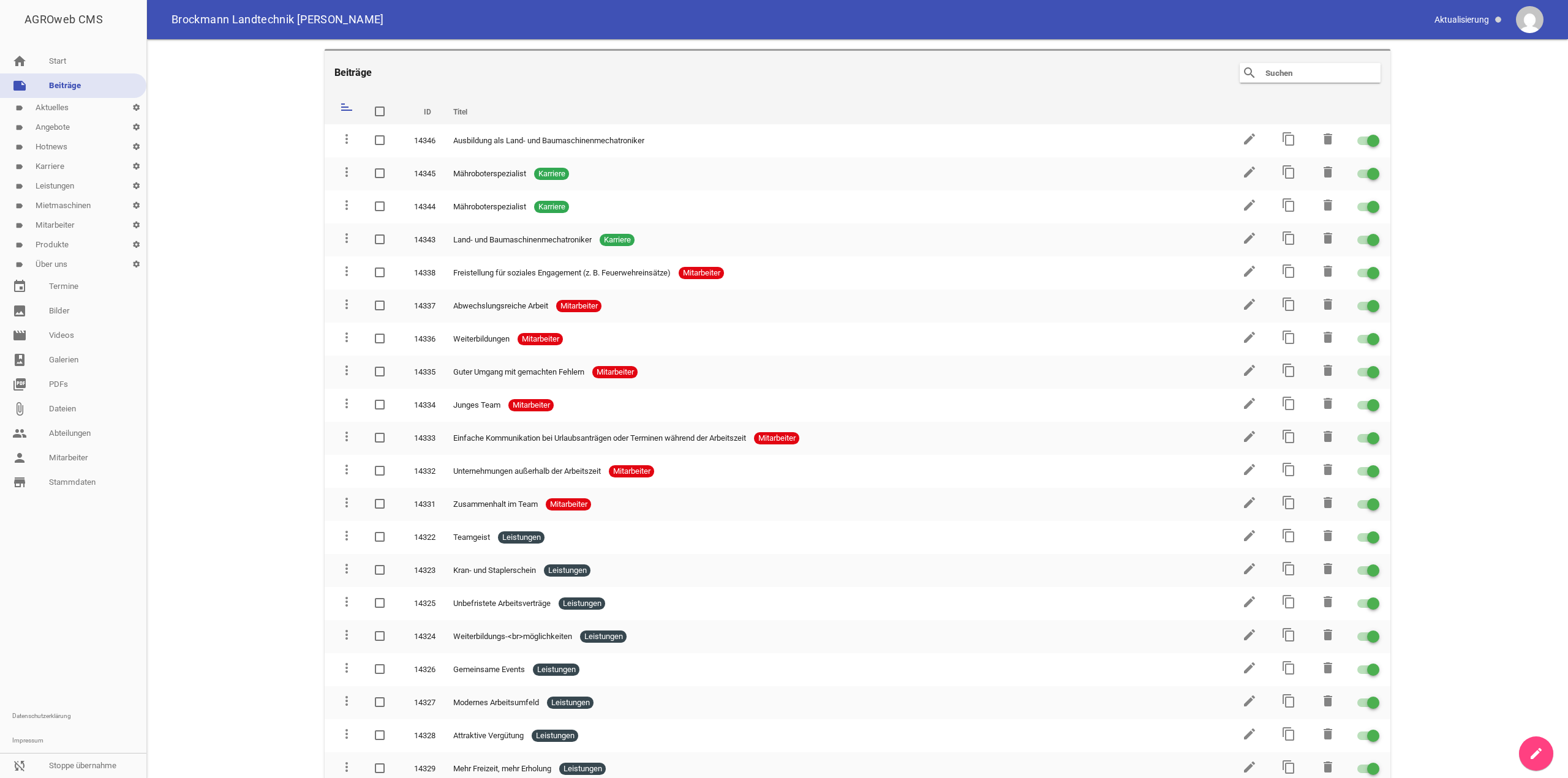
click at [1469, 485] on main "Beiträge search clear sort ID Titel delete more_vert 14346 Ausbildung als Land-…" at bounding box center [858, 409] width 1421 height 739
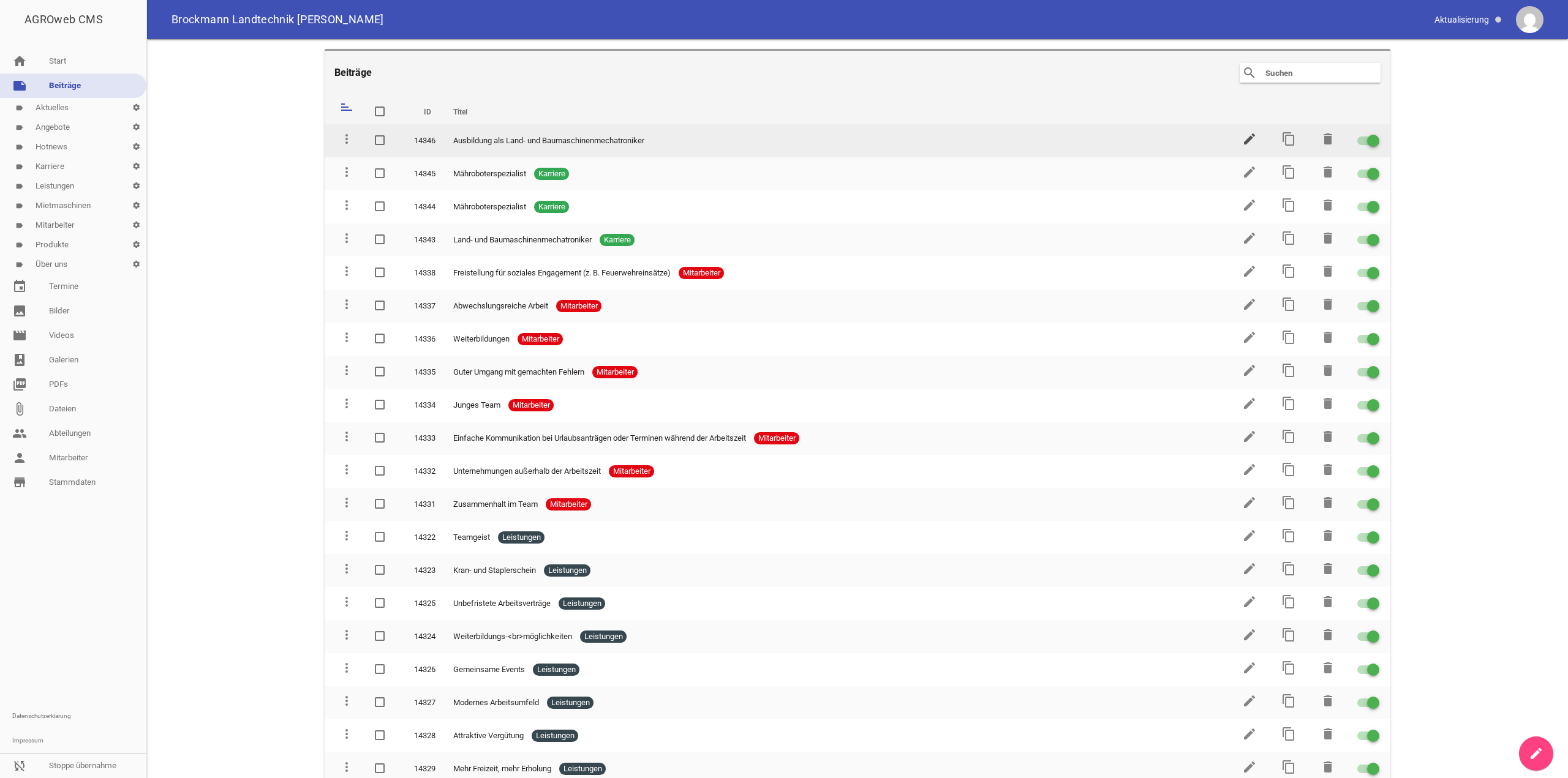
click at [1243, 141] on icon "edit" at bounding box center [1249, 139] width 14 height 14
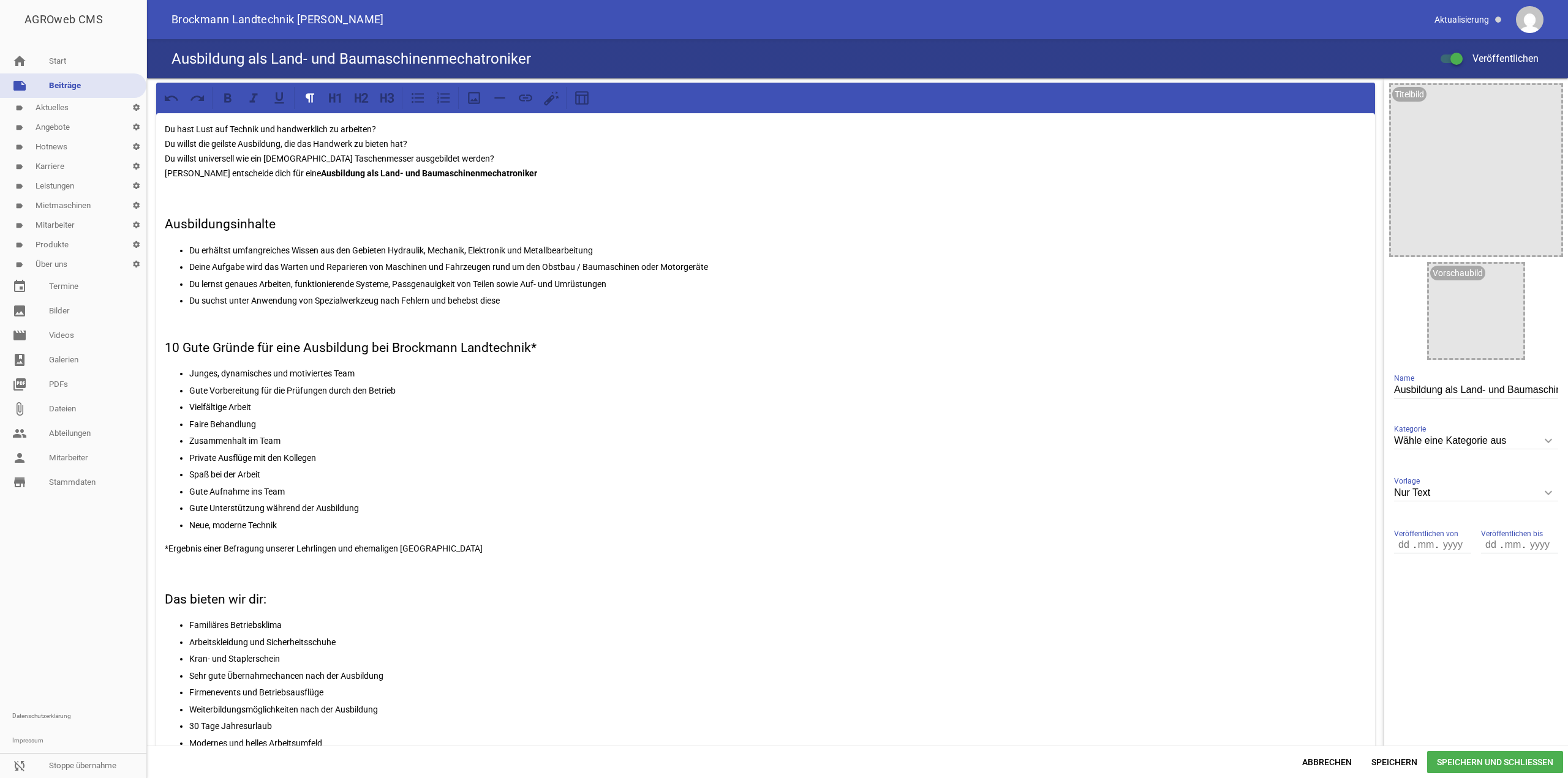
click at [167, 216] on h3 "Ausbildungsinhalte" at bounding box center [765, 225] width 1201 height 20
click at [167, 349] on h3 "10 Gute Gründe für eine Ausbildung bei Brockmann Landtechnik*" at bounding box center [765, 348] width 1201 height 20
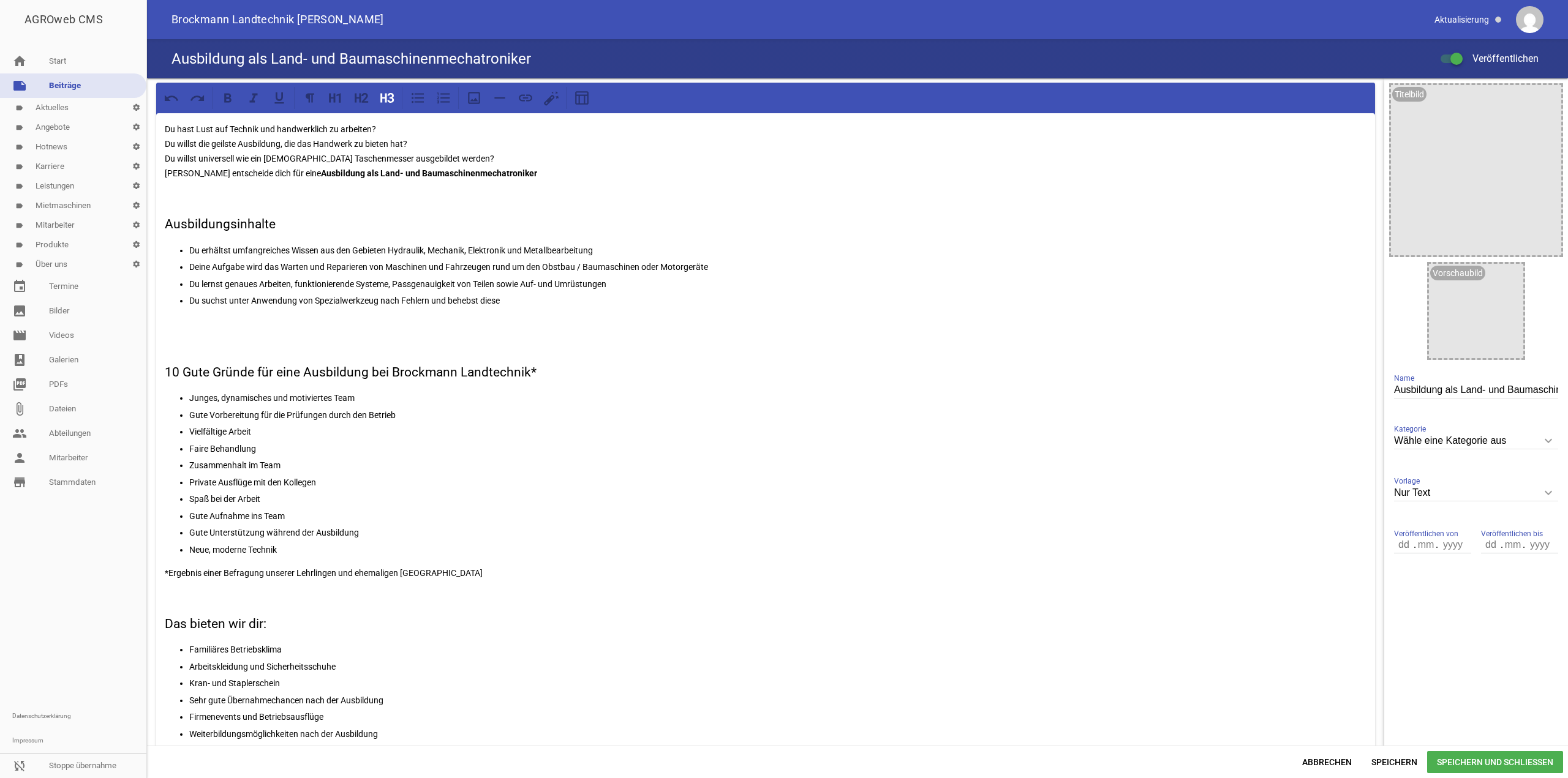
click at [161, 225] on div "Du hast Lust auf Technik und handwerklich zu arbeiten? Du willst die geilste Au…" at bounding box center [766, 537] width 1219 height 847
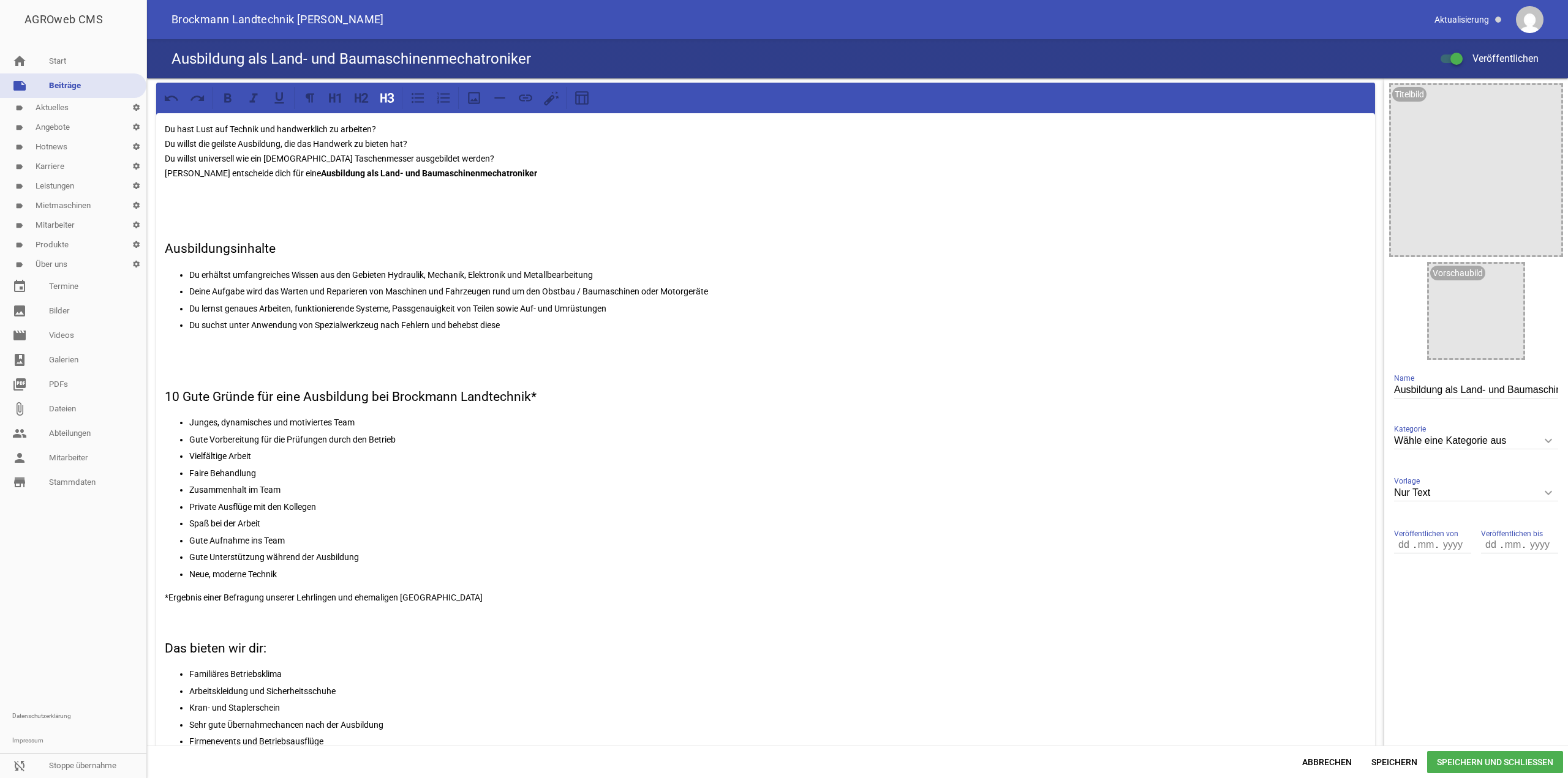
click at [161, 640] on div "Du hast Lust auf Technik und handwerklich zu arbeiten? Du willst die geilste Au…" at bounding box center [766, 549] width 1219 height 871
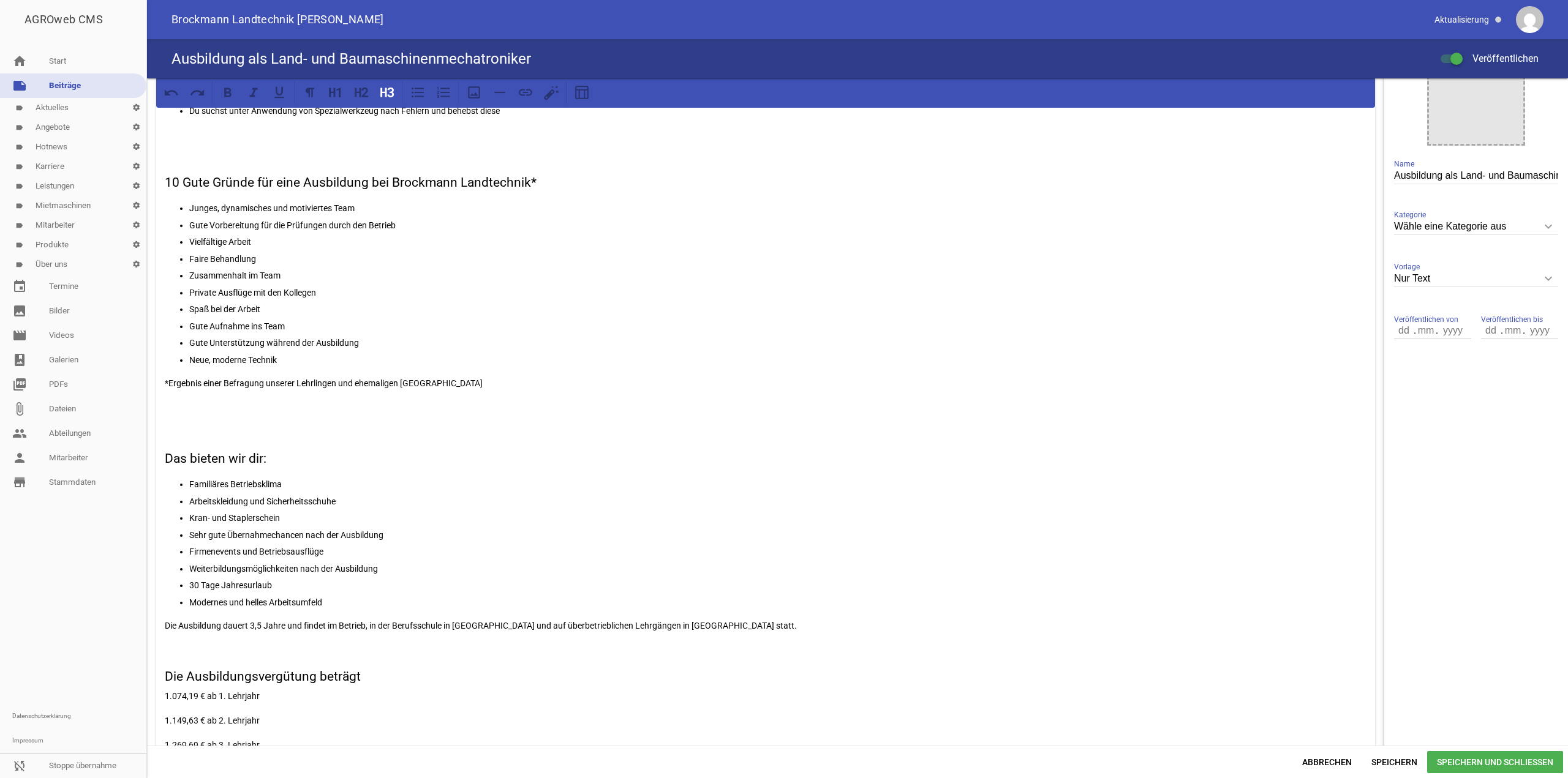
scroll to position [245, 0]
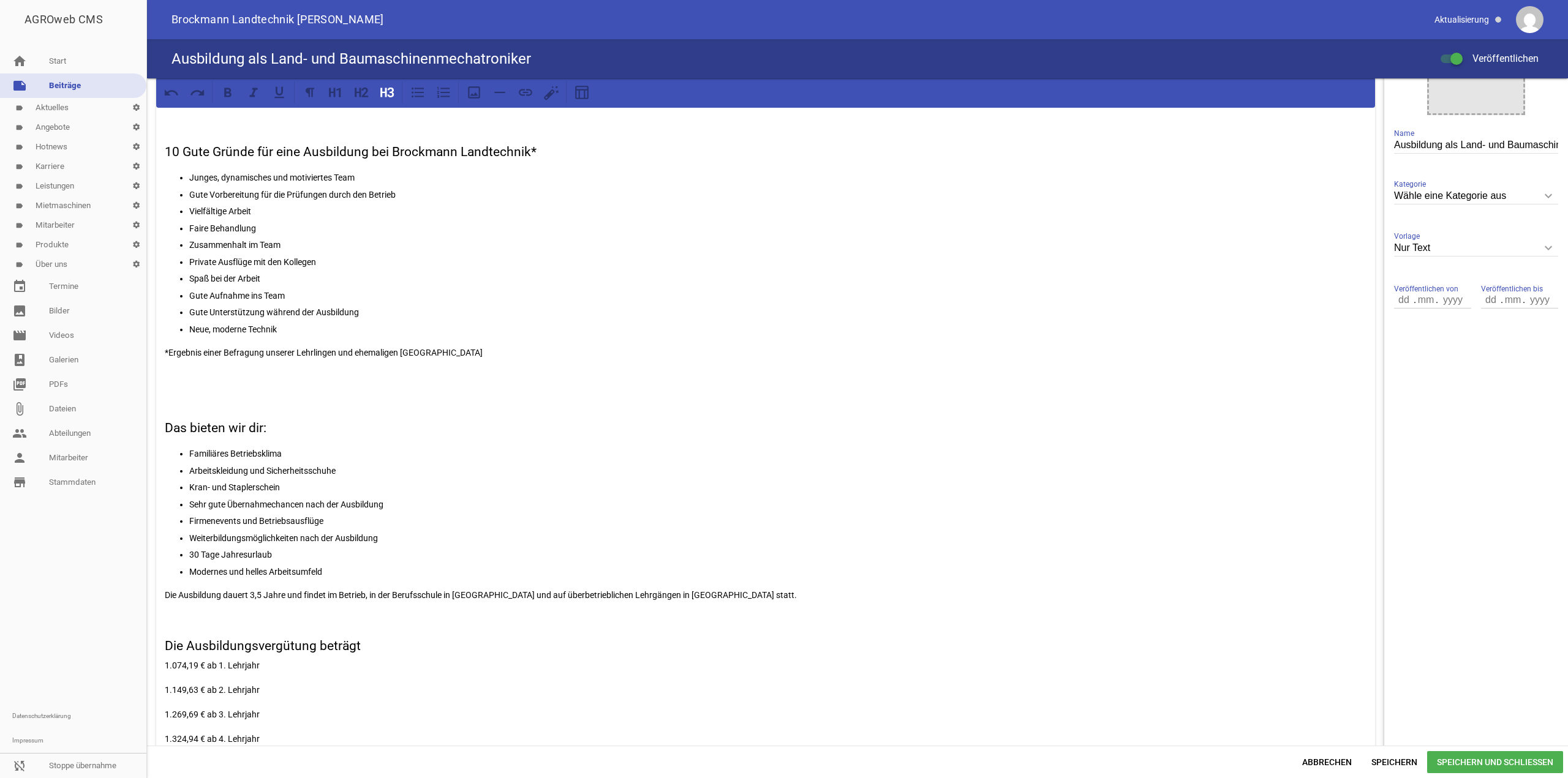
click at [164, 654] on div "Du hast Lust auf Technik und handwerklich zu arbeiten? Du willst die geilste Au…" at bounding box center [766, 316] width 1219 height 896
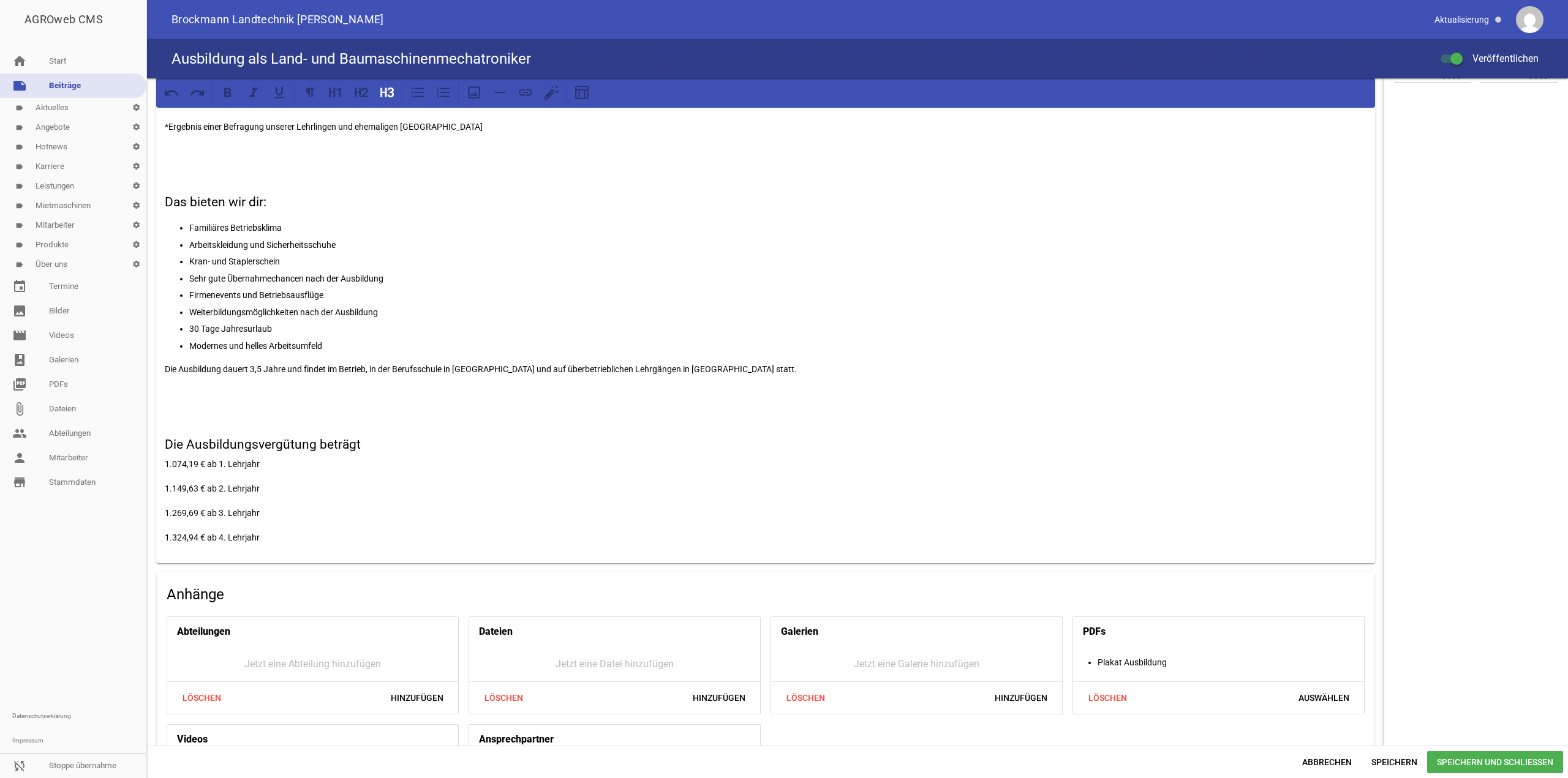
scroll to position [562, 0]
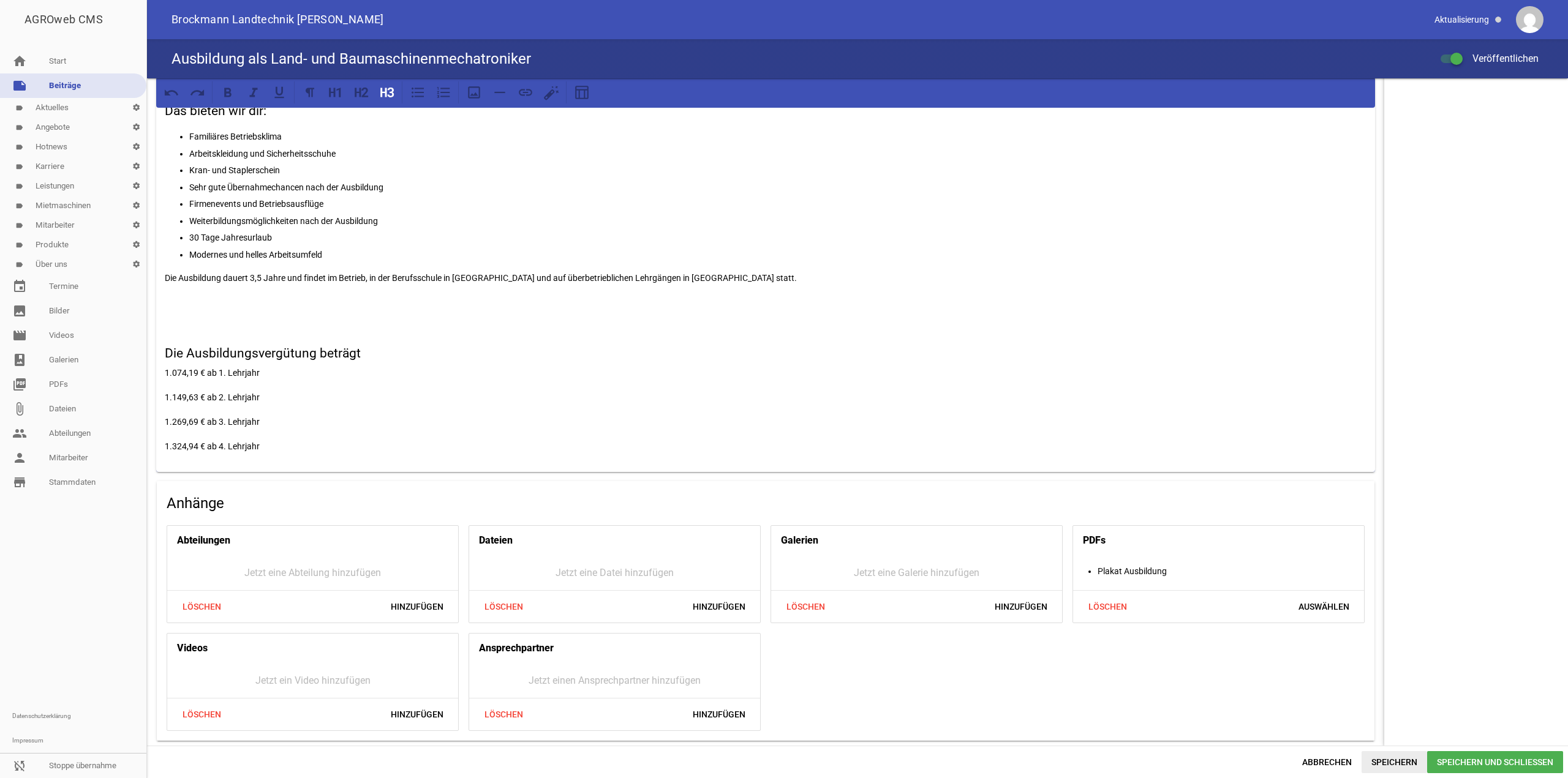
click at [1406, 758] on span "Speichern" at bounding box center [1394, 761] width 66 height 22
drag, startPoint x: 400, startPoint y: 357, endPoint x: 113, endPoint y: 330, distance: 288.3
click at [103, 346] on div "AGROweb CMS home Start note Beiträge label Aktuelles settings label Angebote se…" at bounding box center [784, 389] width 1568 height 778
click at [350, 83] on div at bounding box center [350, 92] width 103 height 22
click at [357, 87] on icon at bounding box center [361, 92] width 16 height 16
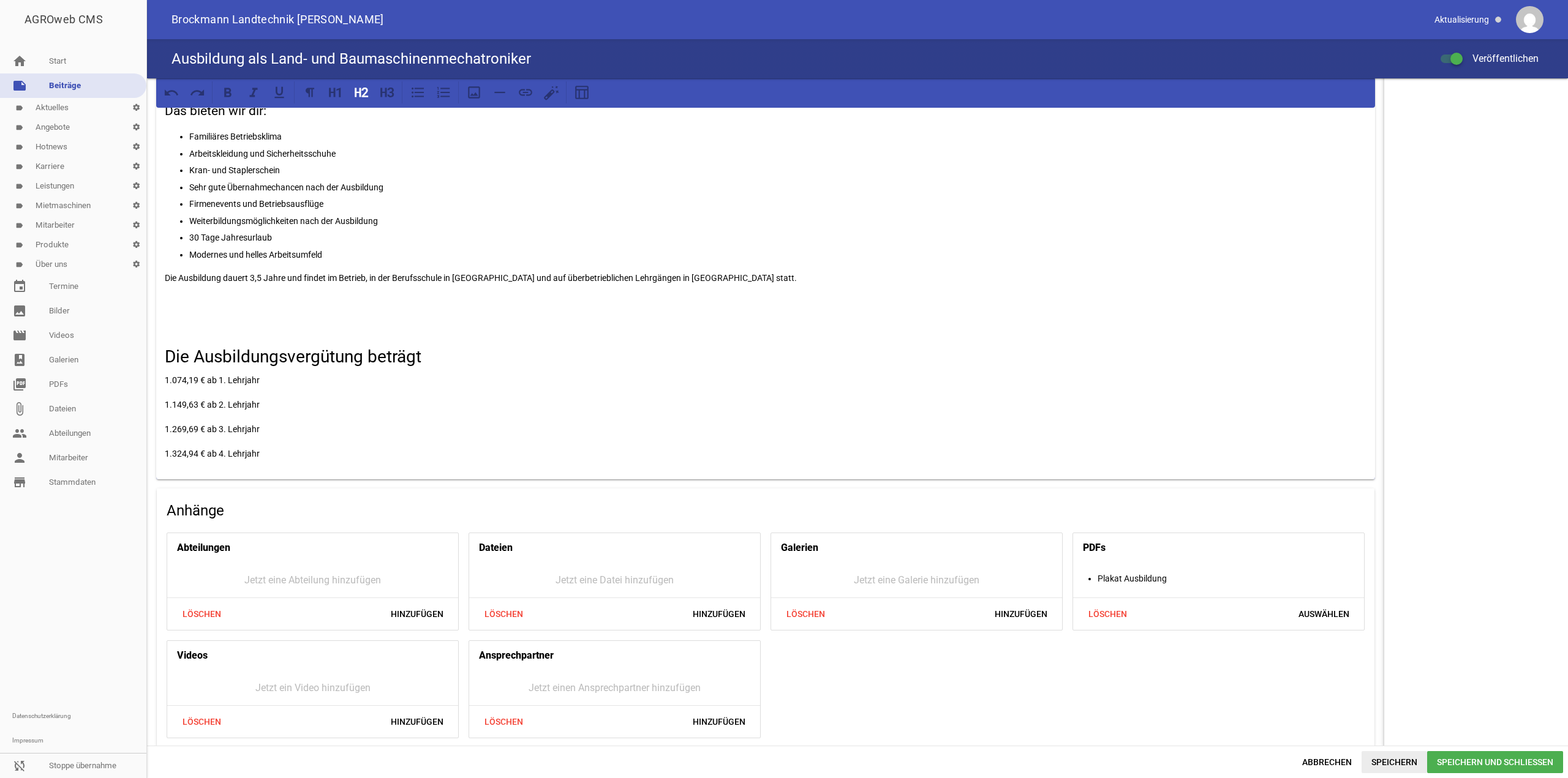
click at [1376, 769] on span "Speichern" at bounding box center [1394, 761] width 66 height 22
click at [391, 100] on icon at bounding box center [387, 92] width 16 height 16
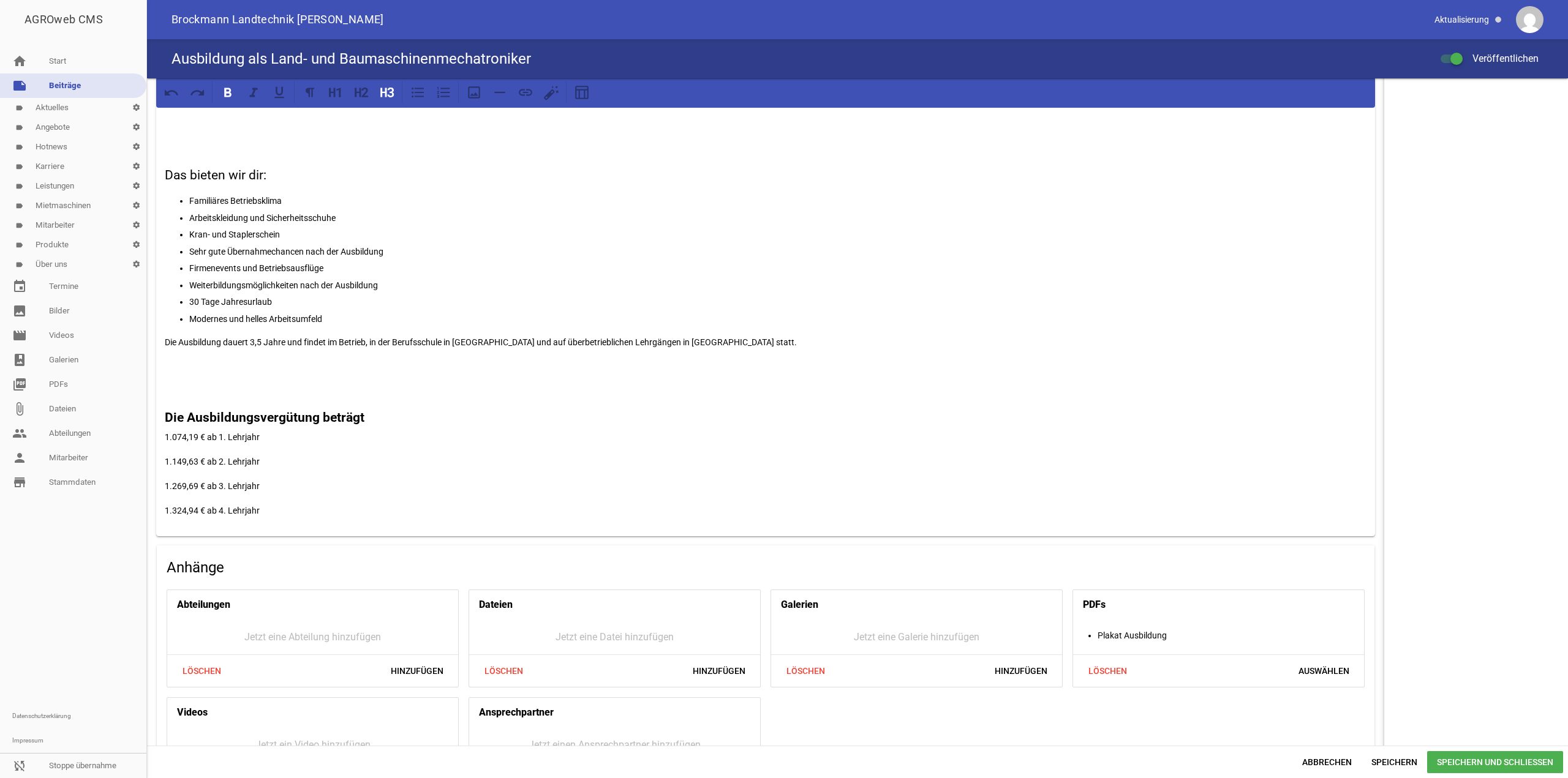
scroll to position [440, 0]
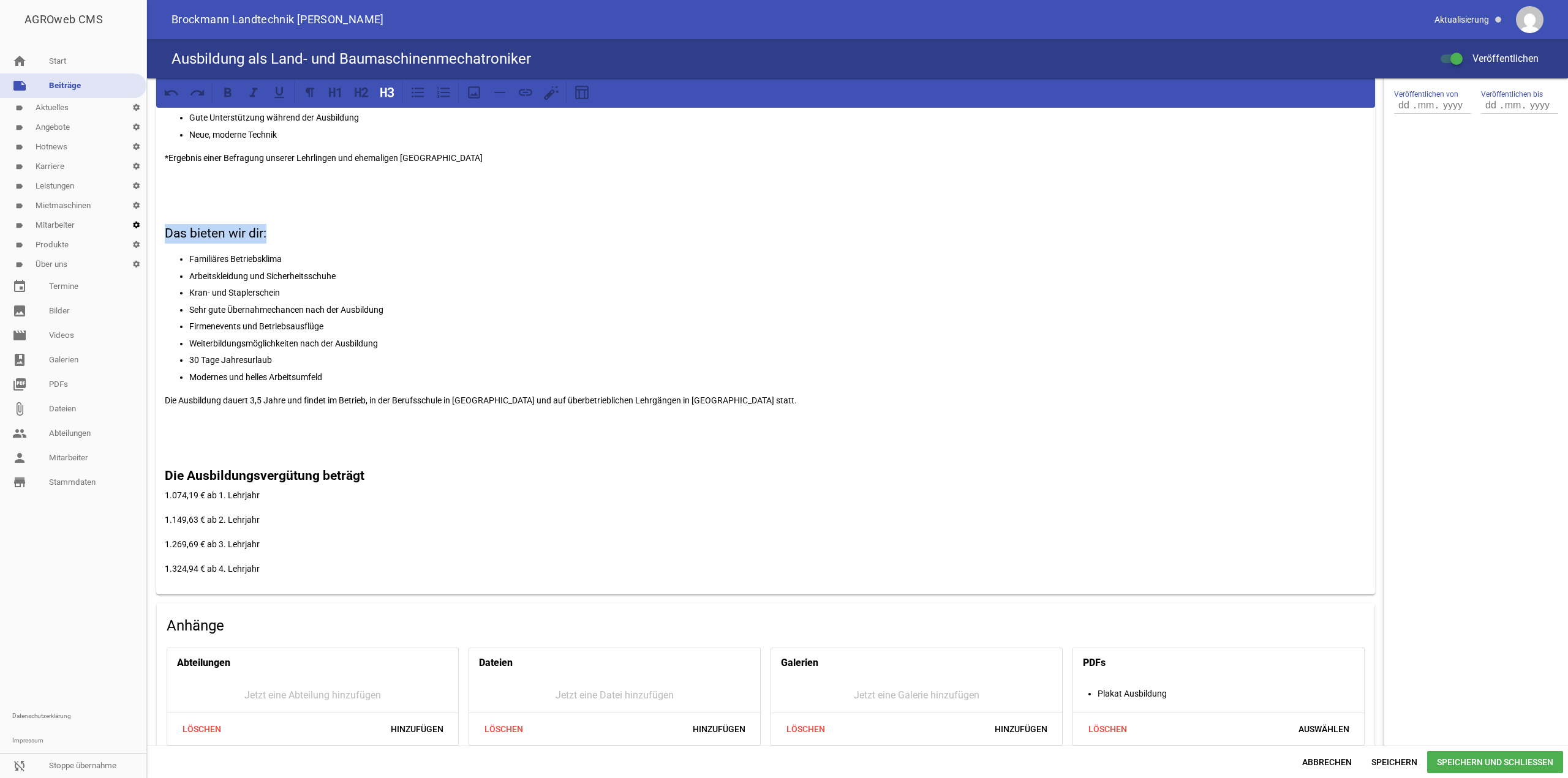
drag, startPoint x: 269, startPoint y: 234, endPoint x: 143, endPoint y: 233, distance: 126.0
click at [143, 233] on div "AGROweb CMS home Start note Beiträge label Aktuelles settings label Angebote se…" at bounding box center [784, 389] width 1568 height 778
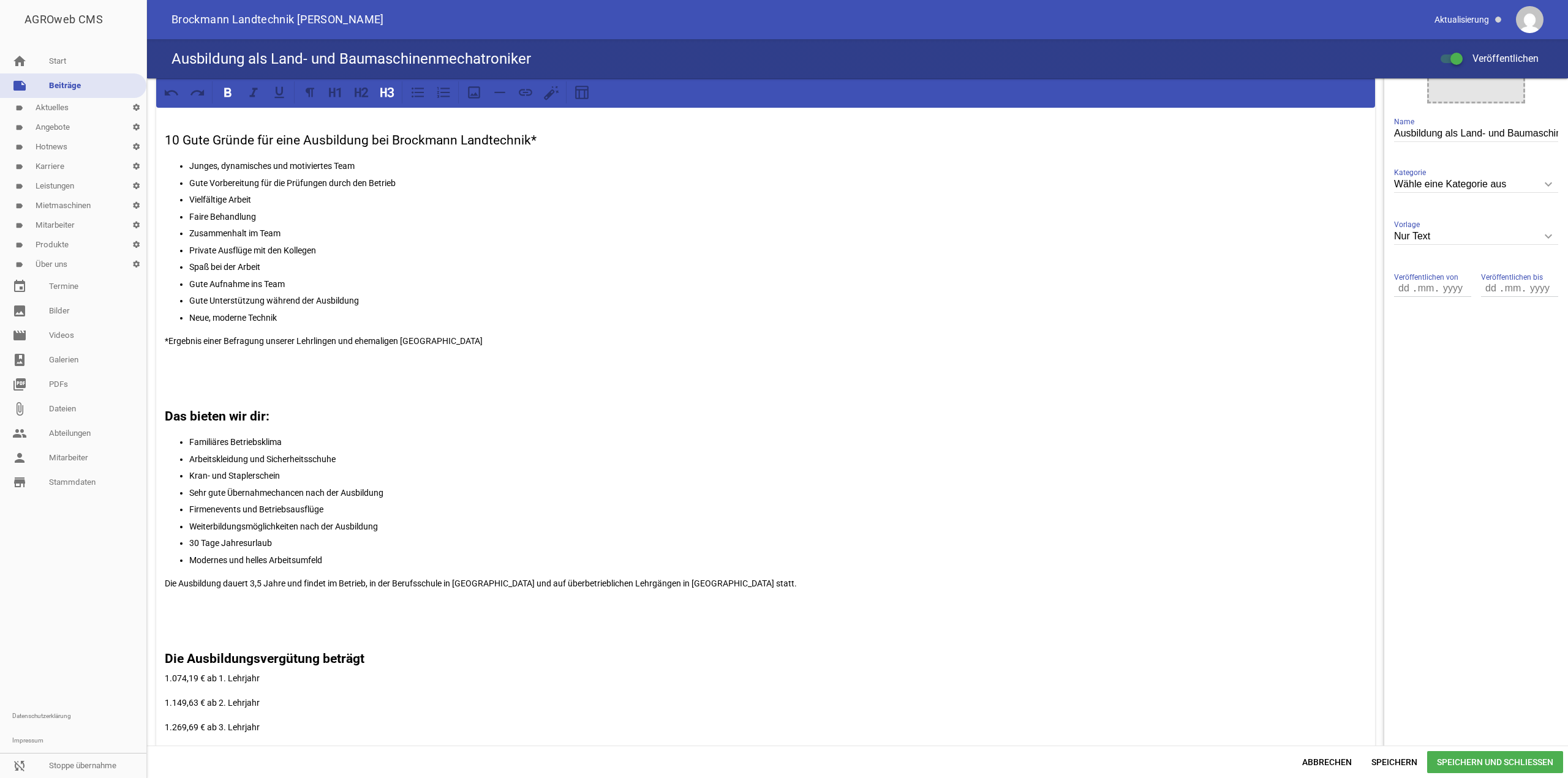
scroll to position [256, 0]
drag, startPoint x: 552, startPoint y: 145, endPoint x: 127, endPoint y: 143, distance: 425.0
click at [127, 143] on div "AGROweb CMS home Start note Beiträge label Aktuelles settings label Angebote se…" at bounding box center [784, 389] width 1568 height 778
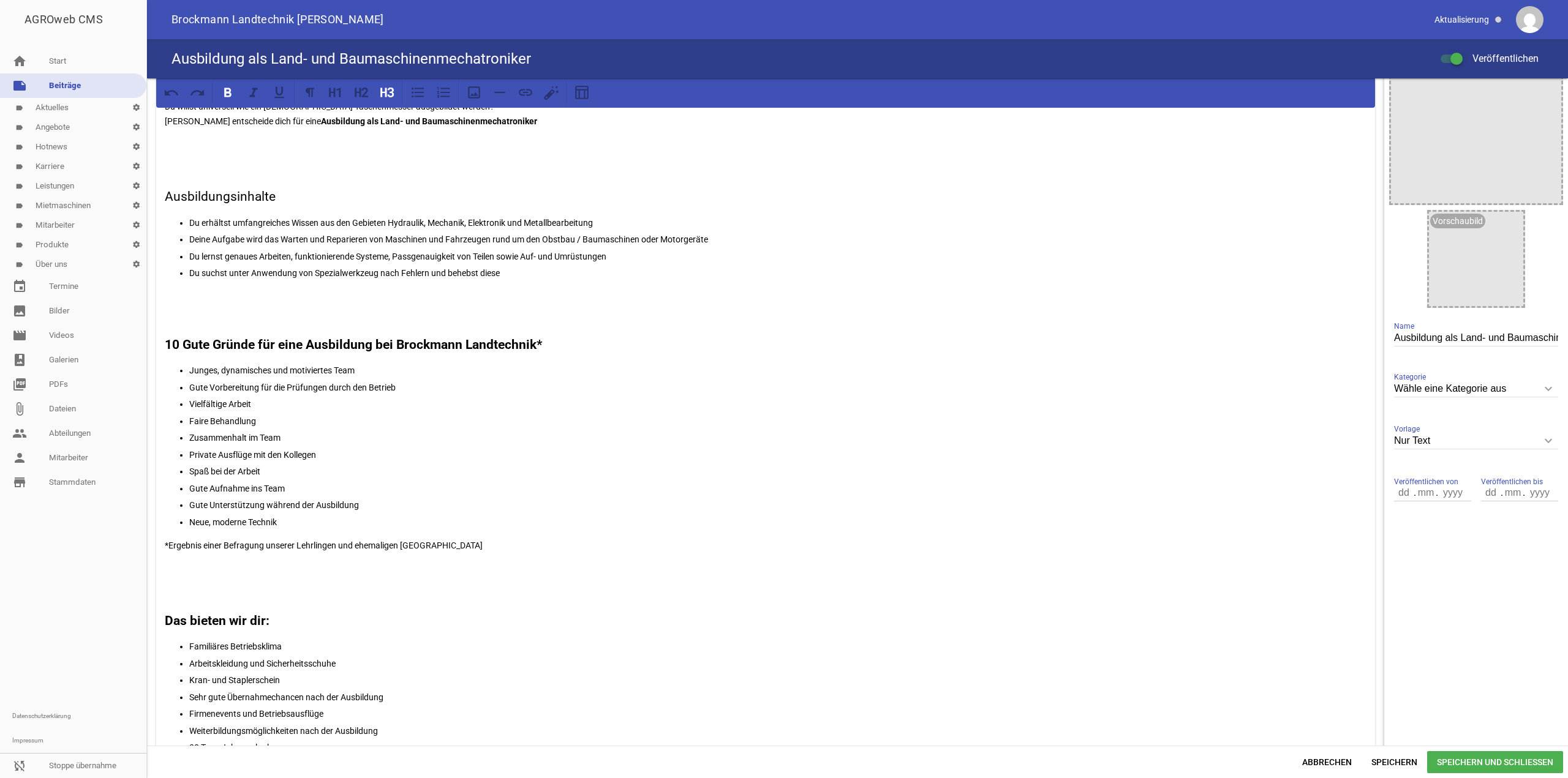
scroll to position [0, 0]
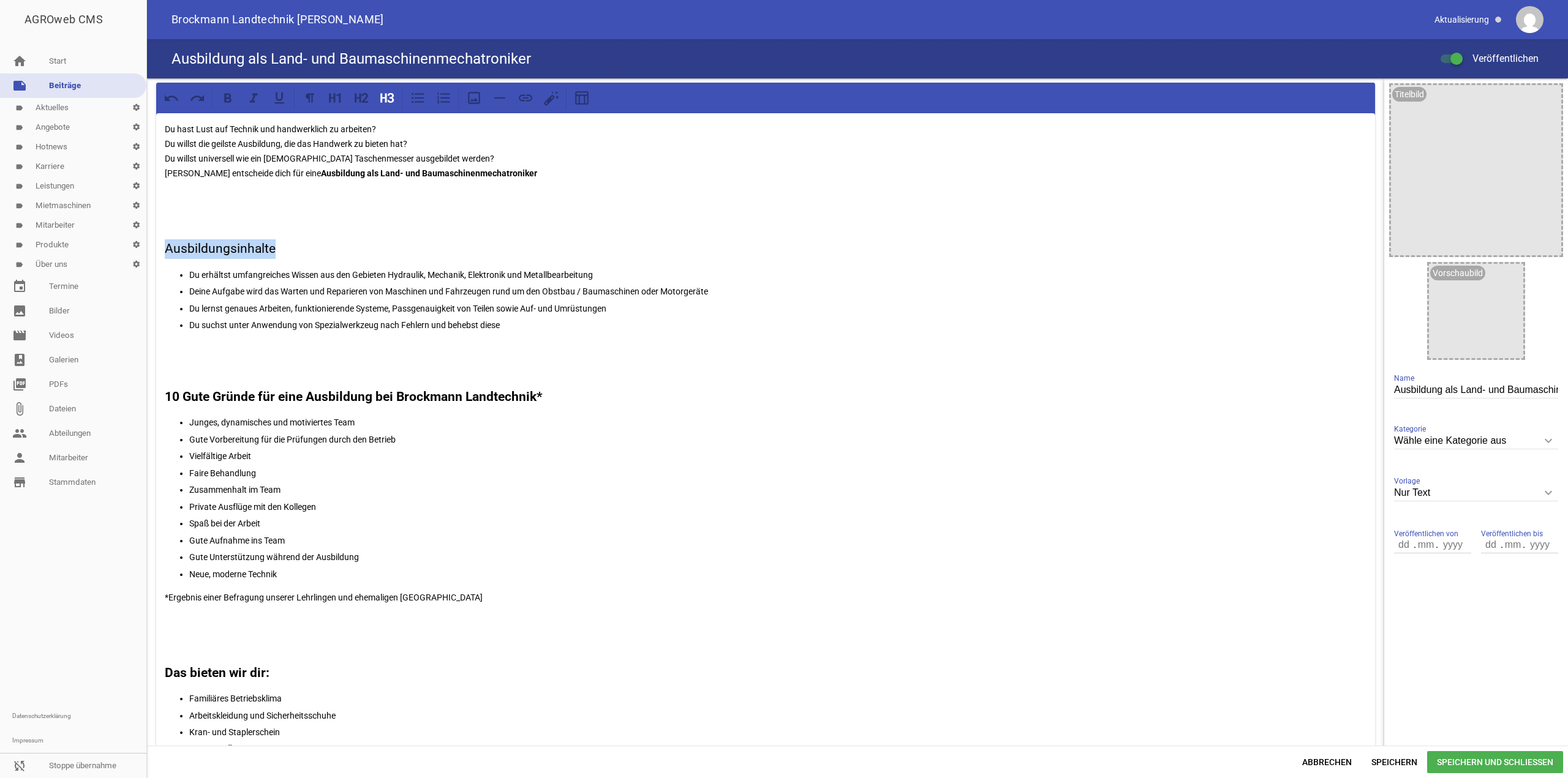
drag, startPoint x: 290, startPoint y: 240, endPoint x: 114, endPoint y: 242, distance: 176.0
click at [114, 243] on div "AGROweb CMS home Start note Beiträge label Aktuelles settings label Angebote se…" at bounding box center [784, 389] width 1568 height 778
click at [1388, 759] on span "Speichern" at bounding box center [1394, 761] width 66 height 22
